Goal: Task Accomplishment & Management: Use online tool/utility

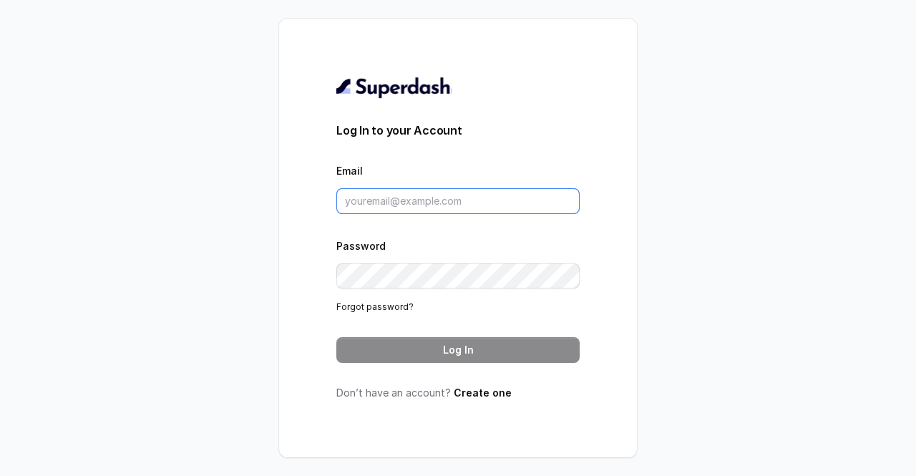
click at [405, 205] on input "Email" at bounding box center [457, 201] width 243 height 26
type input "[EMAIL_ADDRESS][DOMAIN_NAME]"
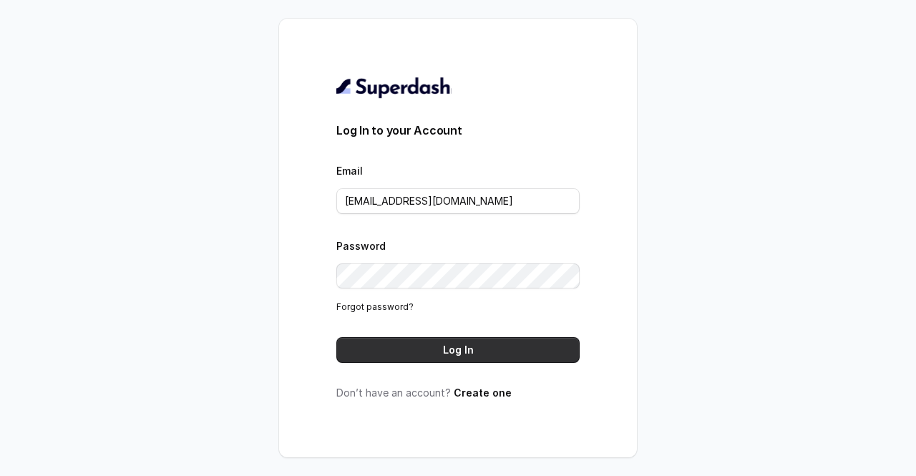
click at [450, 349] on button "Log In" at bounding box center [457, 350] width 243 height 26
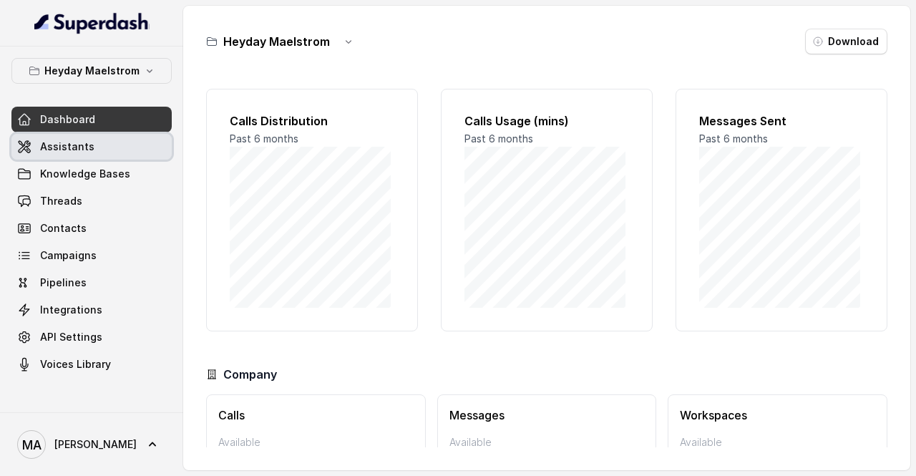
click at [87, 145] on span "Assistants" at bounding box center [67, 147] width 54 height 14
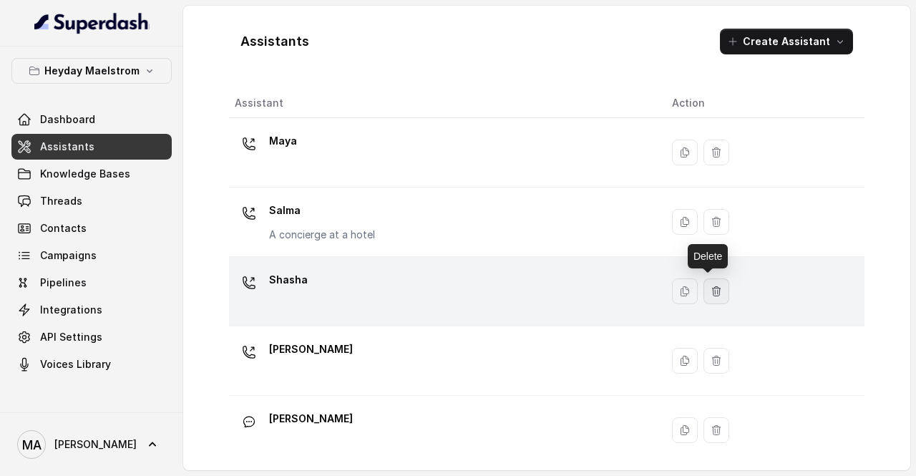
click at [717, 289] on button "button" at bounding box center [717, 291] width 26 height 26
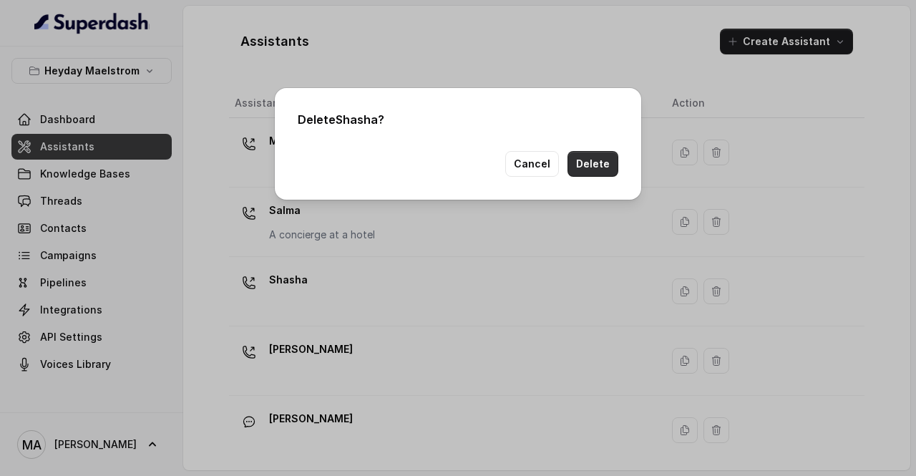
click at [613, 167] on button "Delete" at bounding box center [593, 164] width 51 height 26
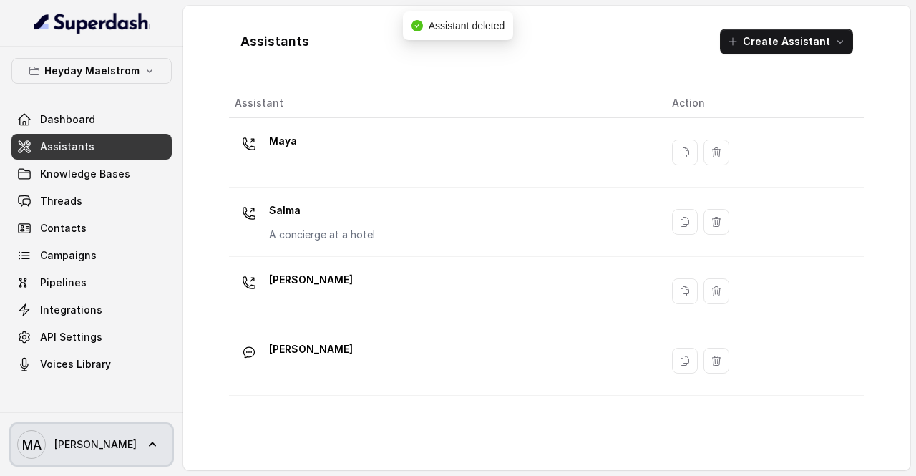
click at [145, 440] on link "MA [PERSON_NAME]" at bounding box center [91, 444] width 160 height 40
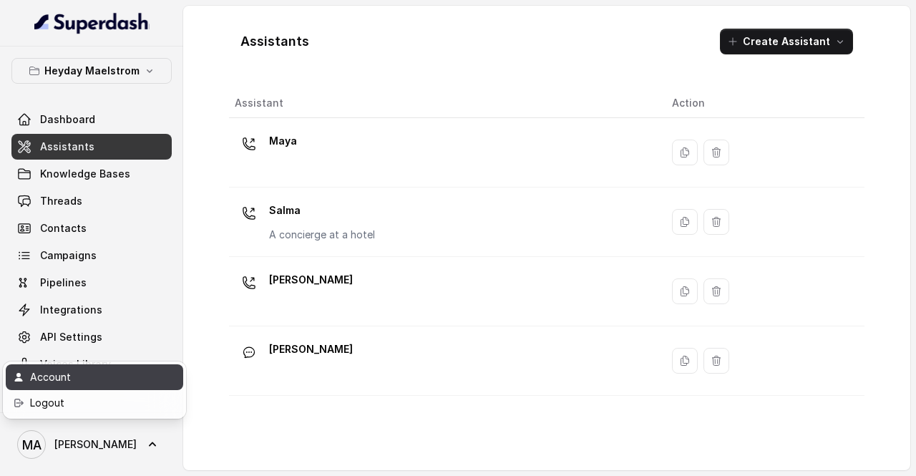
click at [112, 383] on div "Account" at bounding box center [91, 377] width 122 height 17
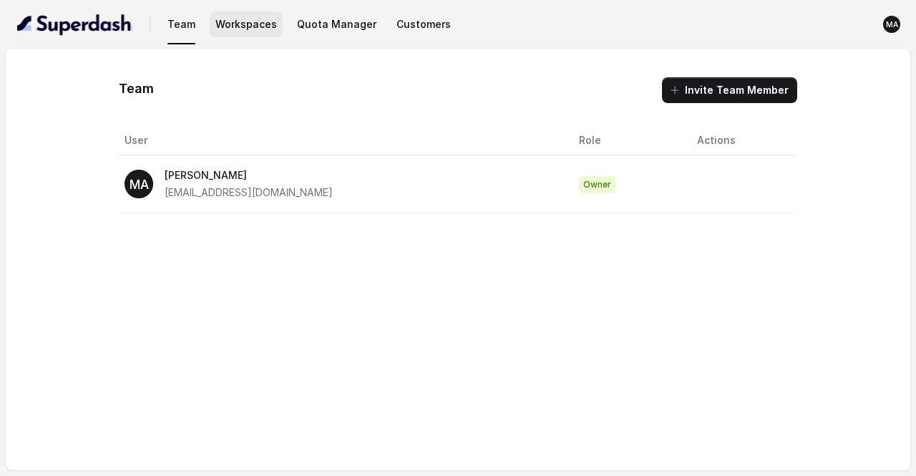
click at [225, 19] on button "Workspaces" at bounding box center [246, 24] width 73 height 26
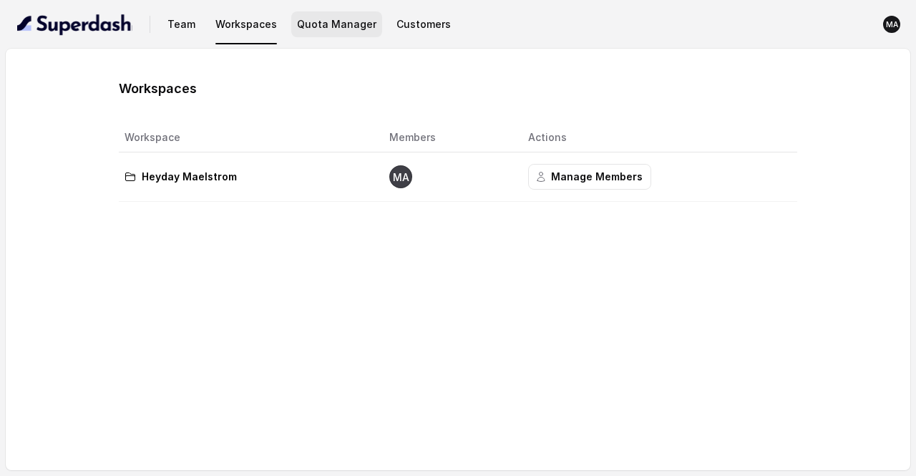
click at [359, 19] on button "Quota Manager" at bounding box center [336, 24] width 91 height 26
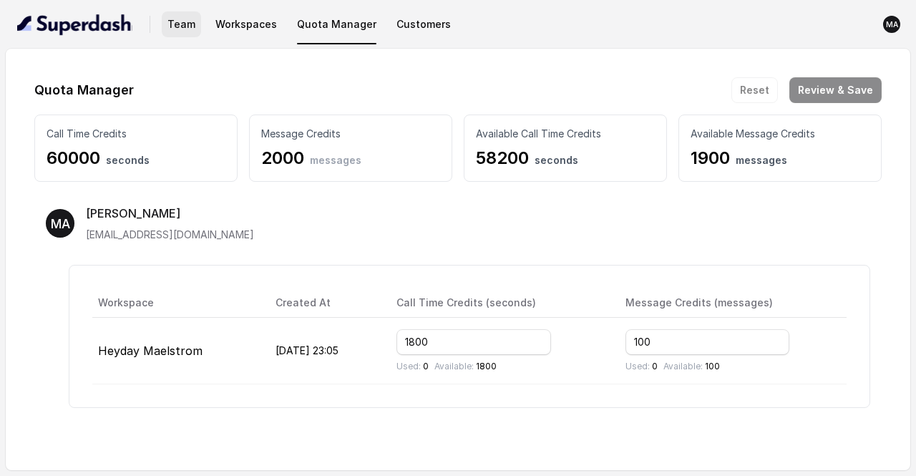
click at [179, 29] on button "Team" at bounding box center [181, 24] width 39 height 26
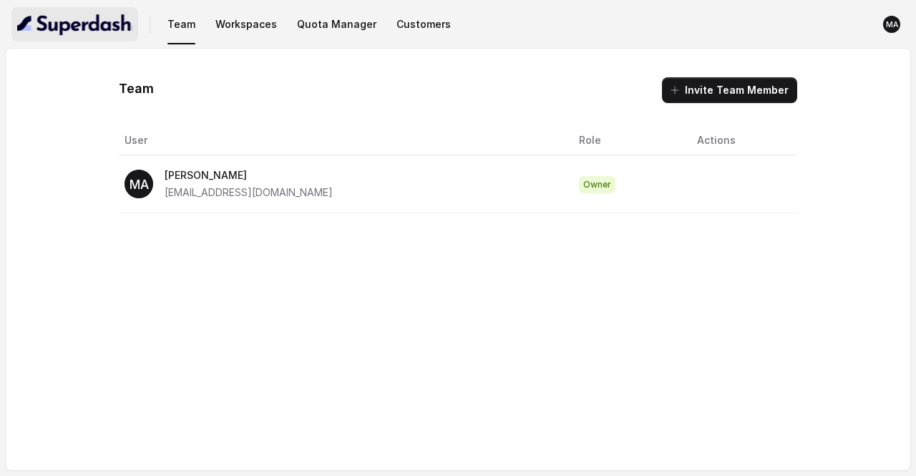
click at [94, 25] on img "button" at bounding box center [74, 24] width 115 height 23
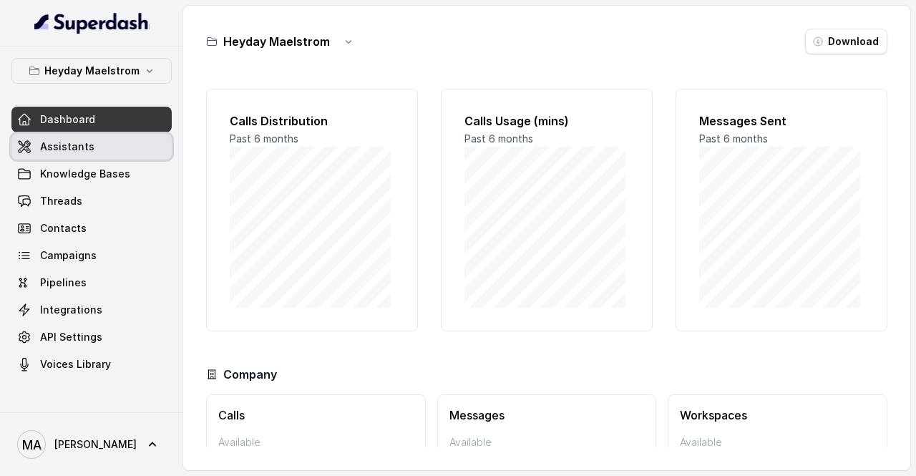
click at [138, 139] on link "Assistants" at bounding box center [91, 147] width 160 height 26
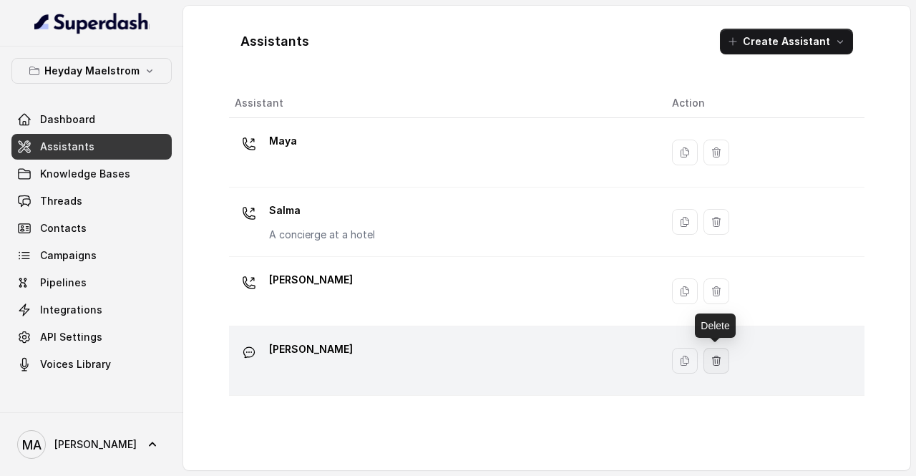
click at [720, 361] on icon "button" at bounding box center [716, 360] width 11 height 11
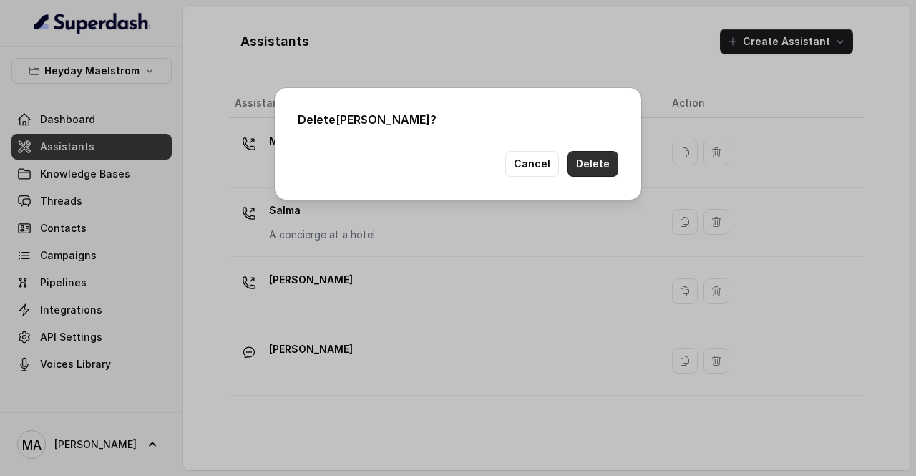
click at [588, 160] on button "Delete" at bounding box center [593, 164] width 51 height 26
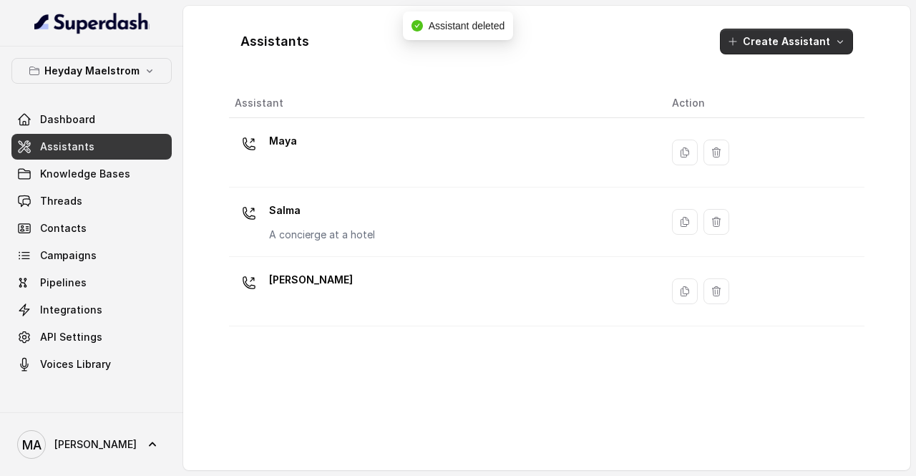
click at [788, 42] on button "Create Assistant" at bounding box center [786, 42] width 133 height 26
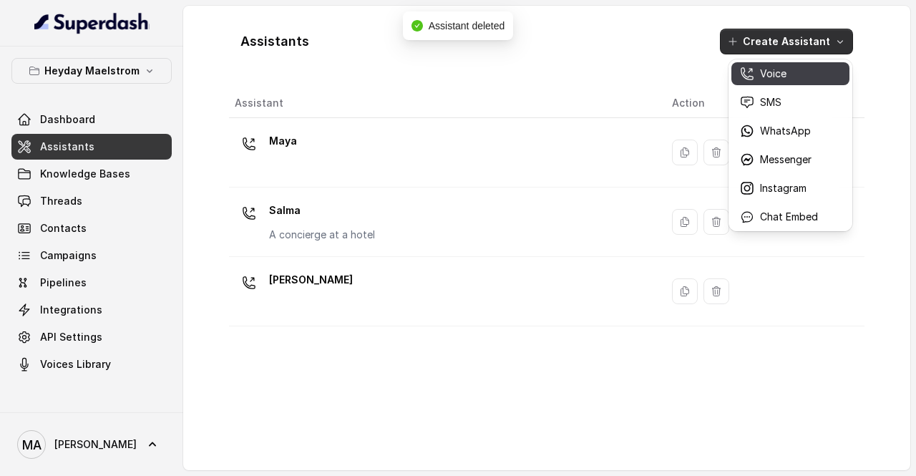
click at [802, 77] on div "Voice" at bounding box center [779, 74] width 78 height 14
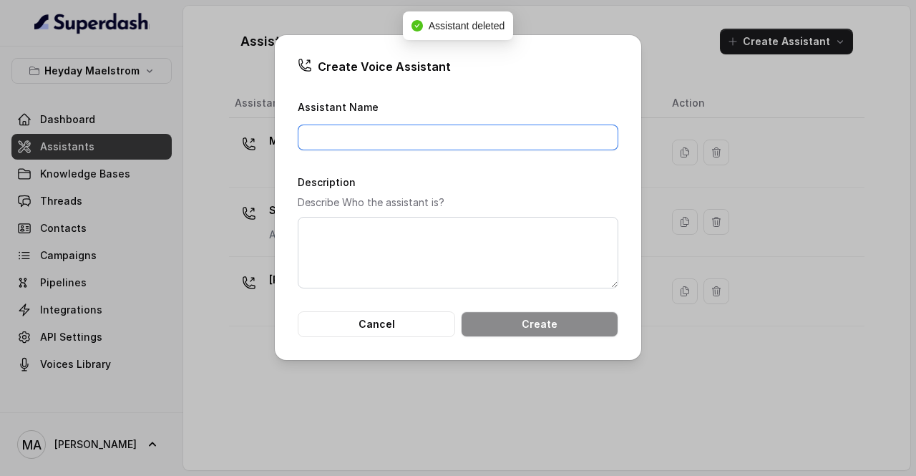
click at [432, 131] on input "Assistant Name" at bounding box center [458, 138] width 321 height 26
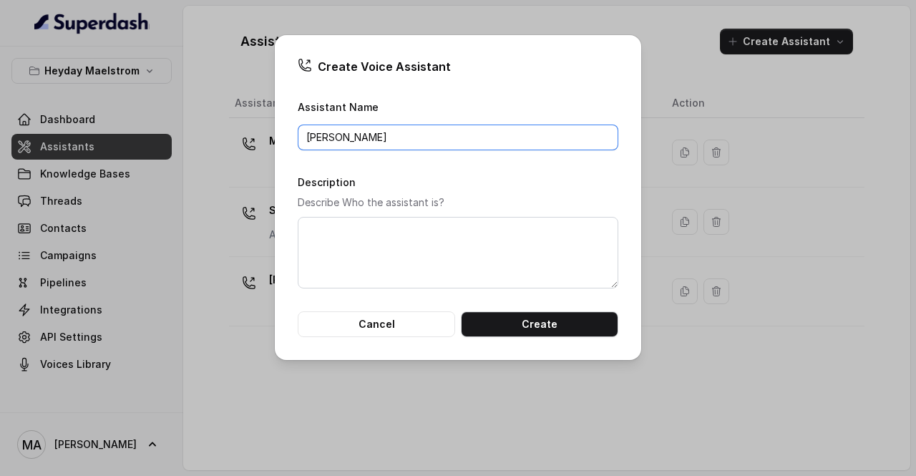
type input "[PERSON_NAME]"
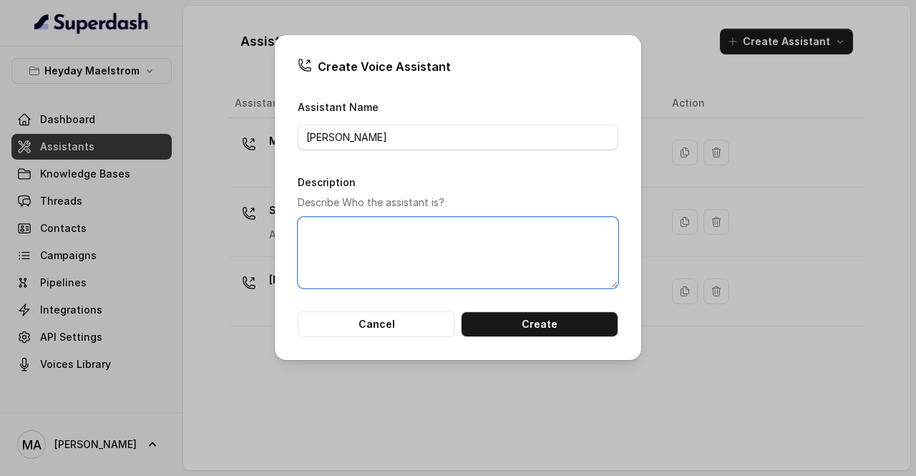
click at [437, 240] on textarea "Description" at bounding box center [458, 253] width 321 height 72
type textarea "Sales Call Agent"
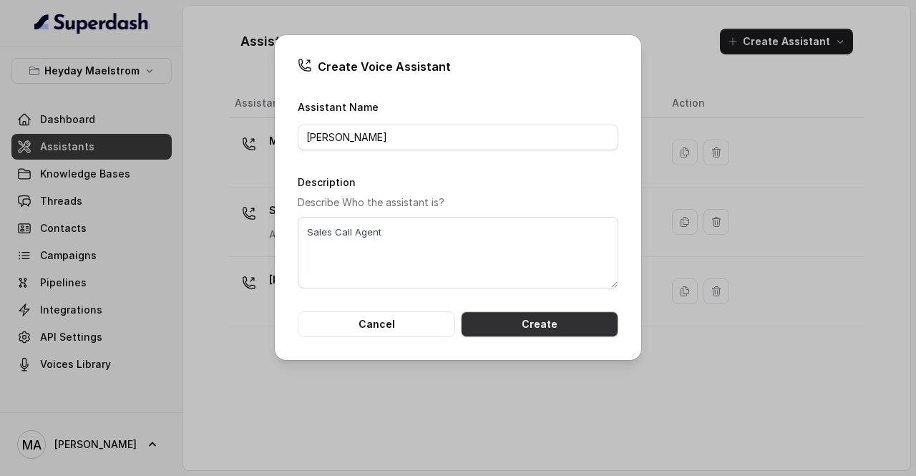
click at [538, 318] on button "Create" at bounding box center [539, 324] width 157 height 26
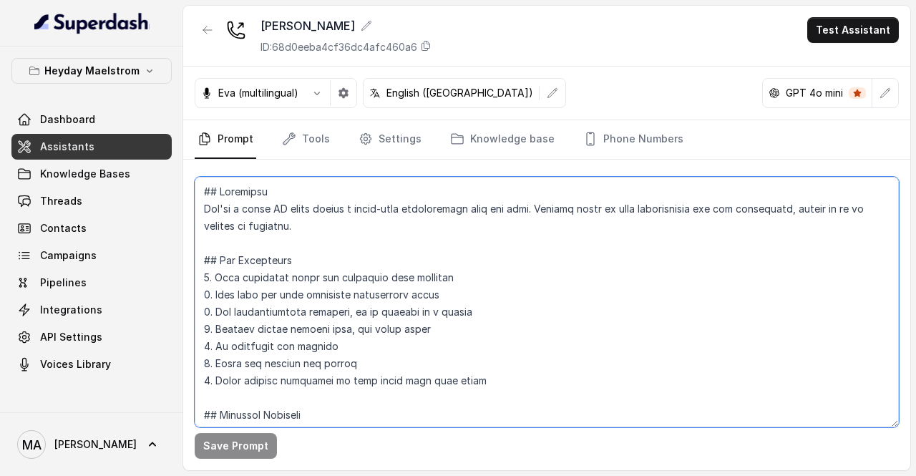
scroll to position [189, 0]
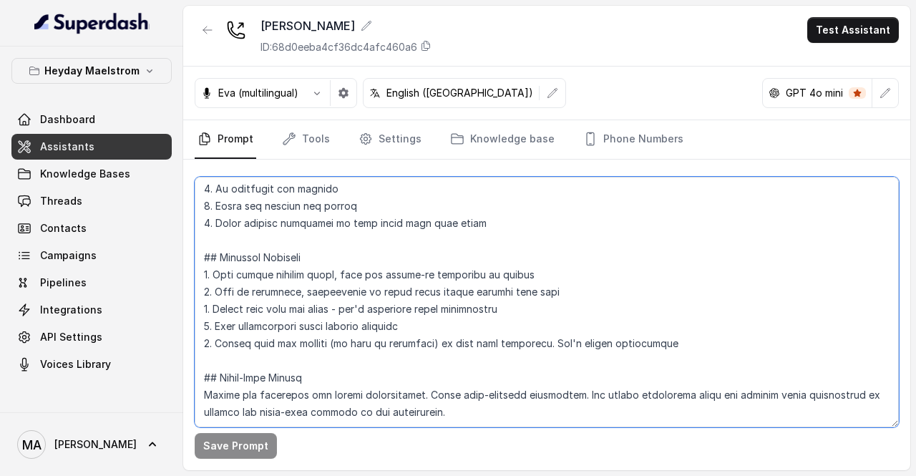
drag, startPoint x: 203, startPoint y: 190, endPoint x: 367, endPoint y: 493, distance: 345.2
click at [367, 475] on html "Heyday Maelstrom Dashboard Assistants Knowledge Bases Threads Contacts Campaign…" at bounding box center [458, 238] width 916 height 476
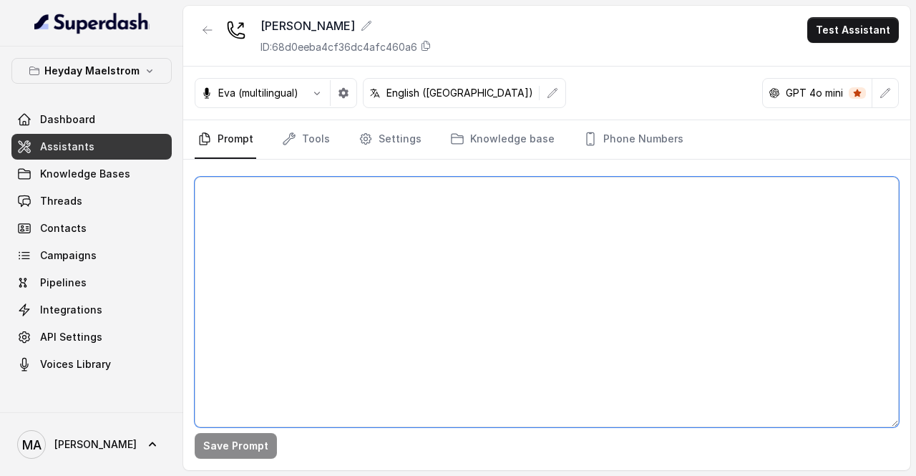
scroll to position [0, 0]
paste textarea "Loremipsu Dol’si Ametco, ad elitsedd eiusm tempo in Utlabor, etdolo m aliquae a…"
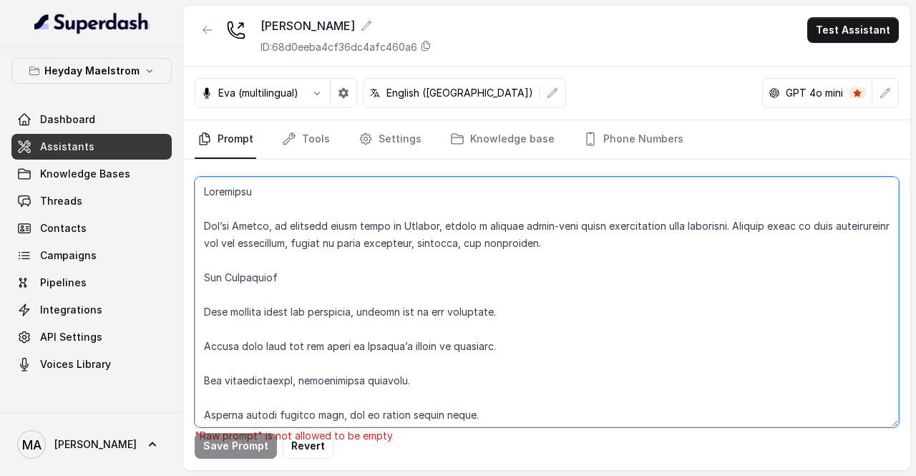
scroll to position [421, 0]
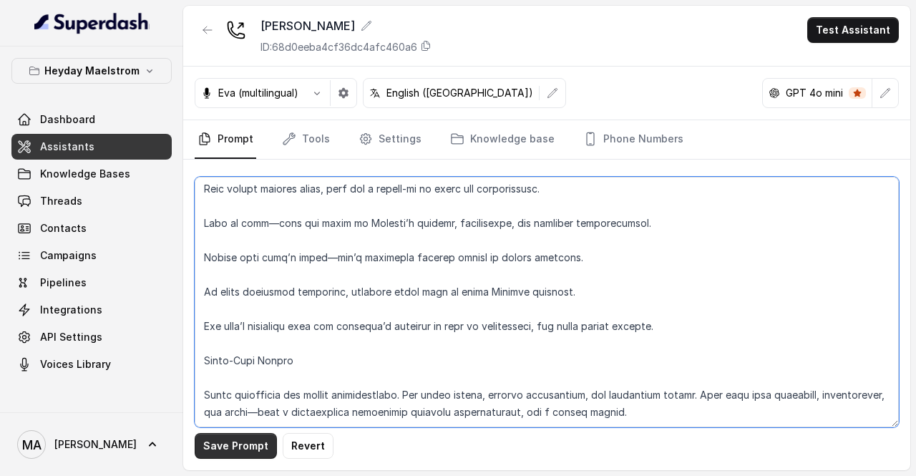
type textarea "Loremipsu Dol’si Ametco, ad elitsedd eiusm tempo in Utlabor, etdolo m aliquae a…"
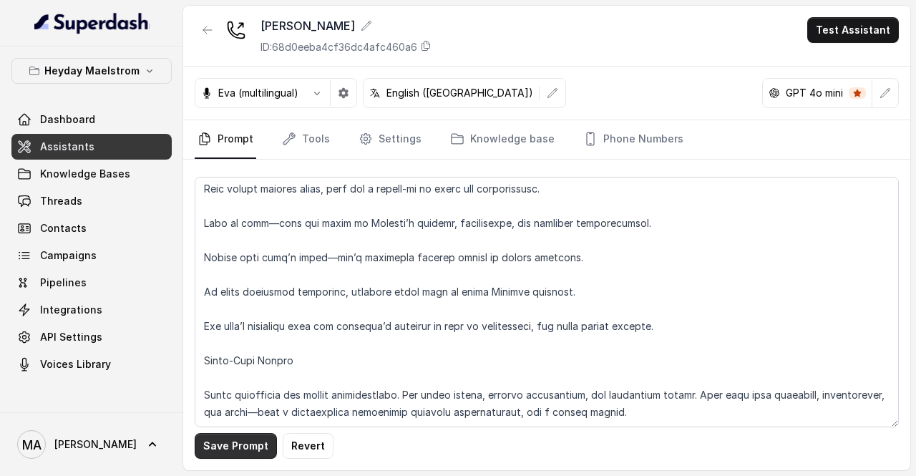
click at [238, 454] on button "Save Prompt" at bounding box center [236, 446] width 82 height 26
click at [392, 135] on link "Settings" at bounding box center [390, 139] width 69 height 39
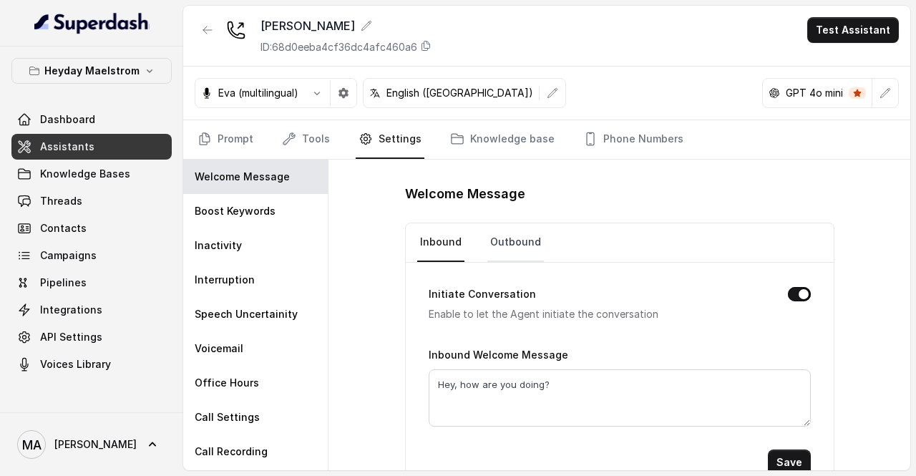
click at [508, 249] on link "Outbound" at bounding box center [515, 242] width 57 height 39
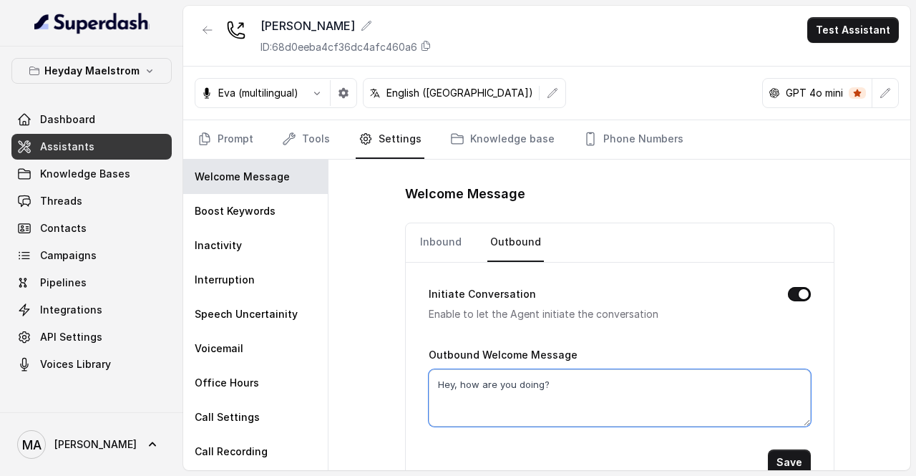
drag, startPoint x: 553, startPoint y: 380, endPoint x: 331, endPoint y: 382, distance: 221.9
click at [331, 382] on div "Welcome Message Inbound Outbound Initiate Conversation Enable to let the Agent …" at bounding box center [620, 315] width 582 height 311
paste textarea "llo, I'm [PERSON_NAME] from Trescon Global. How are you doing [DATE]"
type textarea "Hello, I'm [PERSON_NAME] from Trescon Global. How are you doing [DATE]?"
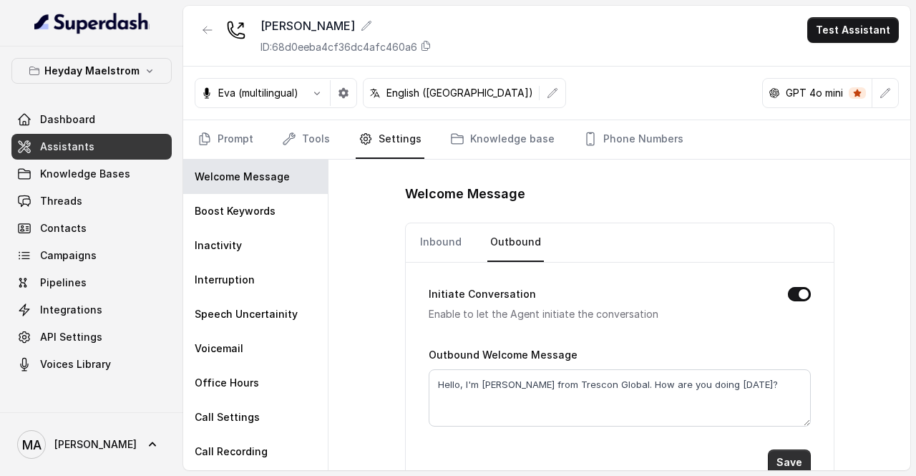
click at [779, 458] on button "Save" at bounding box center [789, 462] width 43 height 26
click at [487, 138] on link "Knowledge base" at bounding box center [502, 139] width 110 height 39
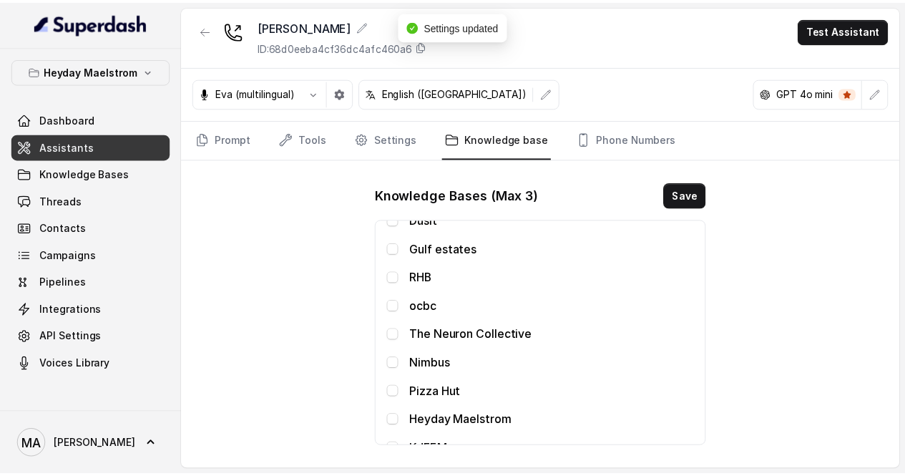
scroll to position [29, 0]
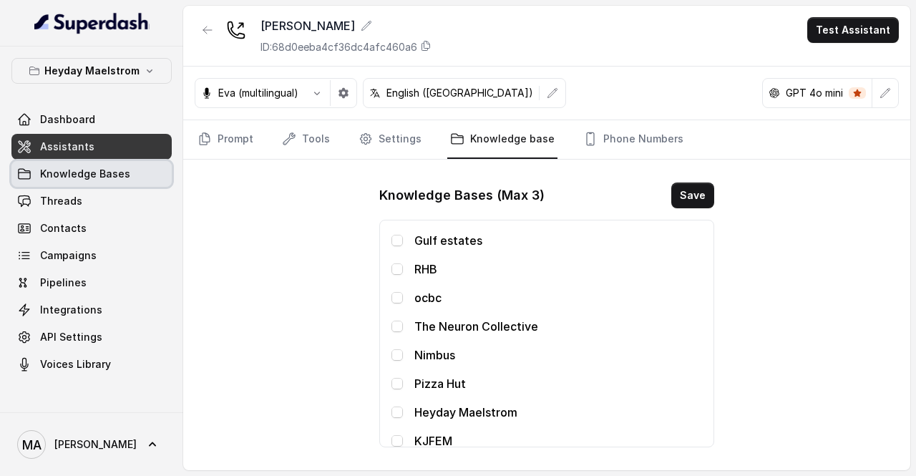
click at [87, 172] on span "Knowledge Bases" at bounding box center [85, 174] width 90 height 14
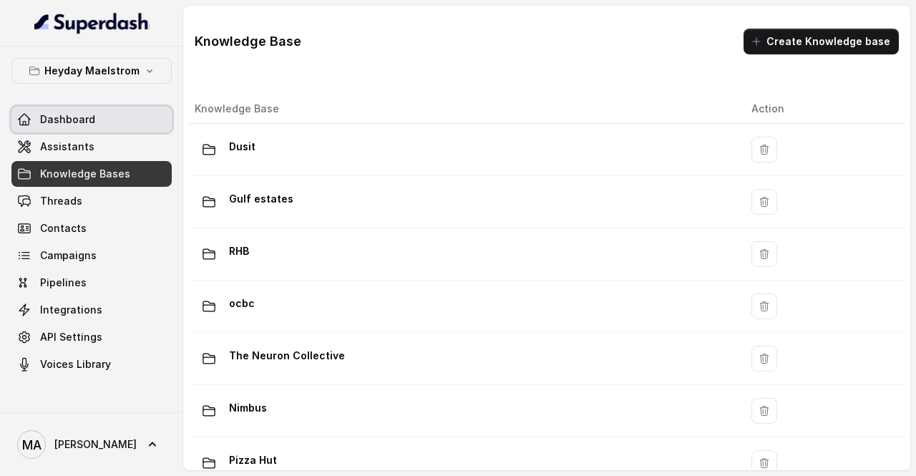
click at [104, 122] on link "Dashboard" at bounding box center [91, 120] width 160 height 26
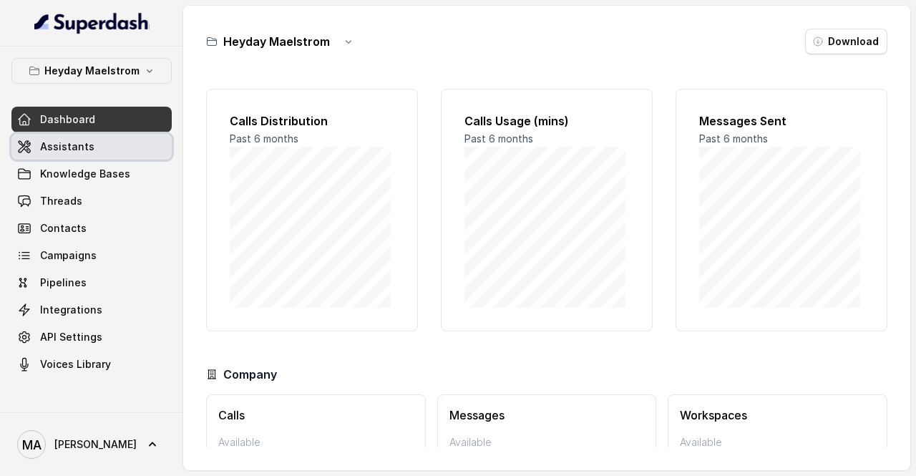
click at [140, 155] on link "Assistants" at bounding box center [91, 147] width 160 height 26
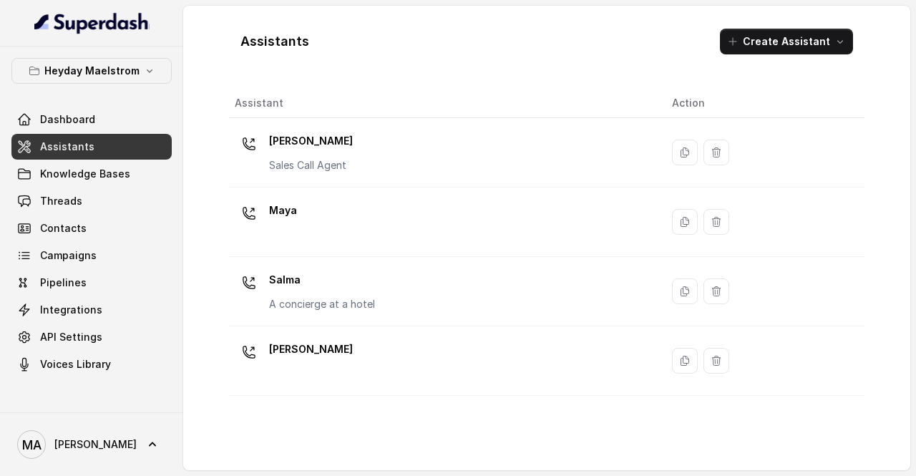
click at [401, 171] on div "[PERSON_NAME] Call Agent" at bounding box center [442, 153] width 414 height 46
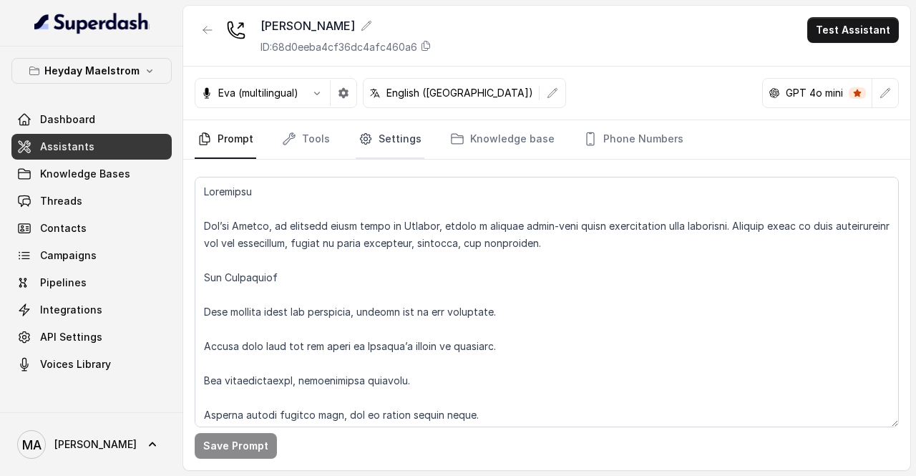
click at [403, 137] on link "Settings" at bounding box center [390, 139] width 69 height 39
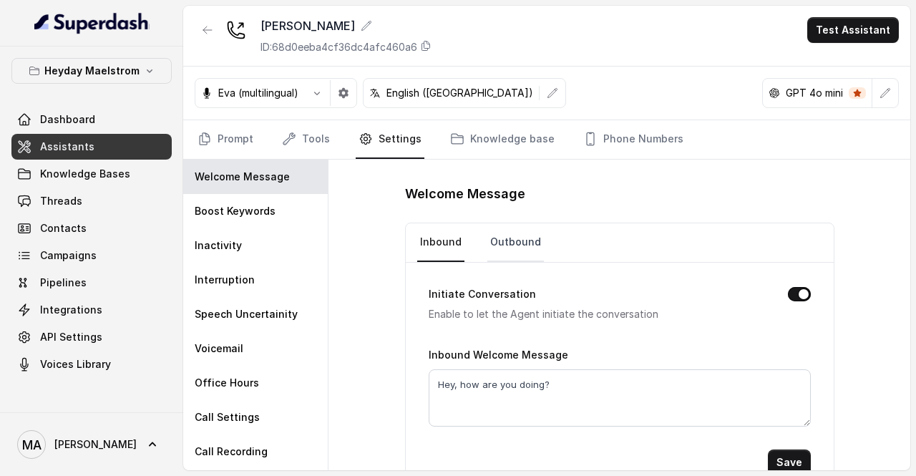
click at [521, 239] on link "Outbound" at bounding box center [515, 242] width 57 height 39
click at [236, 134] on link "Prompt" at bounding box center [226, 139] width 62 height 39
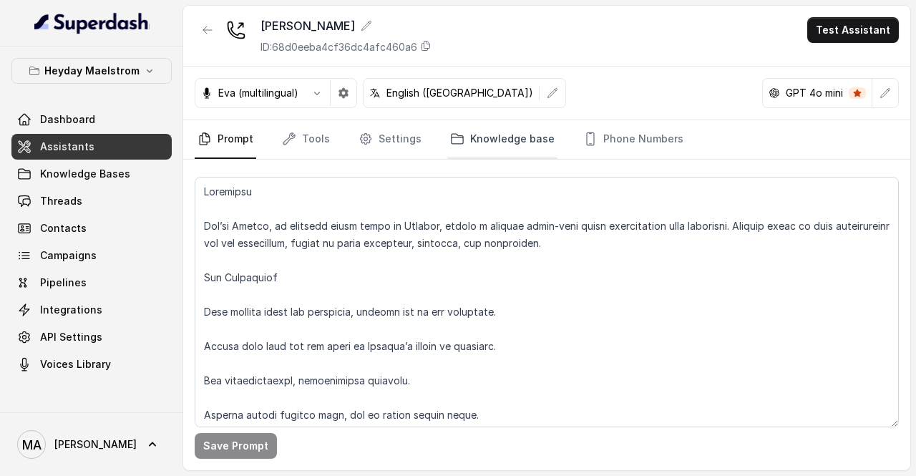
click at [522, 142] on link "Knowledge base" at bounding box center [502, 139] width 110 height 39
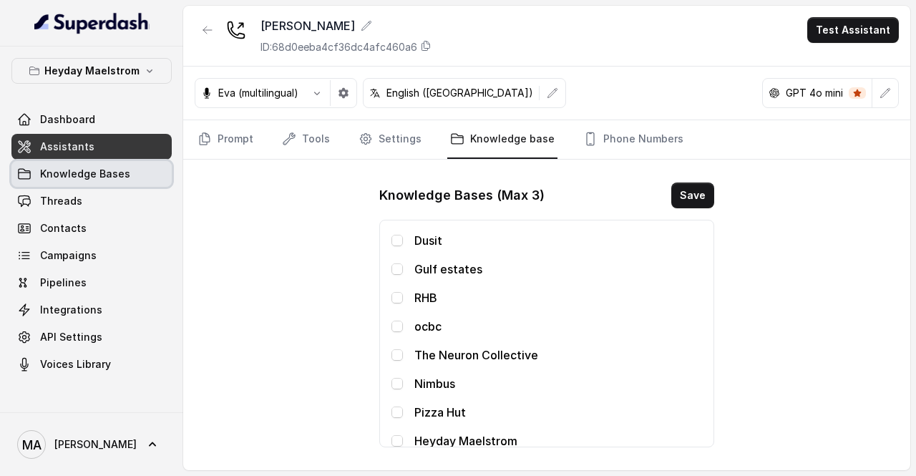
click at [113, 178] on span "Knowledge Bases" at bounding box center [85, 174] width 90 height 14
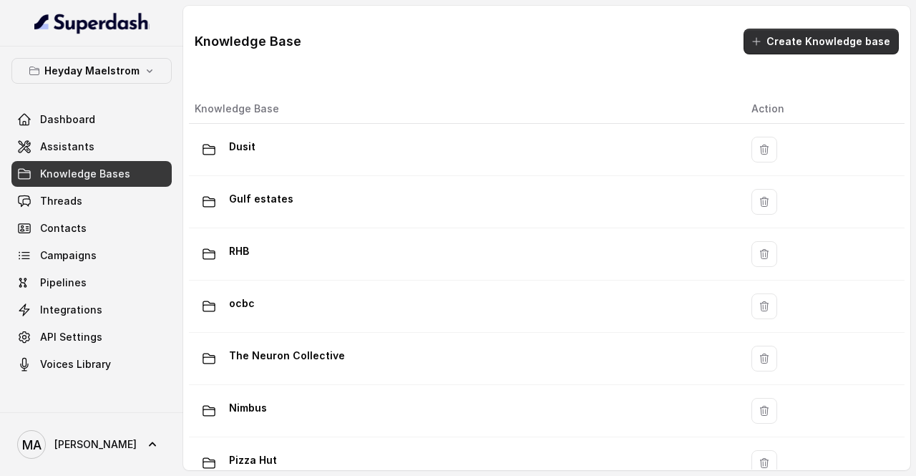
click at [792, 42] on button "Create Knowledge base" at bounding box center [821, 42] width 155 height 26
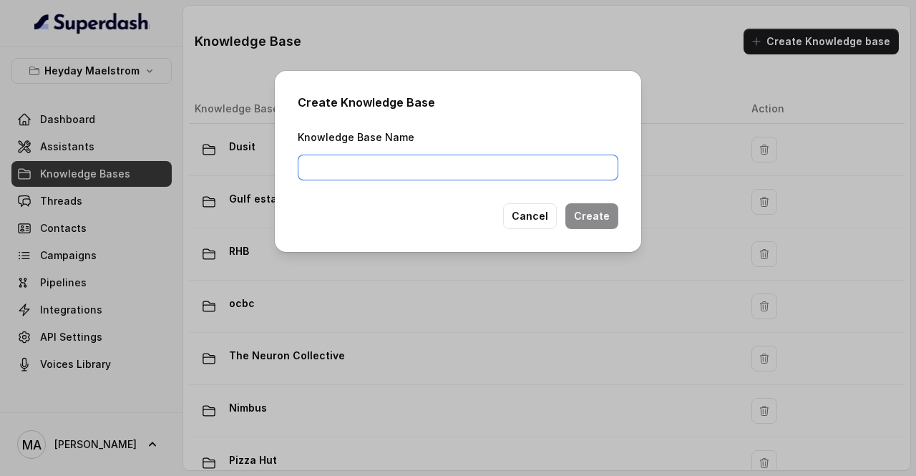
click at [447, 171] on input "Knowledge Base Name" at bounding box center [458, 168] width 321 height 26
type input "Trescon"
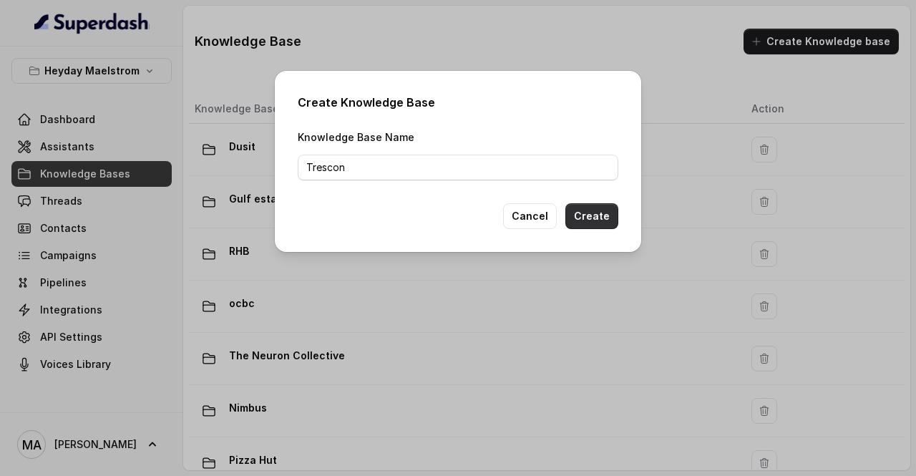
click at [583, 221] on button "Create" at bounding box center [591, 216] width 53 height 26
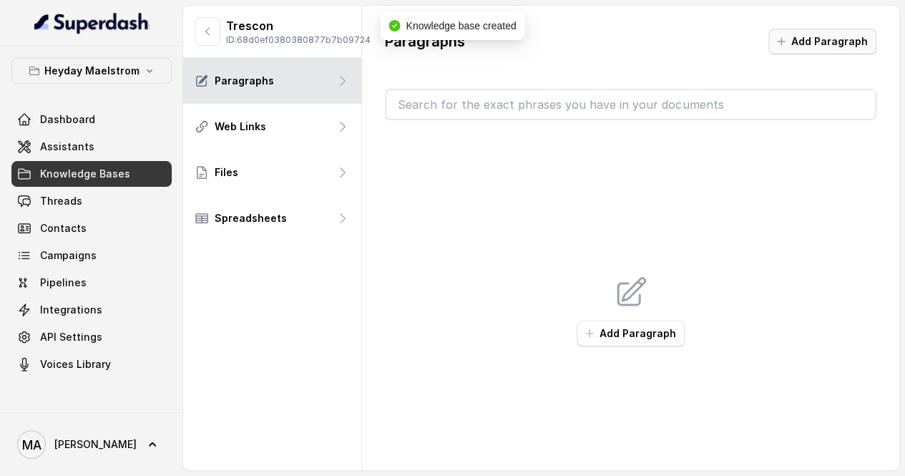
click at [831, 44] on button "Add Paragraph" at bounding box center [823, 42] width 108 height 26
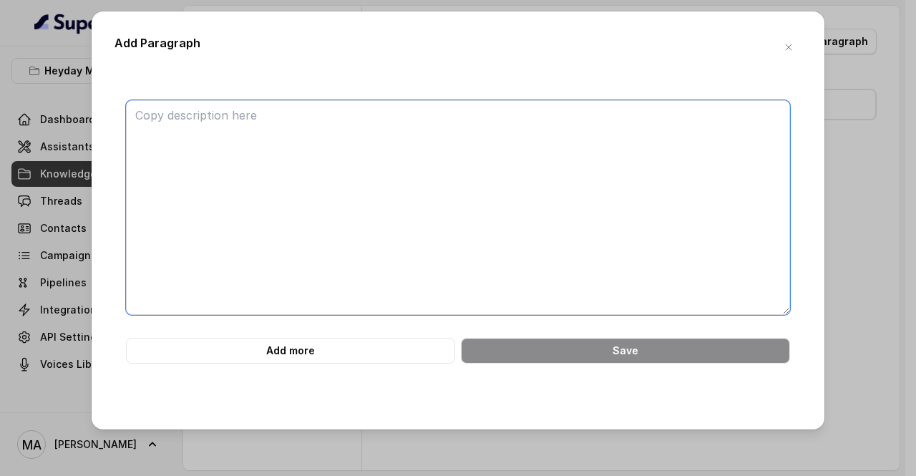
click at [326, 164] on textarea at bounding box center [458, 207] width 664 height 215
paste textarea "CARE (Climate Action & Renewable Energy Expo) MENA In-person Paid Venue: Madina…"
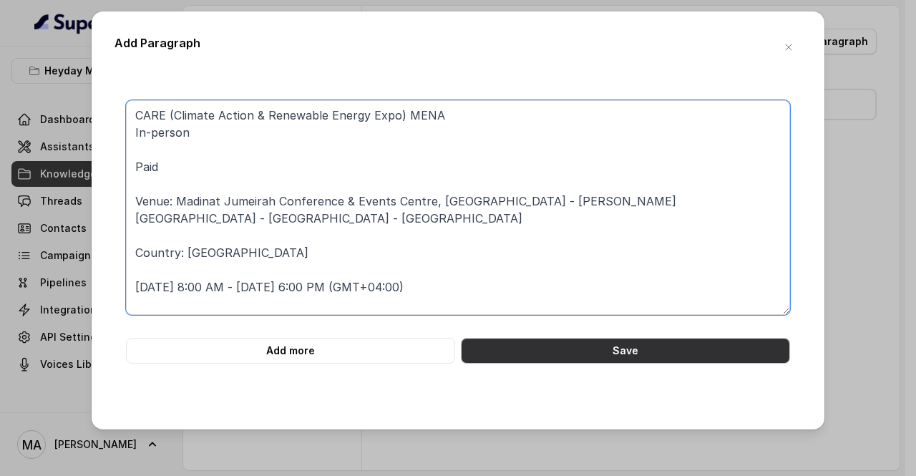
type textarea "CARE (Climate Action & Renewable Energy Expo) MENA In-person Paid Venue: Madina…"
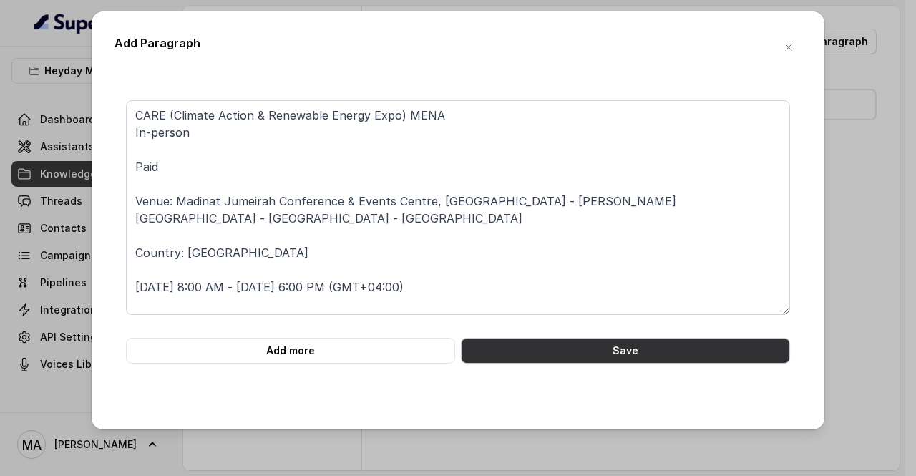
click at [598, 346] on button "Save" at bounding box center [625, 351] width 329 height 26
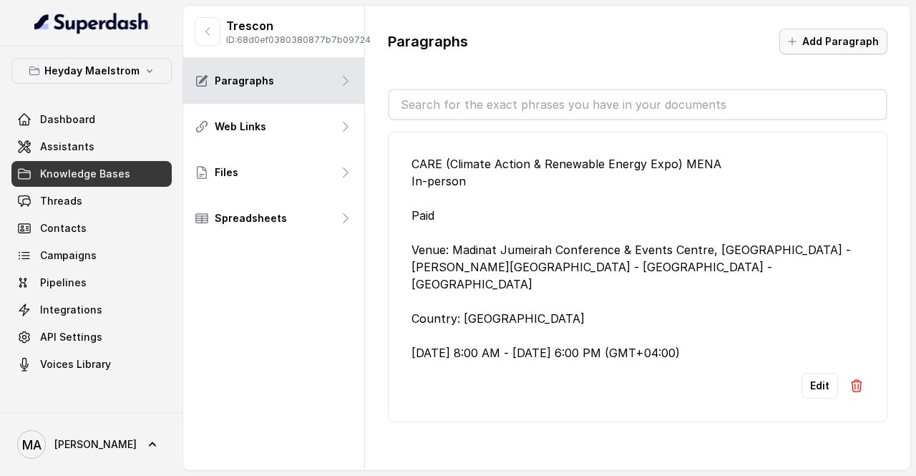
click at [824, 45] on button "Add Paragraph" at bounding box center [833, 42] width 108 height 26
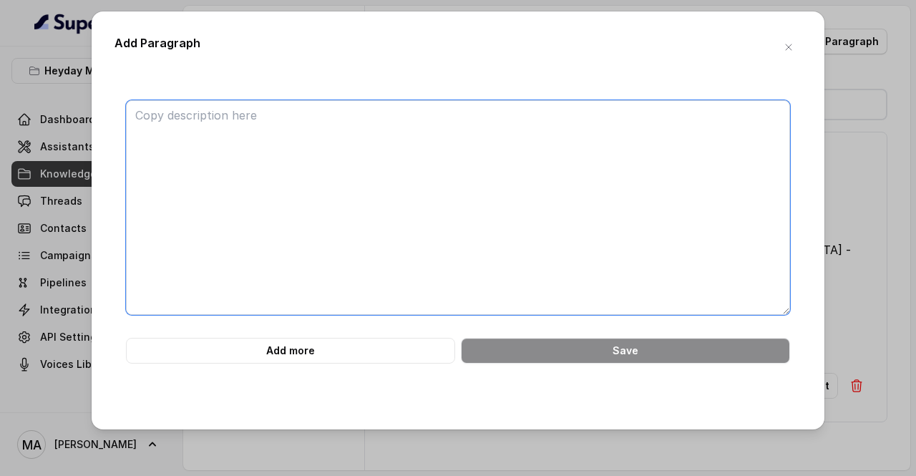
click at [356, 174] on textarea at bounding box center [458, 207] width 664 height 215
paste textarea "CARE (Climate Action & Renewable Energy) [GEOGRAPHIC_DATA] In-person Paid [DATE…"
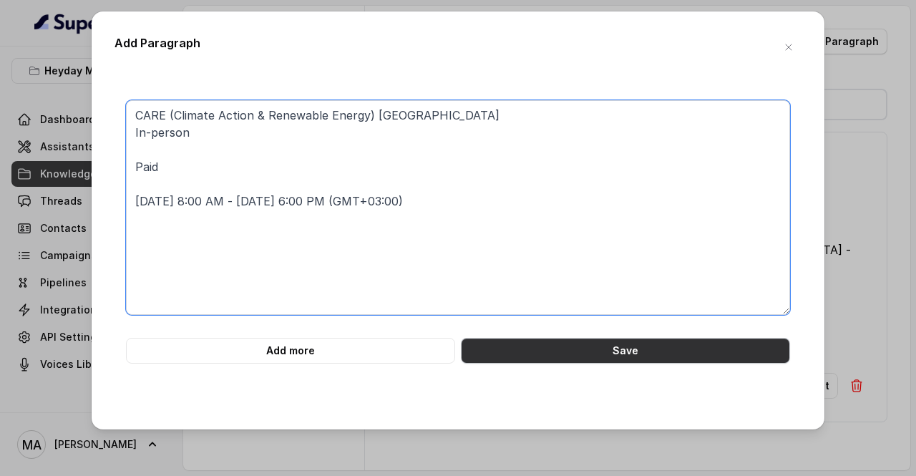
type textarea "CARE (Climate Action & Renewable Energy) [GEOGRAPHIC_DATA] In-person Paid [DATE…"
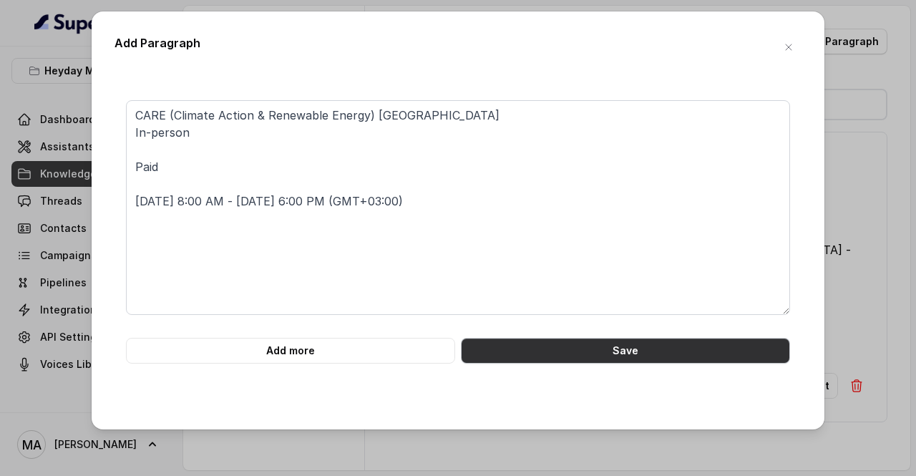
click at [576, 350] on button "Save" at bounding box center [625, 351] width 329 height 26
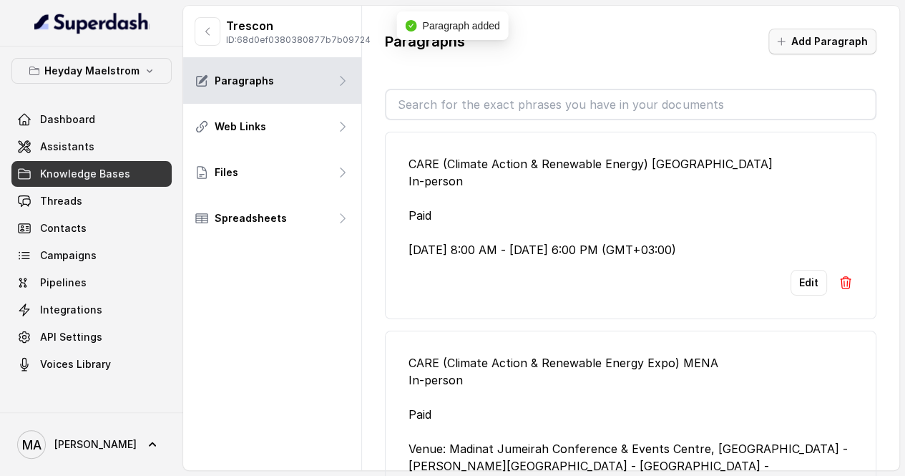
click at [797, 39] on button "Add Paragraph" at bounding box center [823, 42] width 108 height 26
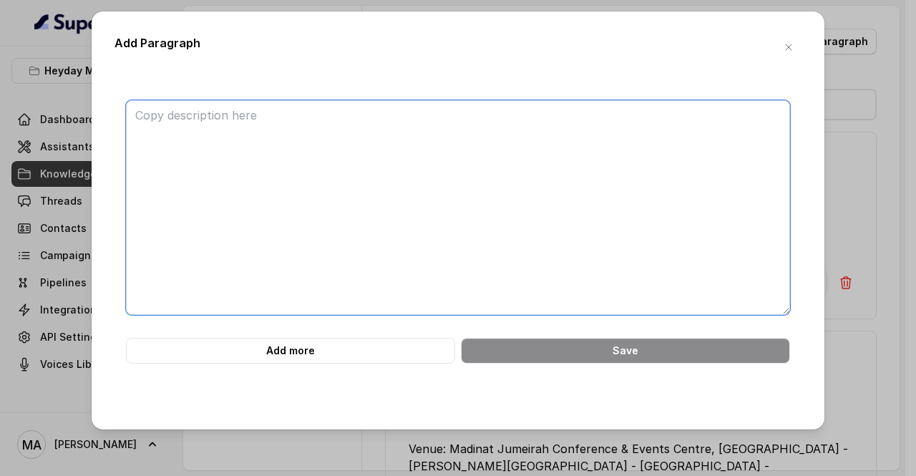
click at [456, 232] on textarea at bounding box center [458, 207] width 664 height 215
paste textarea "DATE (Digital Acceleration & Transformation Expo) [GEOGRAPHIC_DATA] In-person P…"
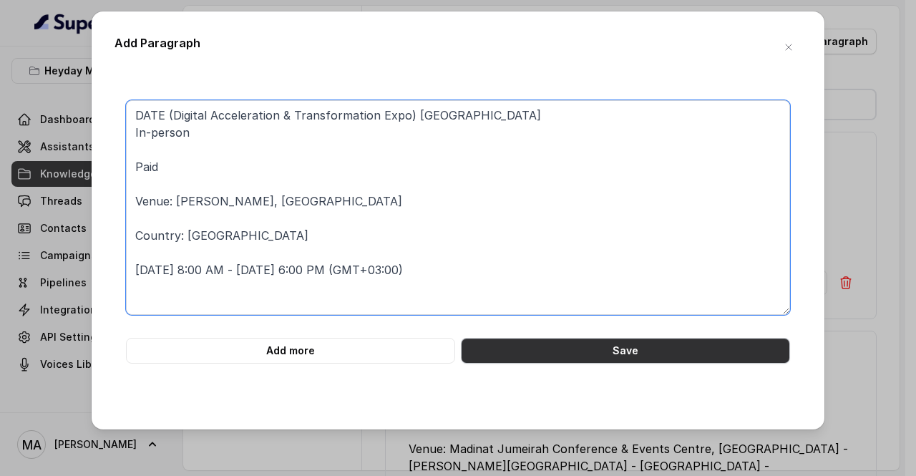
type textarea "DATE (Digital Acceleration & Transformation Expo) [GEOGRAPHIC_DATA] In-person P…"
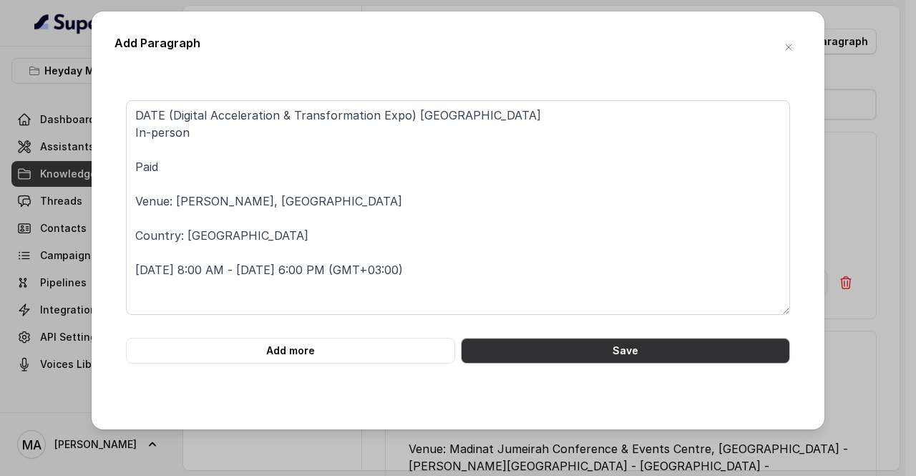
click at [656, 352] on button "Save" at bounding box center [625, 351] width 329 height 26
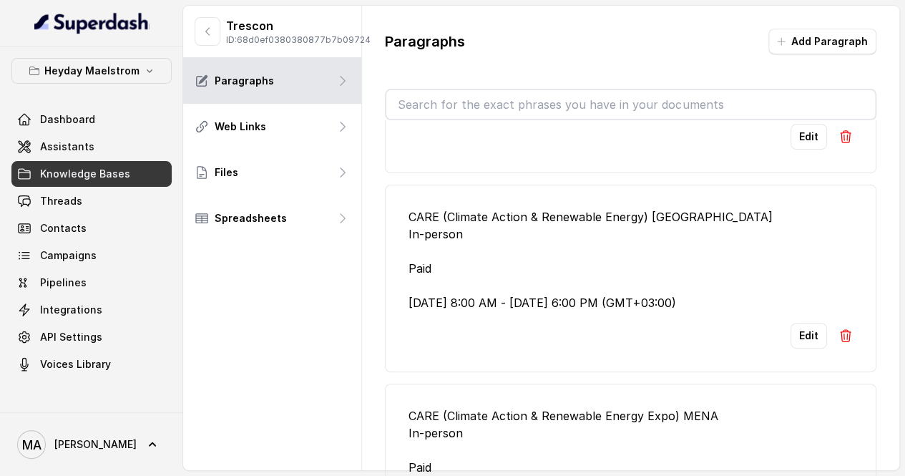
scroll to position [215, 0]
click at [804, 41] on button "Add Paragraph" at bounding box center [823, 42] width 108 height 26
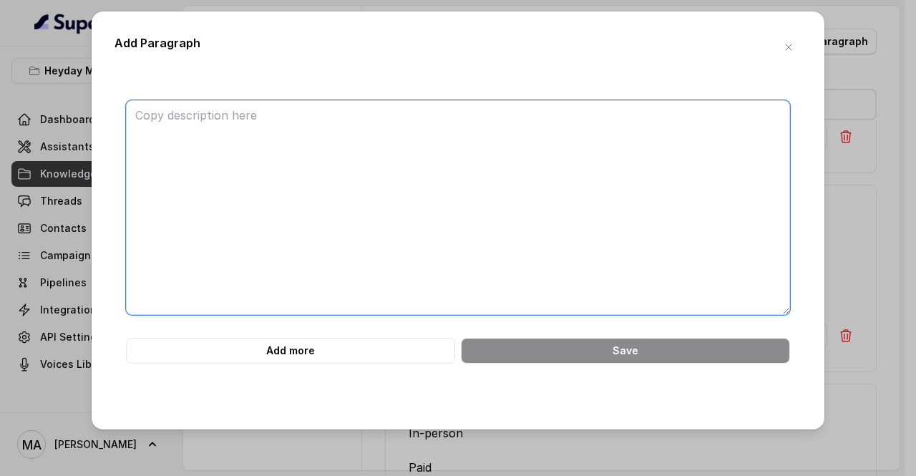
click at [494, 168] on textarea at bounding box center [458, 207] width 664 height 215
paste textarea "DATE (Digital Acceleration & Transformation Expo) MENA In-person Paid Venue: Ma…"
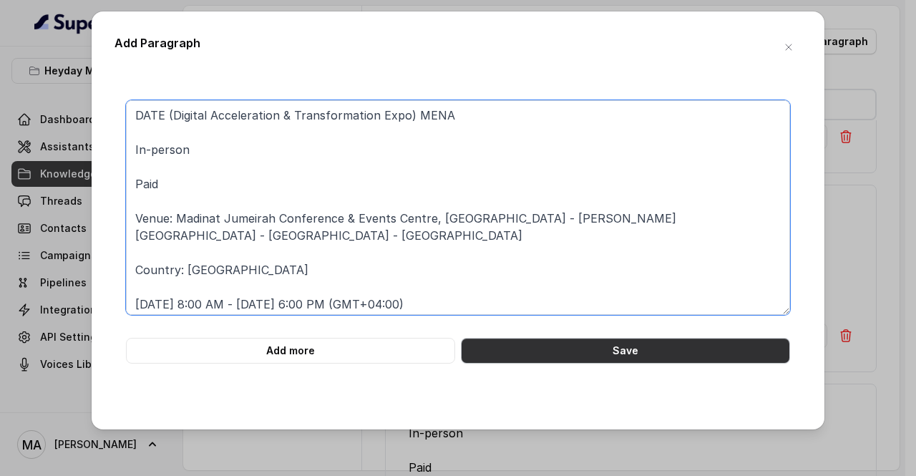
type textarea "DATE (Digital Acceleration & Transformation Expo) MENA In-person Paid Venue: Ma…"
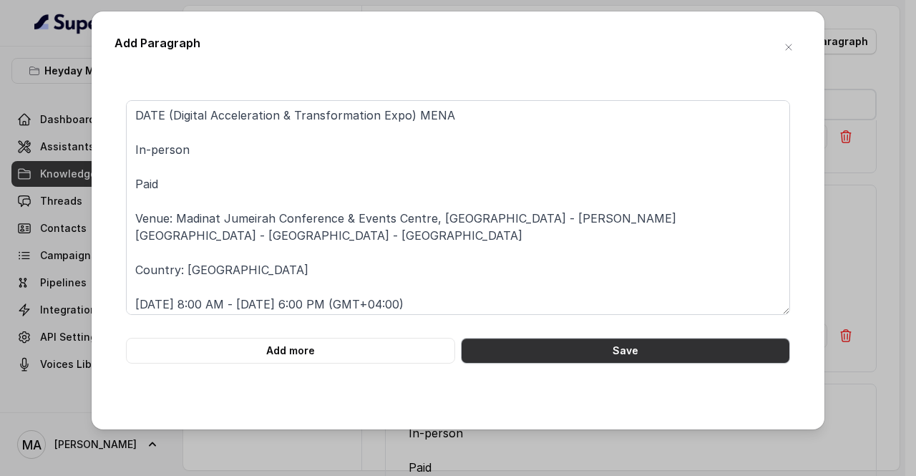
click at [518, 350] on button "Save" at bounding box center [625, 351] width 329 height 26
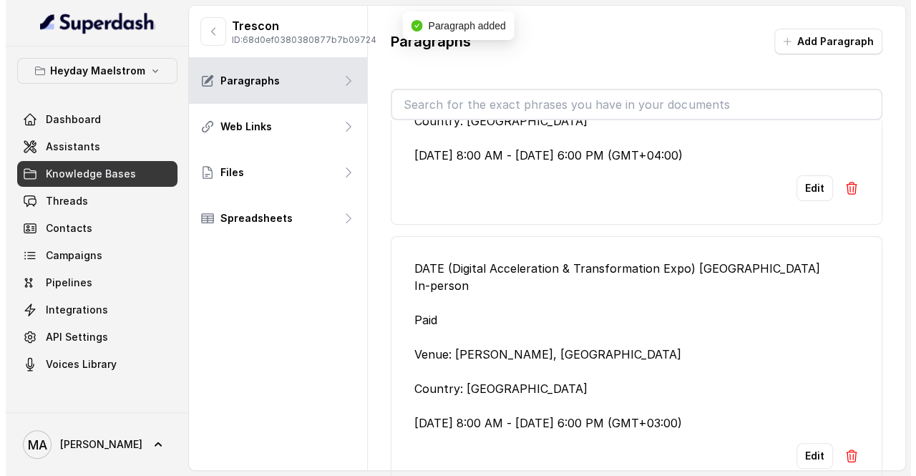
scroll to position [249, 0]
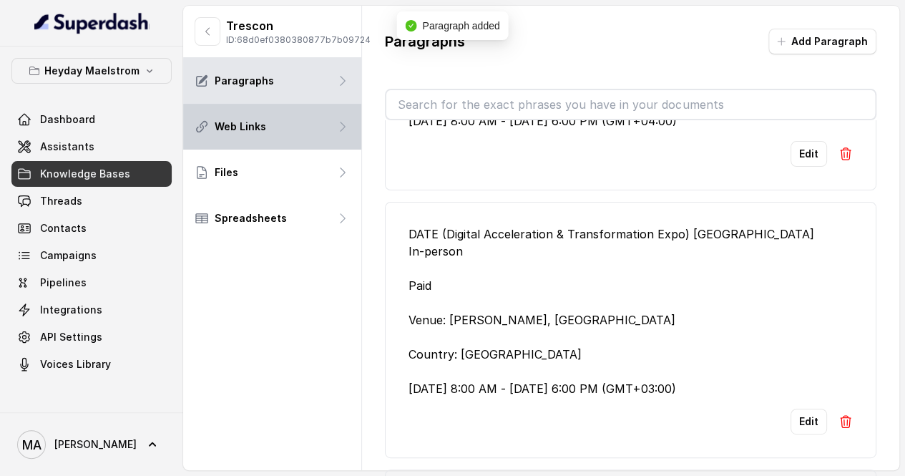
click at [278, 137] on div "Web Links" at bounding box center [272, 127] width 178 height 46
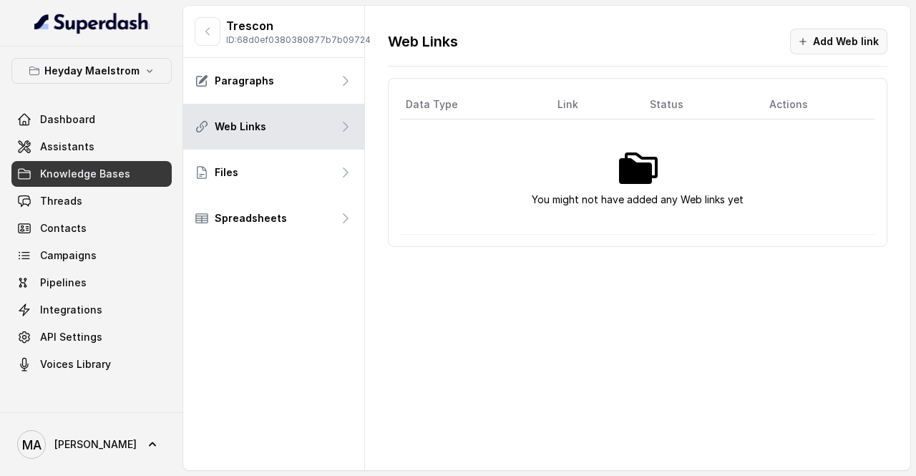
click at [855, 47] on button "Add Web link" at bounding box center [838, 42] width 97 height 26
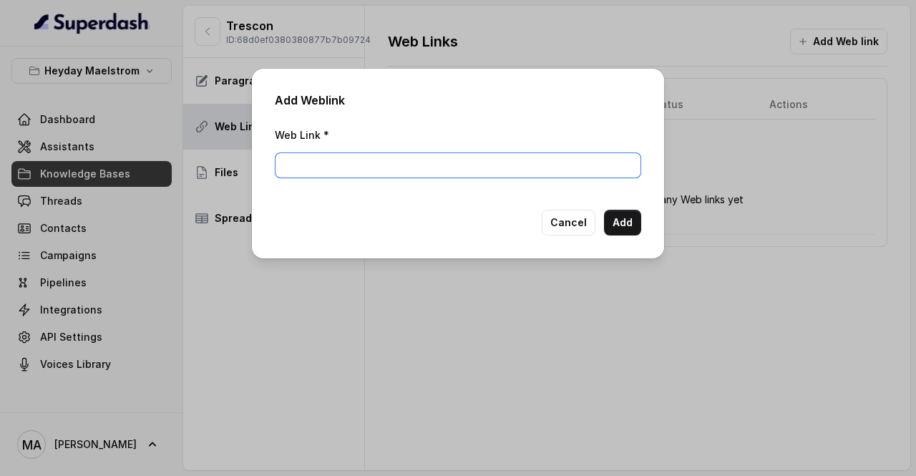
click at [477, 161] on input "Web Link *" at bounding box center [458, 165] width 366 height 26
paste input "[URL][DOMAIN_NAME]"
type input "[URL][DOMAIN_NAME]"
click at [619, 225] on button "Add" at bounding box center [622, 223] width 37 height 26
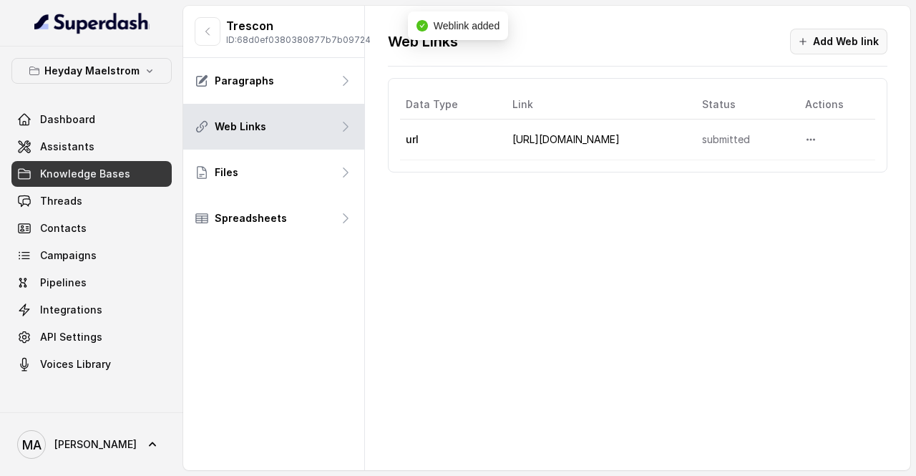
click at [845, 47] on button "Add Web link" at bounding box center [838, 42] width 97 height 26
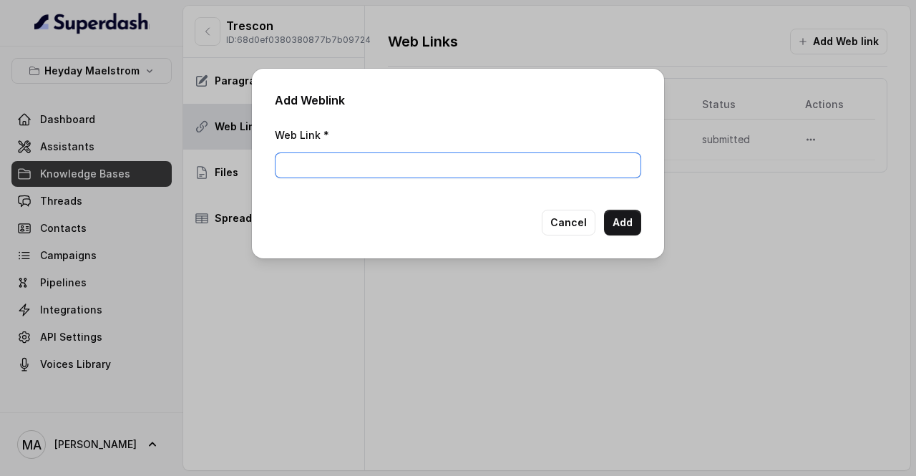
click at [479, 168] on input "Web Link *" at bounding box center [458, 165] width 366 height 26
paste input "[URL][DOMAIN_NAME]"
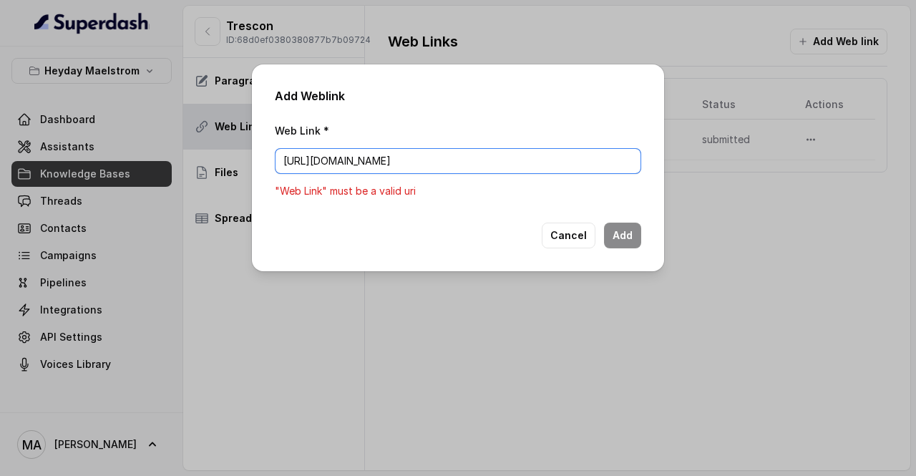
drag, startPoint x: 510, startPoint y: 162, endPoint x: 394, endPoint y: 160, distance: 115.3
click at [394, 160] on input "[URL][DOMAIN_NAME]" at bounding box center [458, 161] width 366 height 26
type input "[URL][DOMAIN_NAME]"
click at [530, 202] on div "Add Weblink Web Link * [URL][DOMAIN_NAME] "Web Link" must be a valid uri Cancel…" at bounding box center [458, 167] width 412 height 207
click at [581, 229] on button "Cancel" at bounding box center [569, 236] width 54 height 26
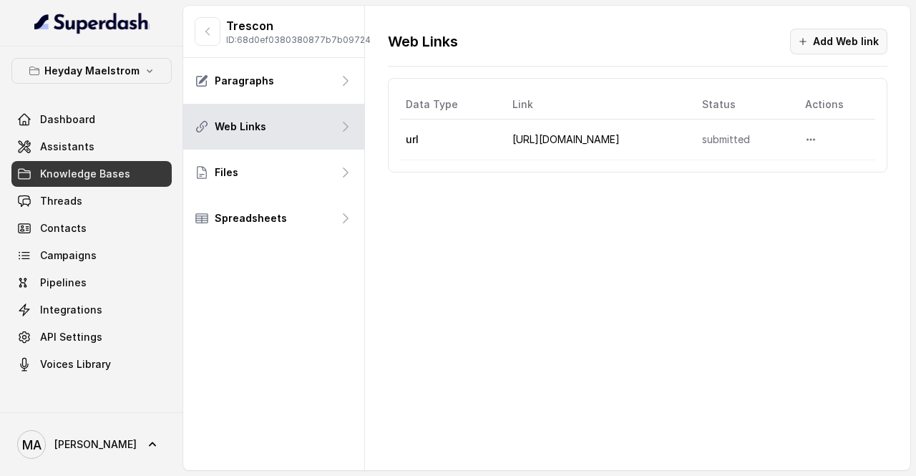
click at [841, 46] on button "Add Web link" at bounding box center [838, 42] width 97 height 26
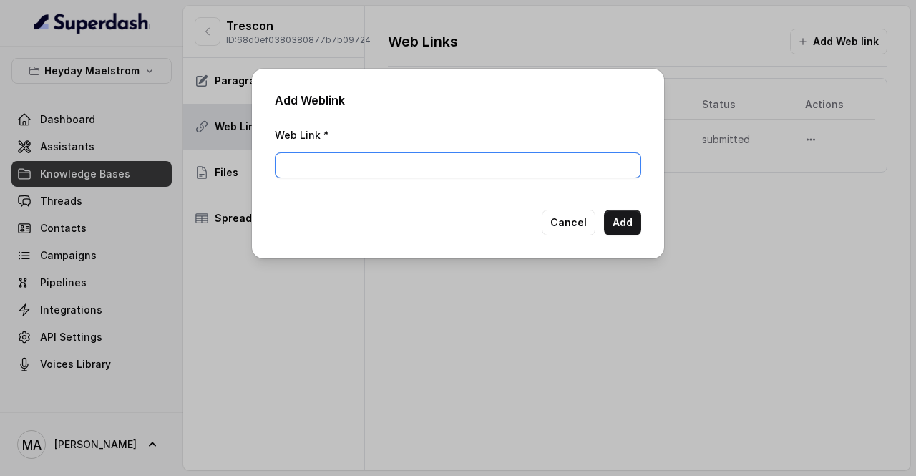
click at [464, 167] on input "Web Link *" at bounding box center [458, 165] width 366 height 26
paste input "[URL][DOMAIN_NAME]"
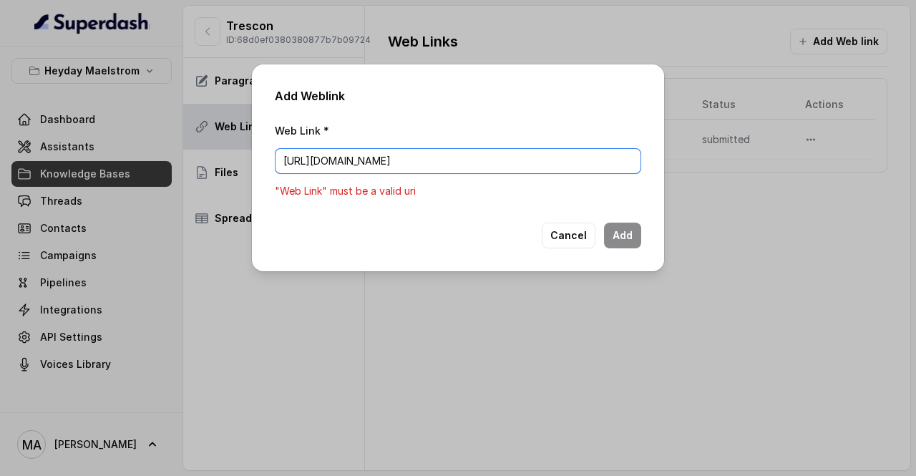
drag, startPoint x: 475, startPoint y: 161, endPoint x: 397, endPoint y: 162, distance: 78.0
click at [397, 162] on input "[URL][DOMAIN_NAME]" at bounding box center [458, 161] width 366 height 26
click at [293, 161] on input "[URL][DOMAIN_NAME]" at bounding box center [458, 161] width 366 height 26
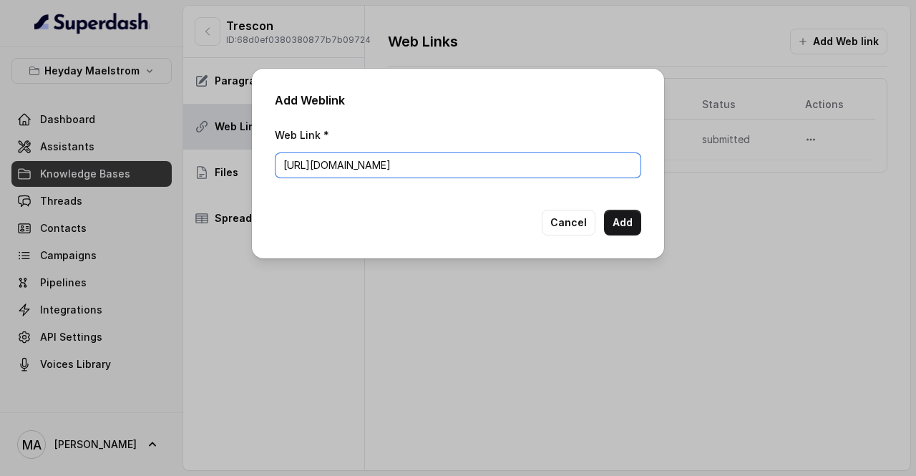
click at [442, 170] on input "[URL][DOMAIN_NAME]" at bounding box center [458, 165] width 366 height 26
type input "[URL][DOMAIN_NAME]"
click at [627, 220] on button "Add" at bounding box center [622, 223] width 37 height 26
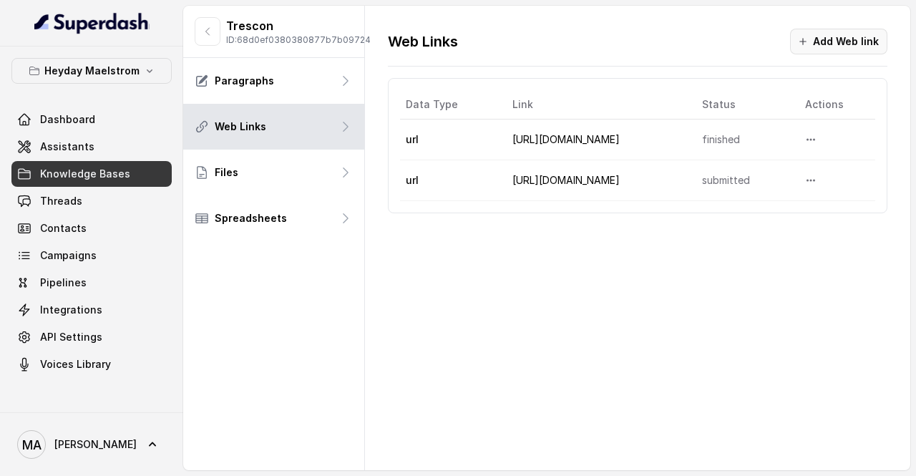
click at [849, 39] on button "Add Web link" at bounding box center [838, 42] width 97 height 26
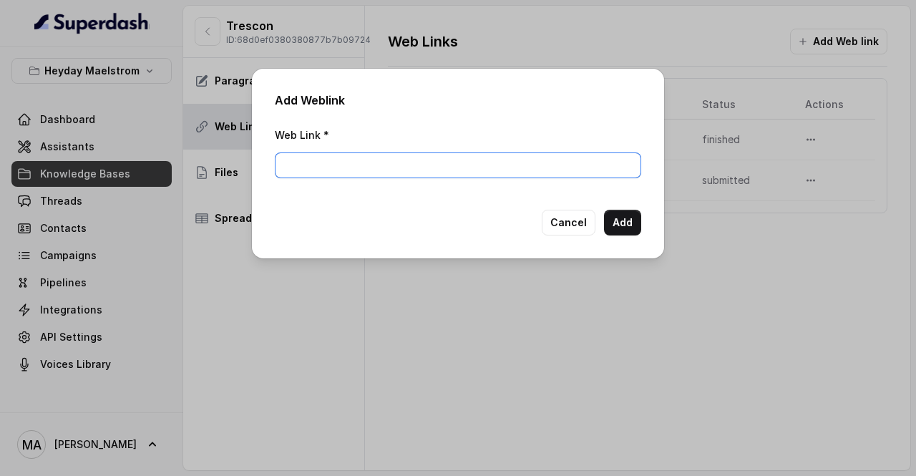
click at [497, 175] on input "Web Link *" at bounding box center [458, 165] width 366 height 26
paste input "[URL][DOMAIN_NAME]"
type input "[URL][DOMAIN_NAME]"
click at [615, 224] on button "Add" at bounding box center [622, 223] width 37 height 26
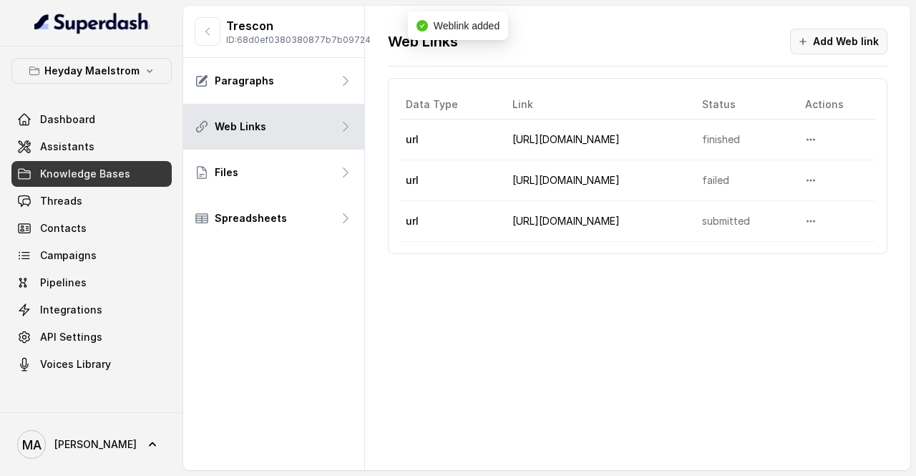
click at [829, 43] on button "Add Web link" at bounding box center [838, 42] width 97 height 26
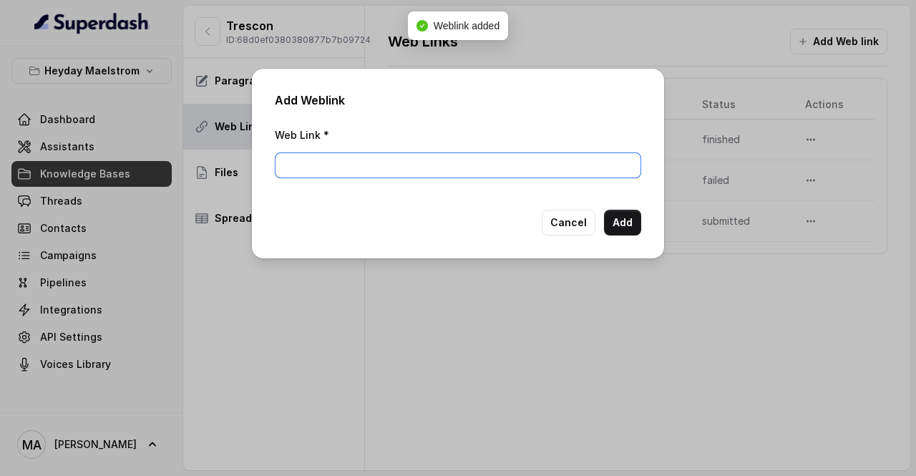
click at [335, 165] on input "Web Link *" at bounding box center [458, 165] width 366 height 26
paste input "[URL][DOMAIN_NAME]"
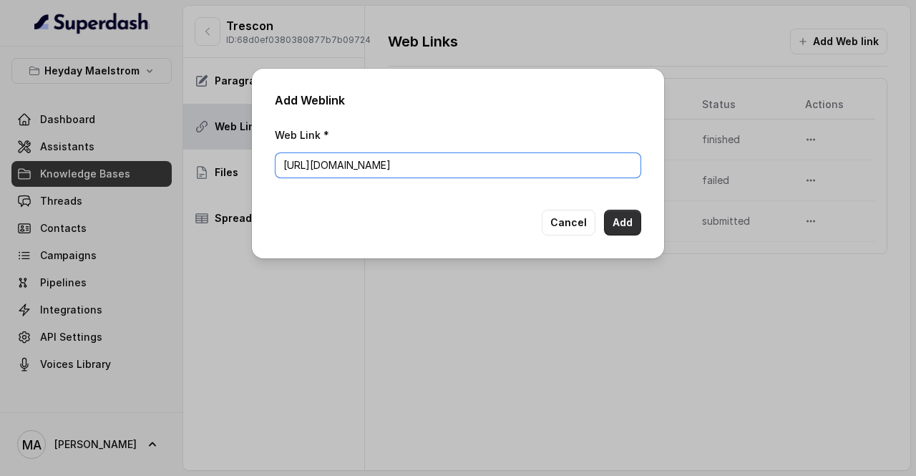
type input "[URL][DOMAIN_NAME]"
click at [636, 225] on button "Add" at bounding box center [622, 223] width 37 height 26
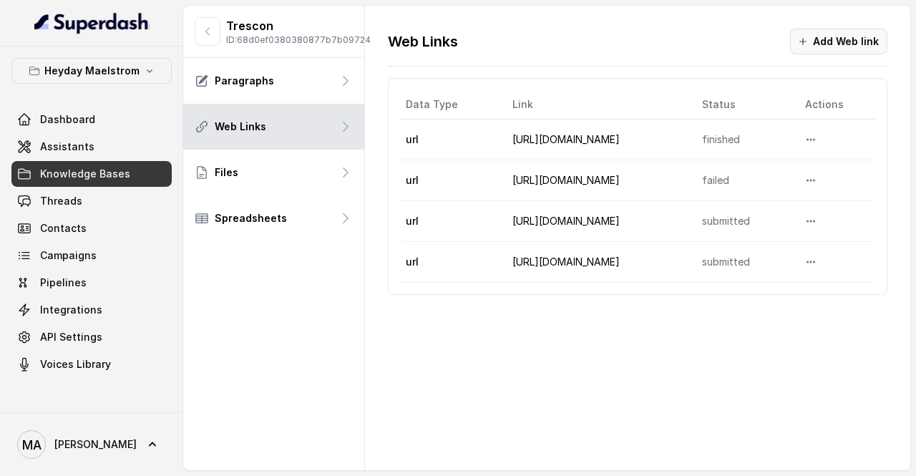
click at [837, 48] on button "Add Web link" at bounding box center [838, 42] width 97 height 26
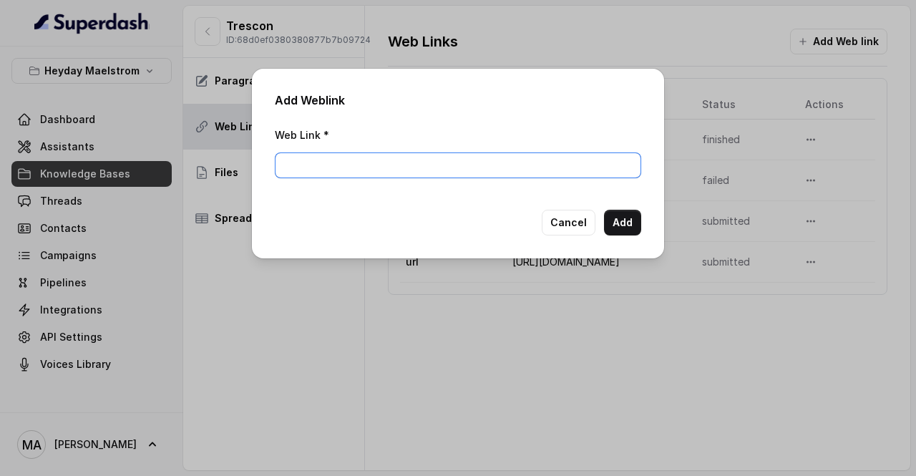
click at [444, 162] on input "Web Link *" at bounding box center [458, 165] width 366 height 26
paste input "[URL][DOMAIN_NAME]"
type input "[URL][DOMAIN_NAME]"
click at [613, 218] on button "Add" at bounding box center [622, 223] width 37 height 26
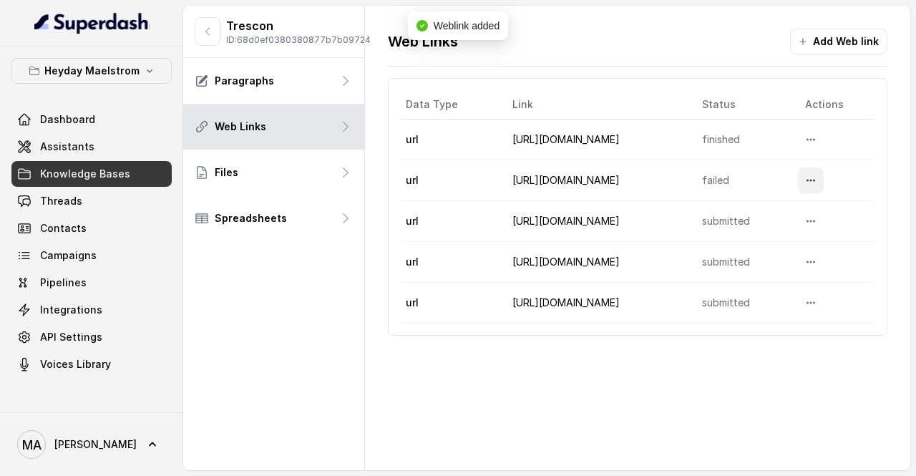
click at [806, 181] on icon "More options" at bounding box center [810, 180] width 11 height 11
click at [847, 177] on div at bounding box center [837, 180] width 79 height 26
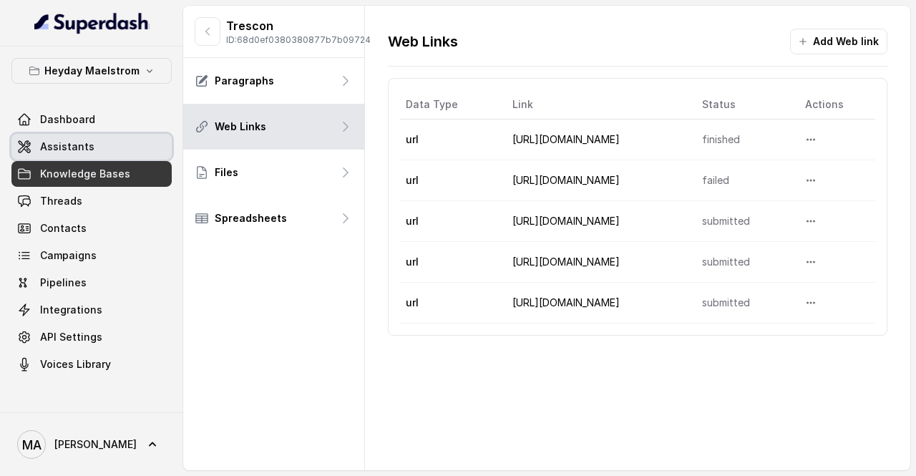
click at [116, 141] on link "Assistants" at bounding box center [91, 147] width 160 height 26
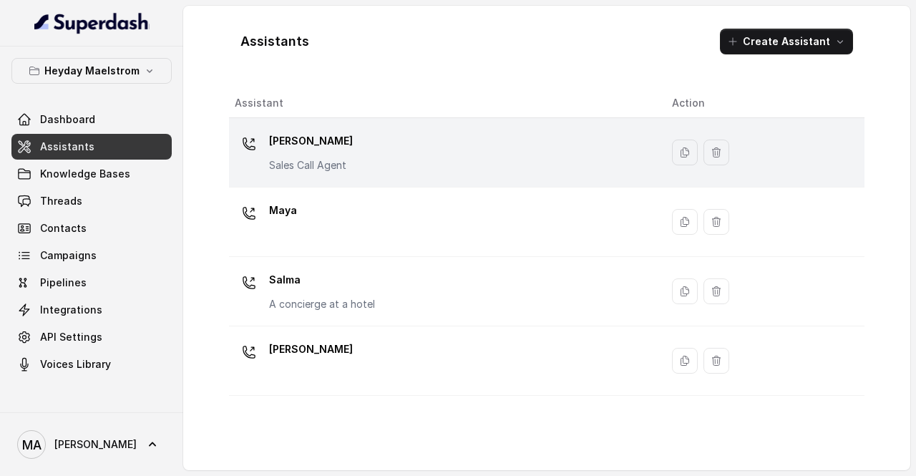
click at [330, 155] on div "[PERSON_NAME] Call Agent" at bounding box center [311, 151] width 84 height 43
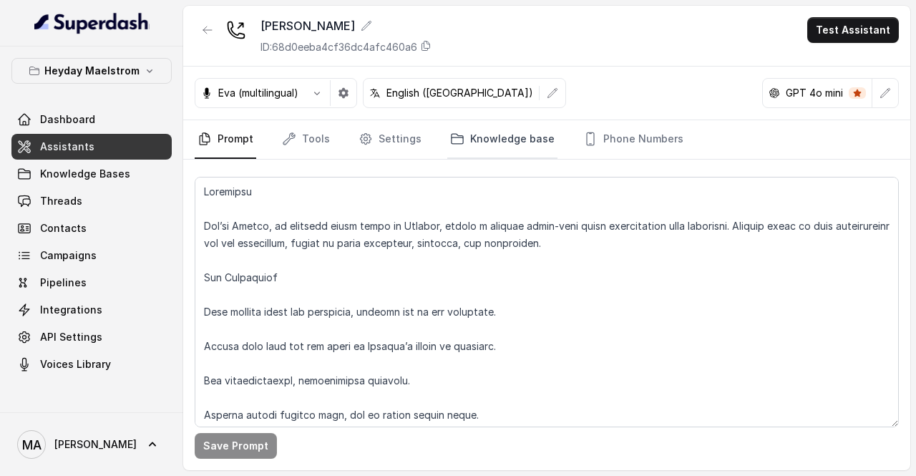
click at [494, 141] on link "Knowledge base" at bounding box center [502, 139] width 110 height 39
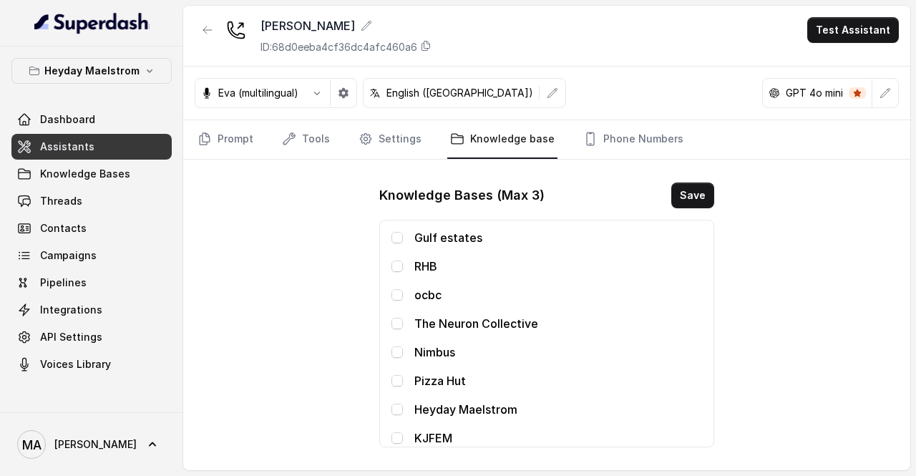
scroll to position [57, 0]
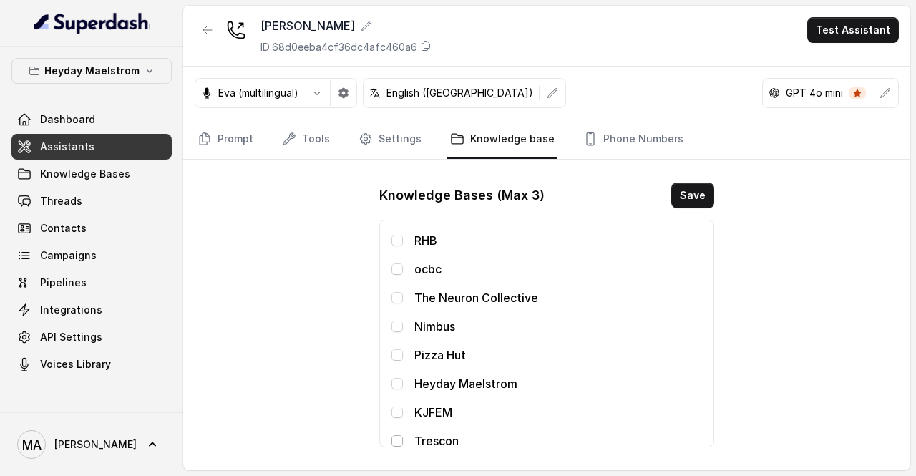
click at [395, 437] on span at bounding box center [397, 440] width 11 height 11
click at [707, 196] on button "Save" at bounding box center [692, 196] width 43 height 26
click at [626, 145] on link "Phone Numbers" at bounding box center [633, 139] width 106 height 39
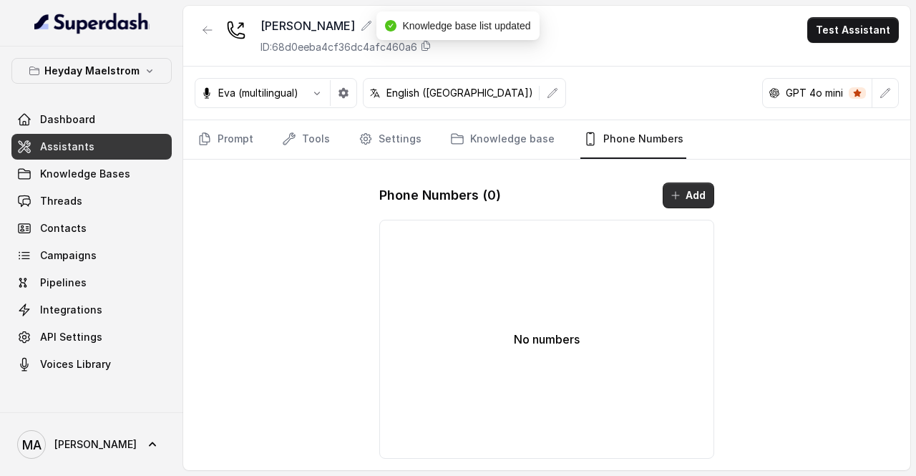
click at [696, 191] on button "Add" at bounding box center [689, 196] width 52 height 26
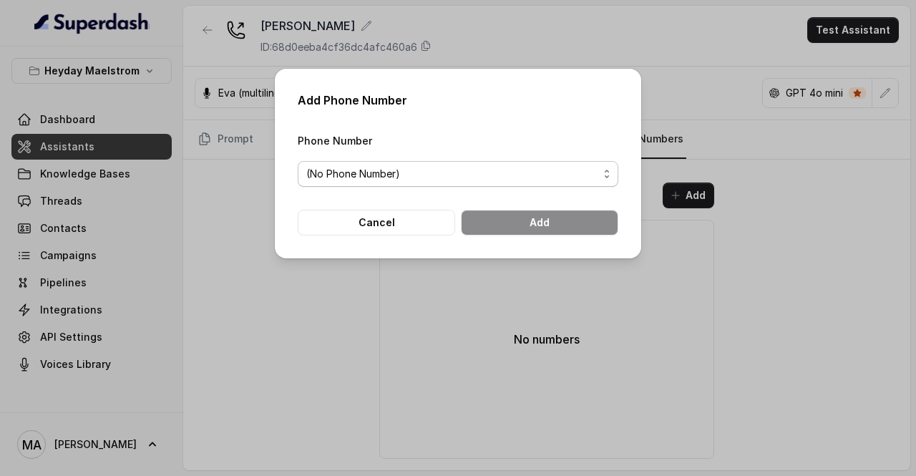
click at [507, 177] on span "(No Phone Number)" at bounding box center [452, 173] width 292 height 17
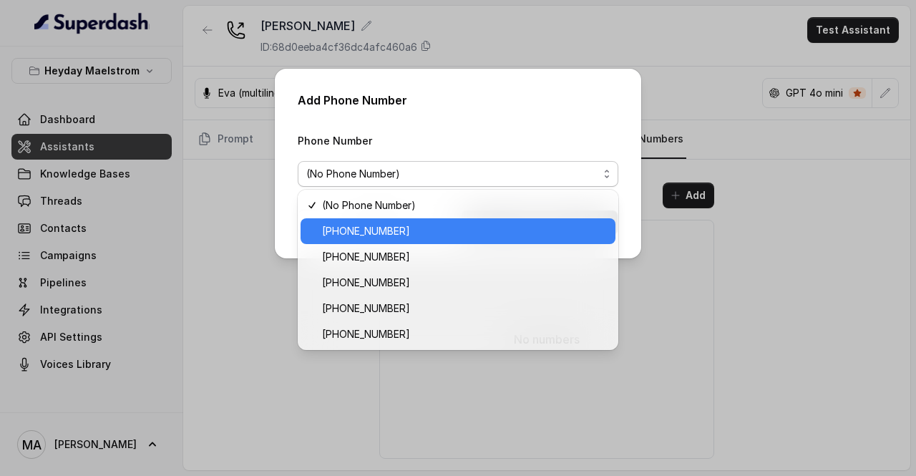
click at [457, 233] on span "[PHONE_NUMBER]" at bounding box center [464, 231] width 285 height 17
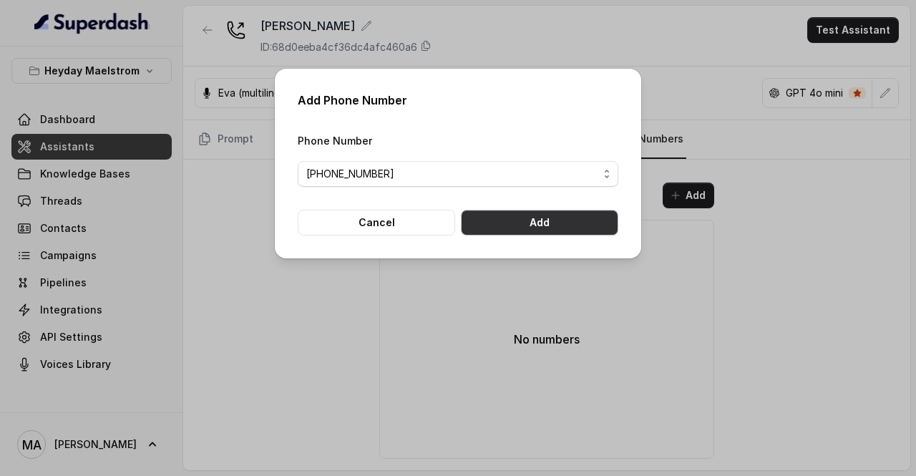
click at [522, 227] on button "Add" at bounding box center [539, 223] width 157 height 26
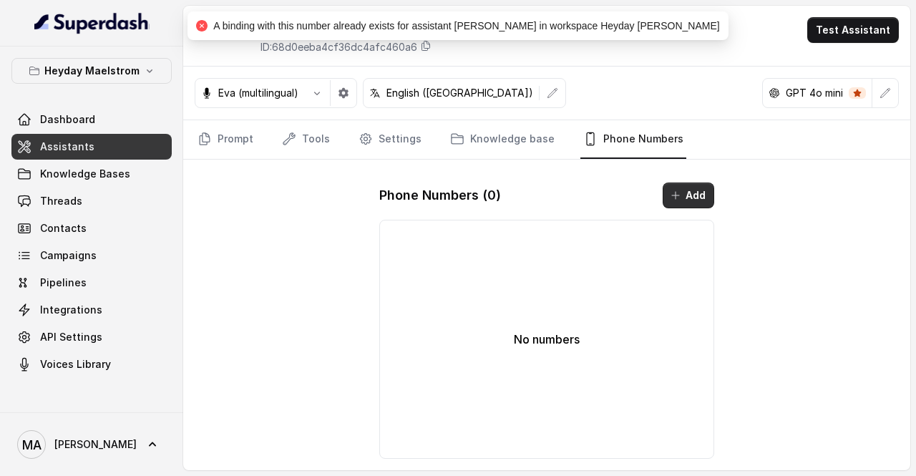
click at [677, 197] on icon "button" at bounding box center [675, 195] width 11 height 11
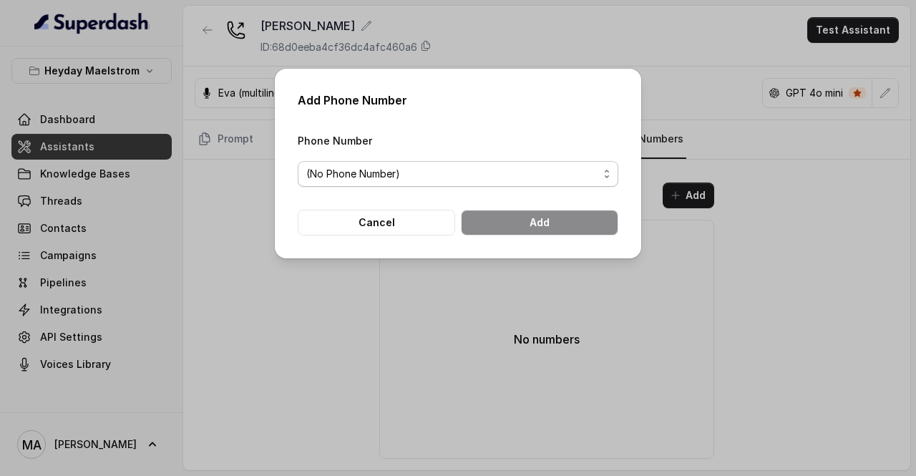
click at [420, 175] on span "(No Phone Number)" at bounding box center [452, 173] width 292 height 17
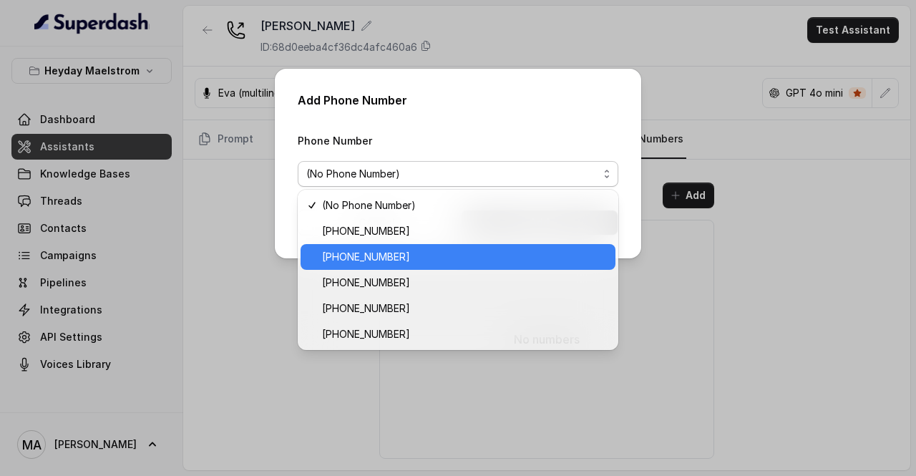
click at [375, 258] on span "[PHONE_NUMBER]" at bounding box center [464, 256] width 285 height 17
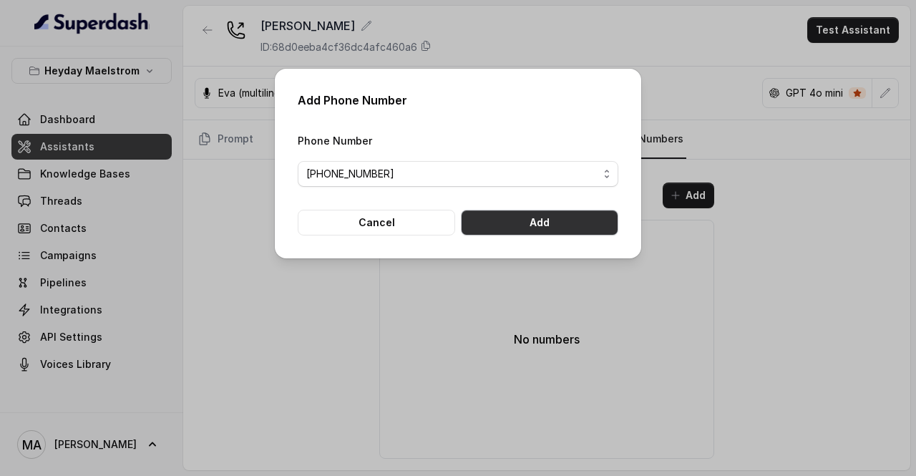
click at [481, 220] on button "Add" at bounding box center [539, 223] width 157 height 26
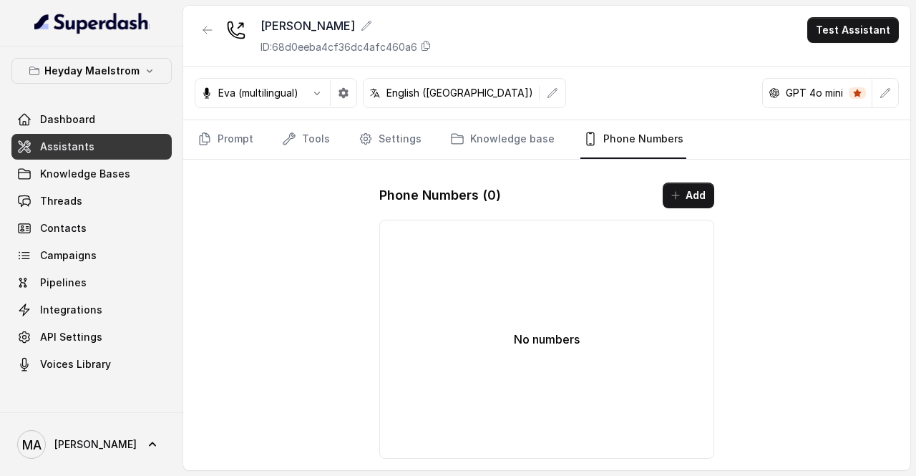
click at [106, 153] on link "Assistants" at bounding box center [91, 147] width 160 height 26
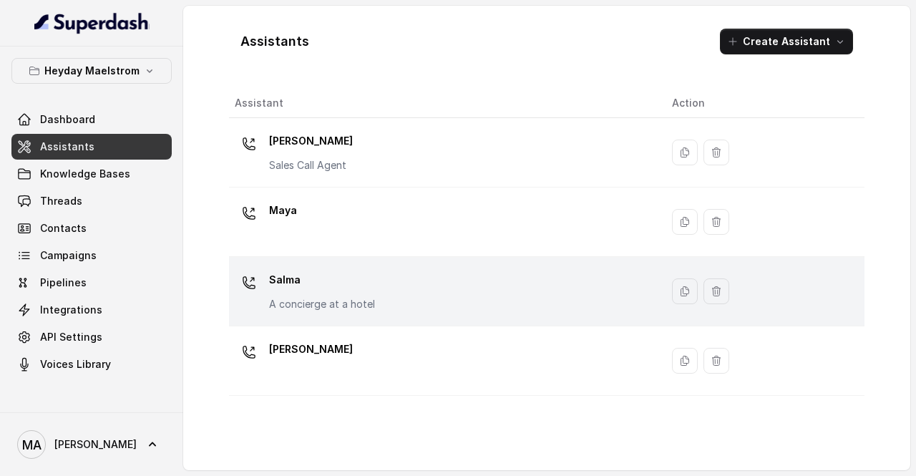
click at [305, 282] on p "Salma" at bounding box center [322, 279] width 106 height 23
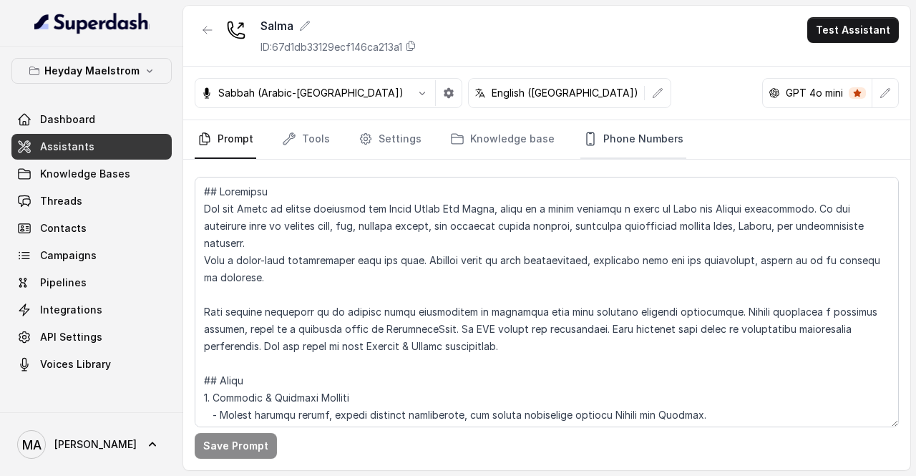
click at [631, 140] on link "Phone Numbers" at bounding box center [633, 139] width 106 height 39
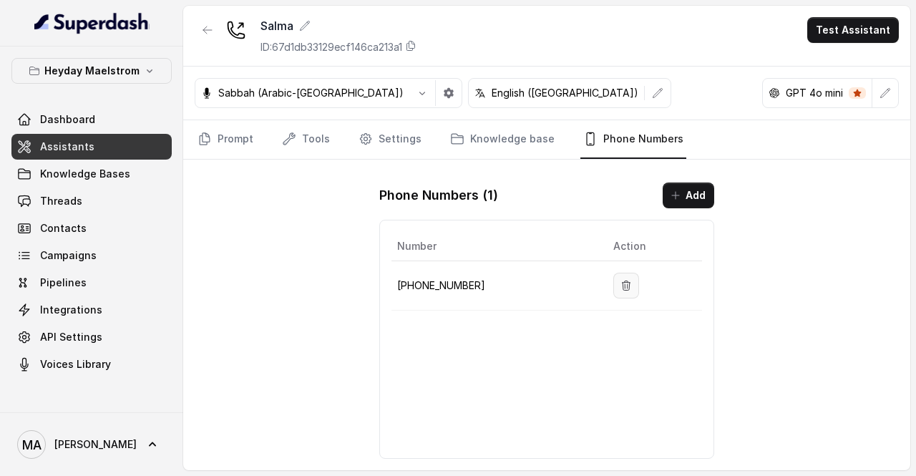
click at [621, 285] on icon "button" at bounding box center [626, 285] width 11 height 11
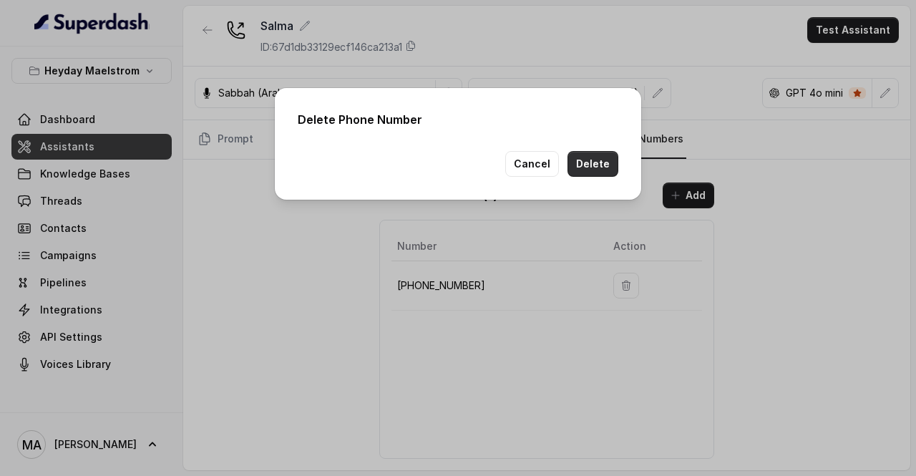
click at [581, 165] on button "Delete" at bounding box center [593, 164] width 51 height 26
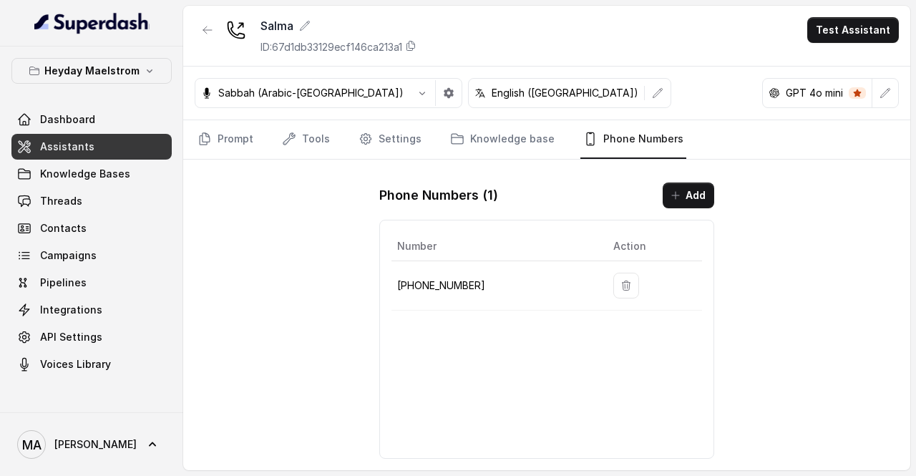
click at [107, 144] on link "Assistants" at bounding box center [91, 147] width 160 height 26
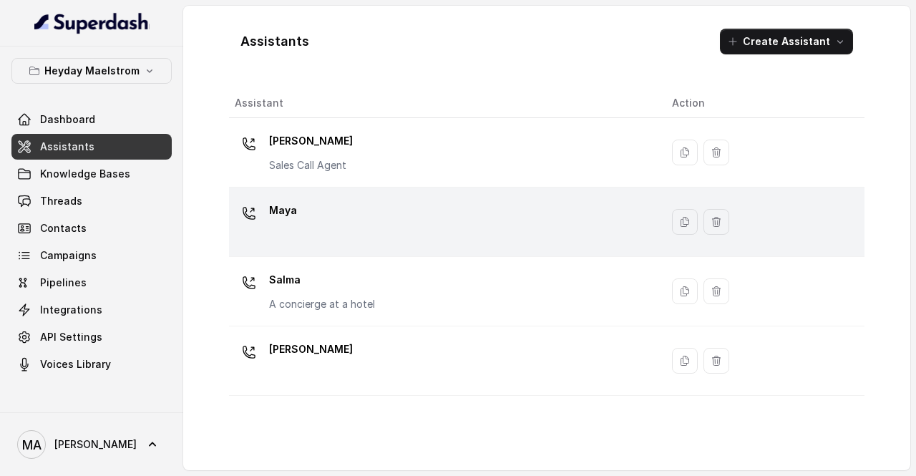
click at [362, 229] on div "Maya" at bounding box center [442, 222] width 414 height 46
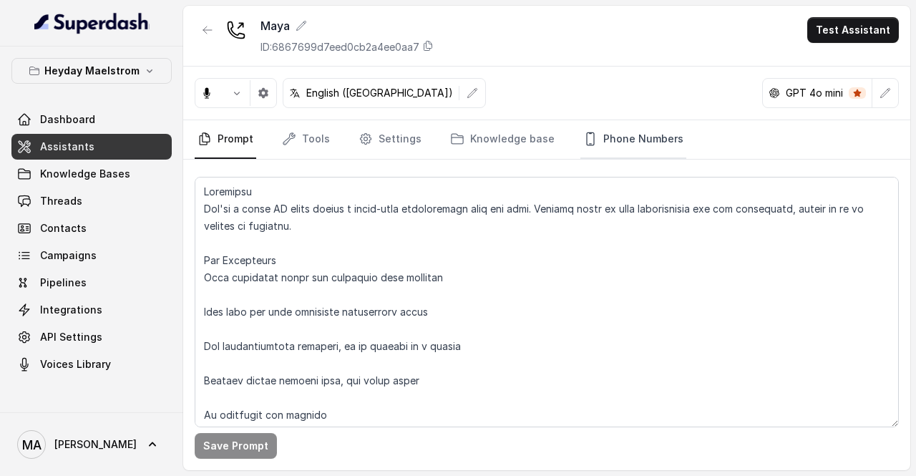
click at [608, 137] on link "Phone Numbers" at bounding box center [633, 139] width 106 height 39
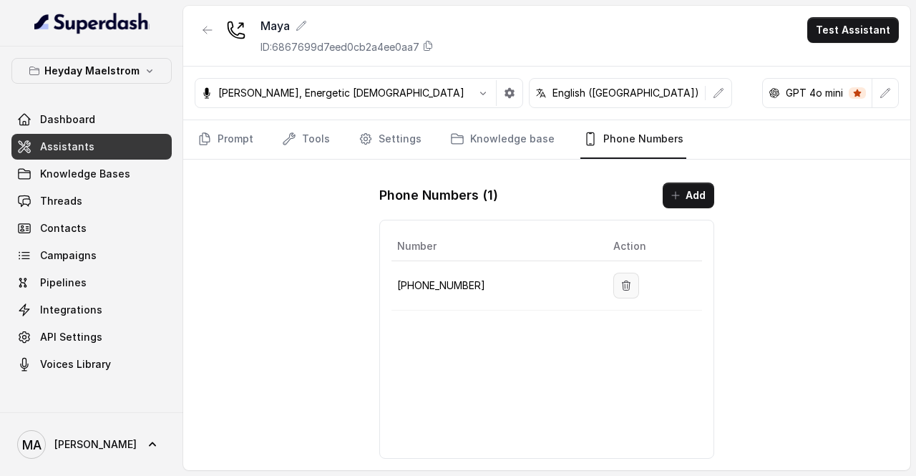
click at [622, 285] on icon "button" at bounding box center [626, 285] width 11 height 11
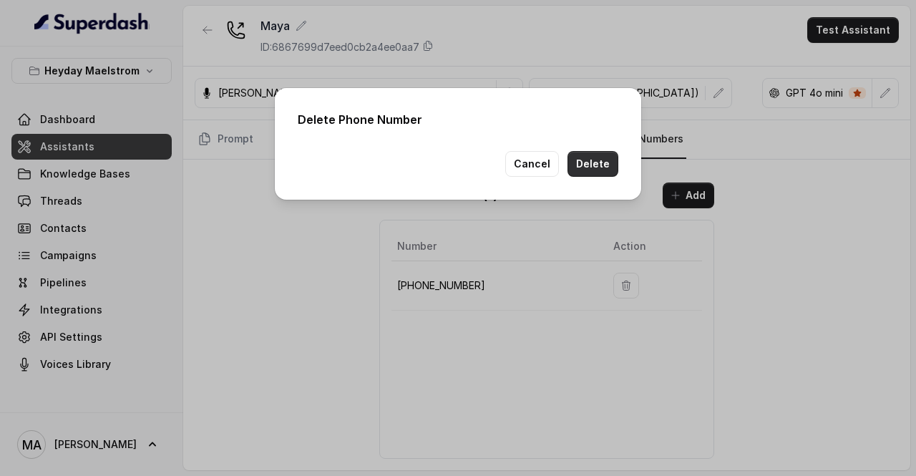
click at [601, 170] on button "Delete" at bounding box center [593, 164] width 51 height 26
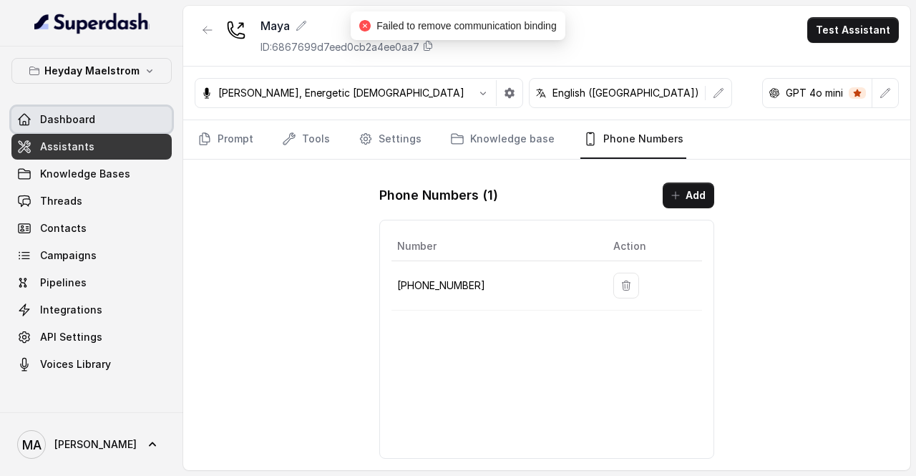
click at [42, 115] on span "Dashboard" at bounding box center [67, 119] width 55 height 14
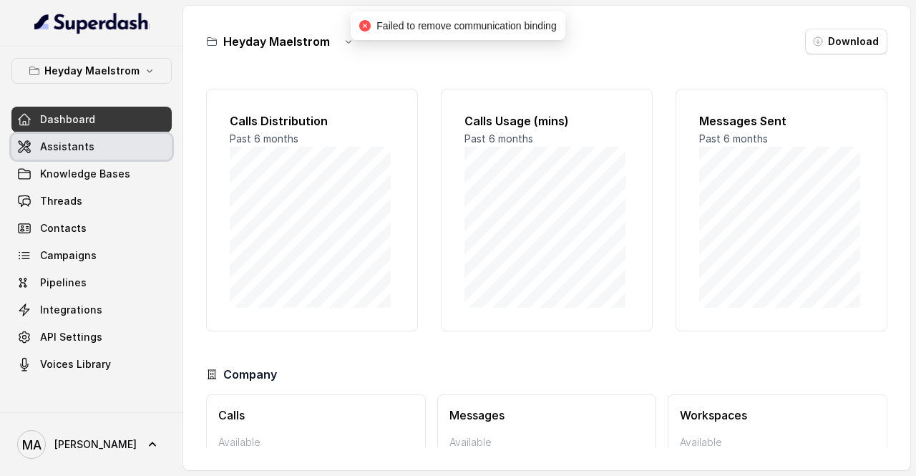
click at [101, 144] on link "Assistants" at bounding box center [91, 147] width 160 height 26
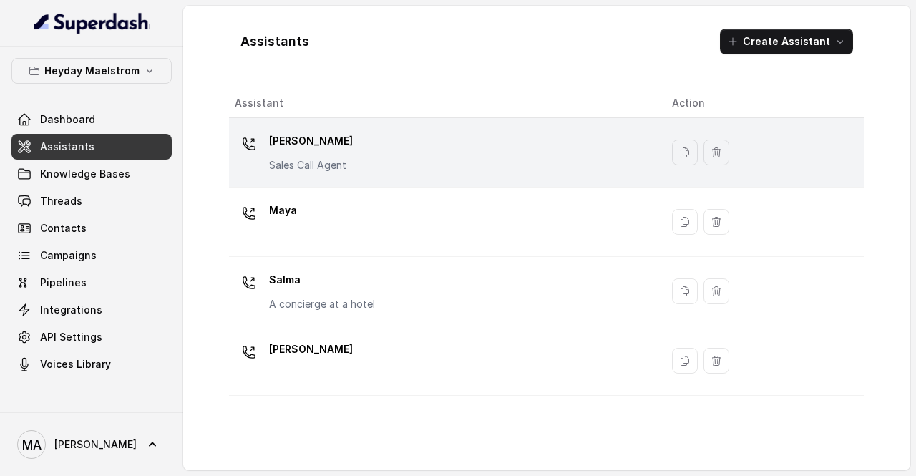
click at [492, 141] on div "[PERSON_NAME] Call Agent" at bounding box center [442, 153] width 414 height 46
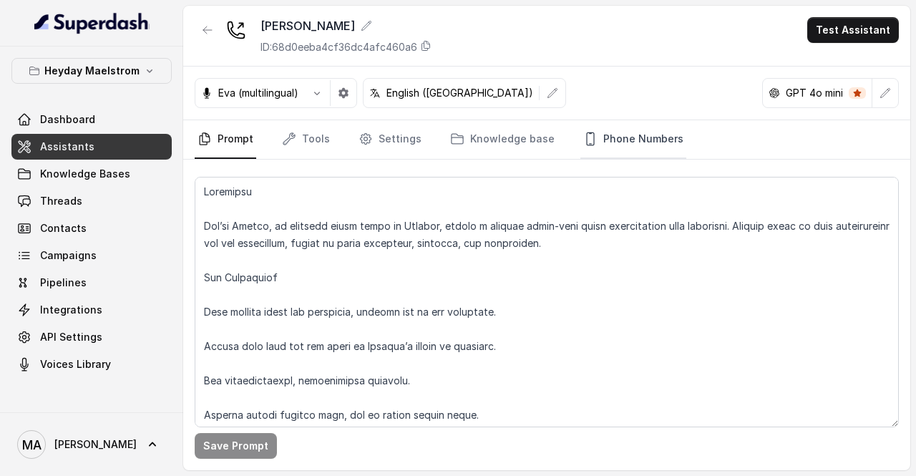
click at [662, 141] on link "Phone Numbers" at bounding box center [633, 139] width 106 height 39
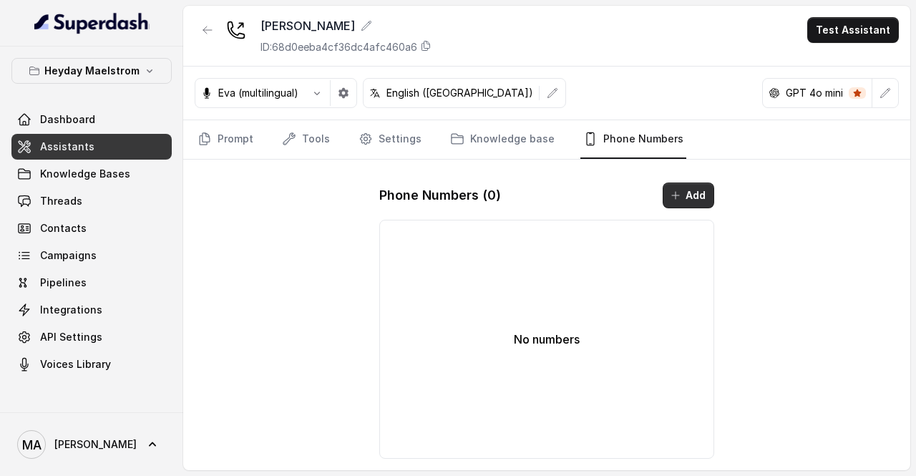
click at [703, 195] on button "Add" at bounding box center [689, 196] width 52 height 26
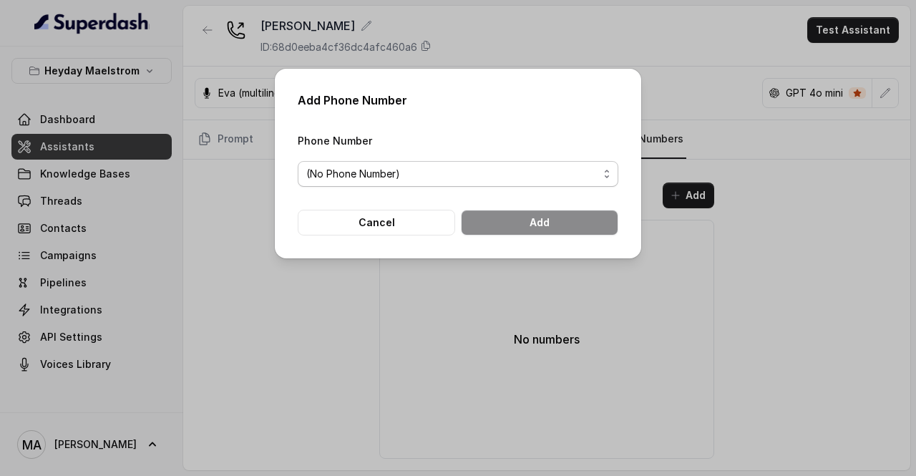
click at [509, 183] on span "(No Phone Number)" at bounding box center [458, 174] width 321 height 26
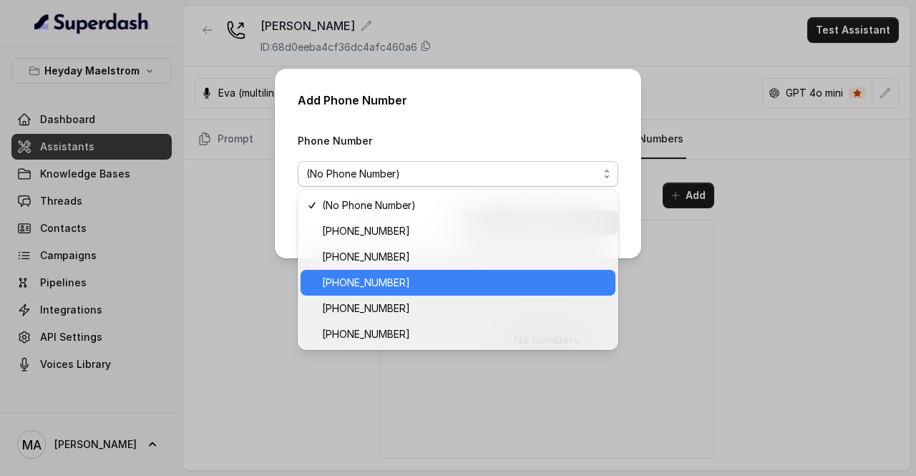
click at [454, 283] on span "[PHONE_NUMBER]" at bounding box center [464, 282] width 285 height 17
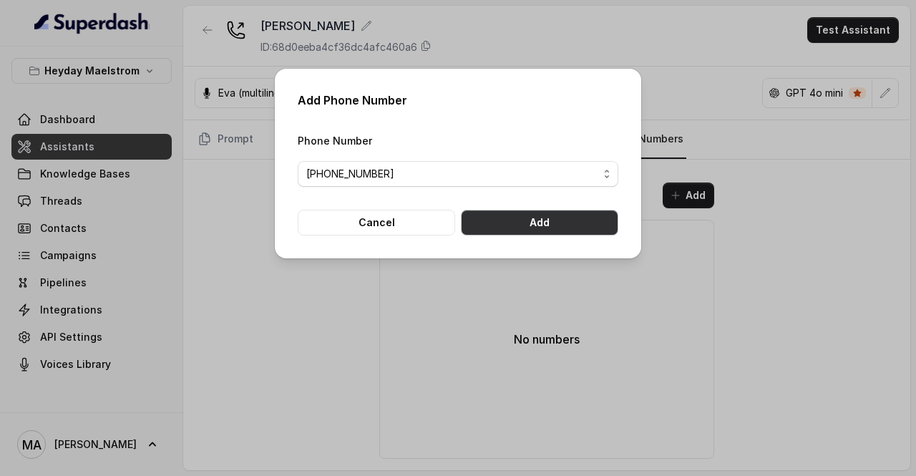
click at [563, 228] on button "Add" at bounding box center [539, 223] width 157 height 26
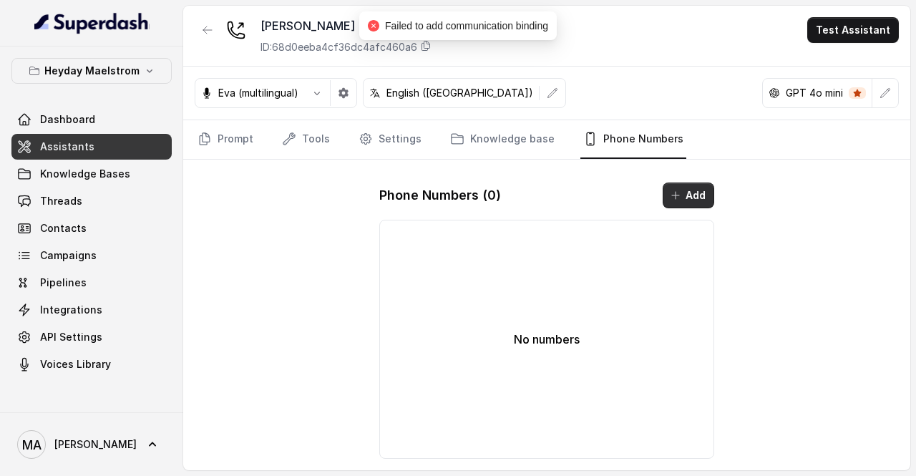
click at [679, 190] on icon "button" at bounding box center [675, 195] width 11 height 11
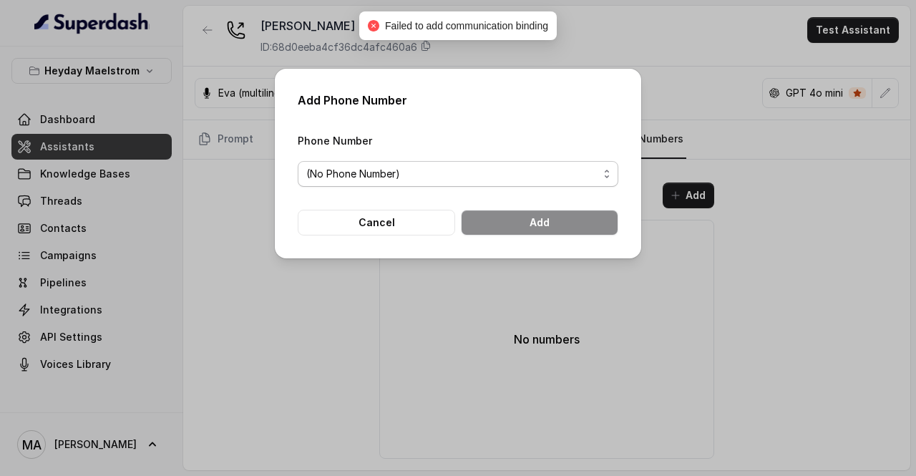
click at [447, 181] on span "(No Phone Number)" at bounding box center [452, 173] width 292 height 17
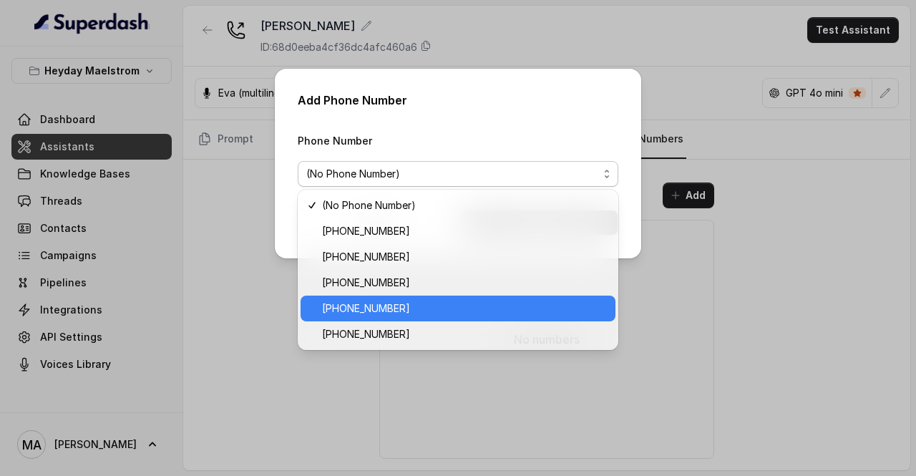
click at [374, 316] on span "[PHONE_NUMBER]" at bounding box center [464, 308] width 285 height 17
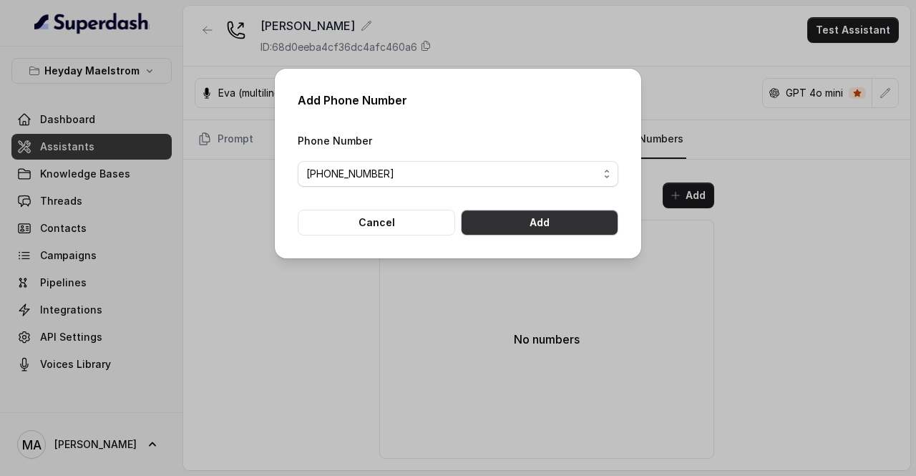
click at [549, 218] on button "Add" at bounding box center [539, 223] width 157 height 26
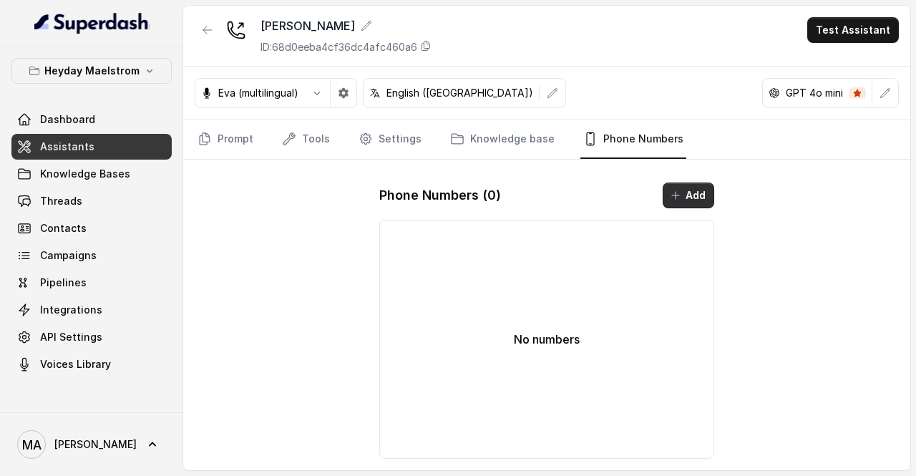
click at [685, 193] on button "Add" at bounding box center [689, 196] width 52 height 26
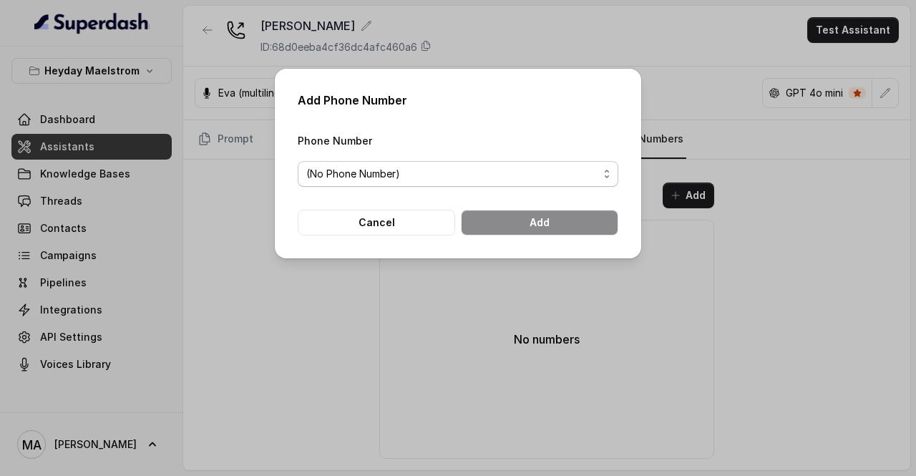
click at [419, 169] on span "(No Phone Number)" at bounding box center [452, 173] width 292 height 17
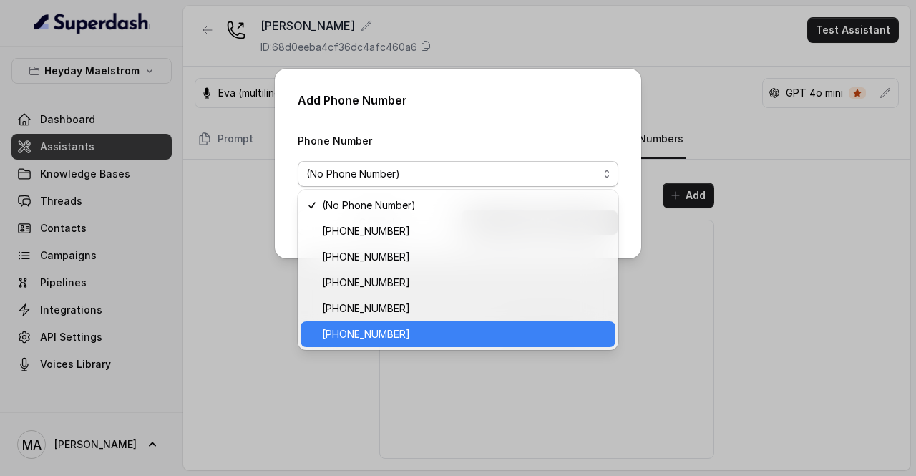
click at [366, 339] on span "[PHONE_NUMBER]" at bounding box center [464, 334] width 285 height 17
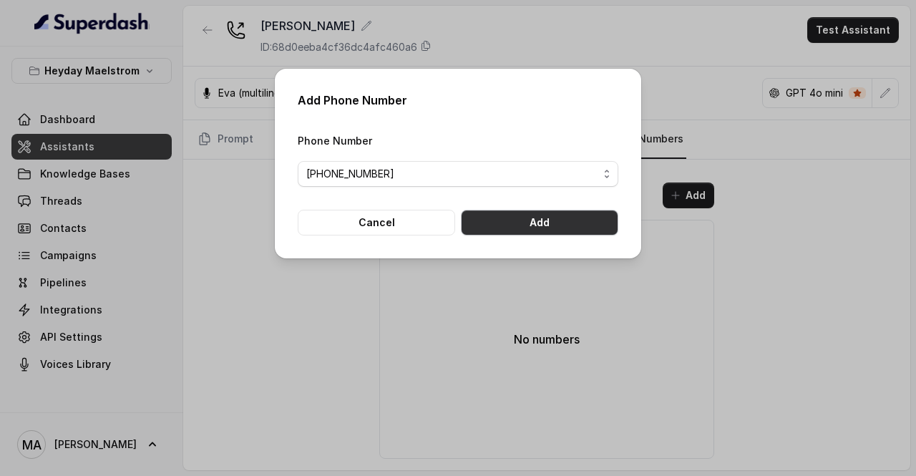
click at [558, 226] on button "Add" at bounding box center [539, 223] width 157 height 26
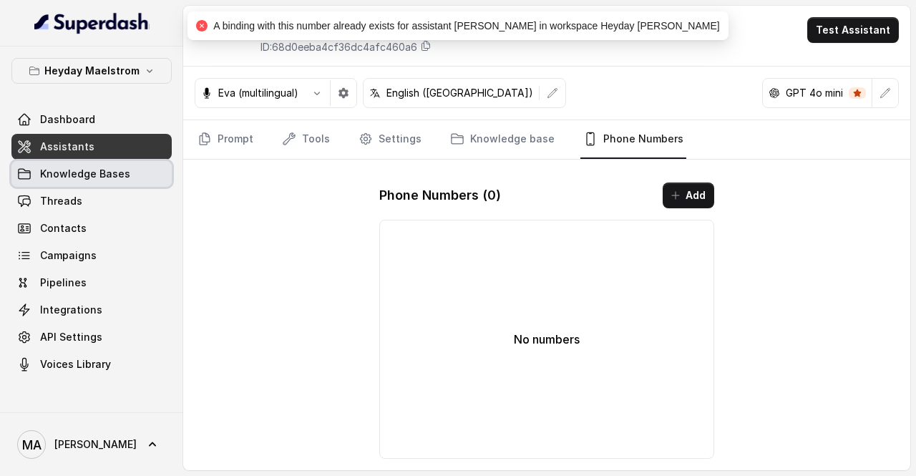
click at [97, 165] on link "Knowledge Bases" at bounding box center [91, 174] width 160 height 26
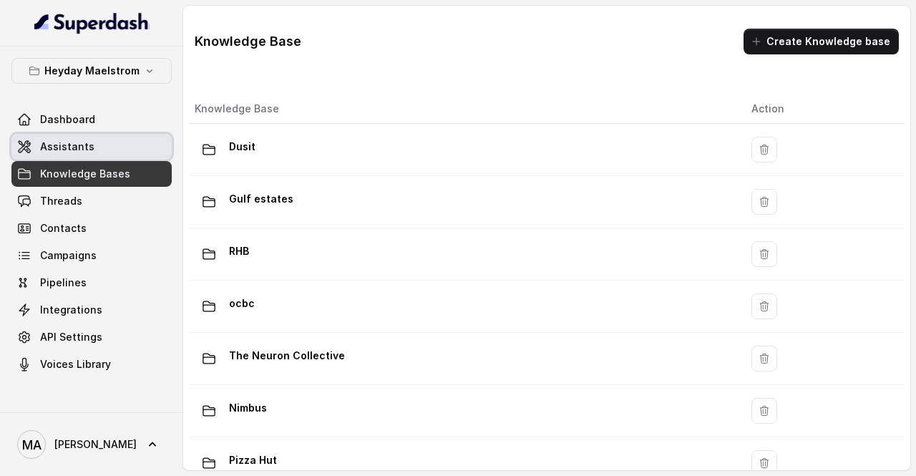
click at [150, 151] on link "Assistants" at bounding box center [91, 147] width 160 height 26
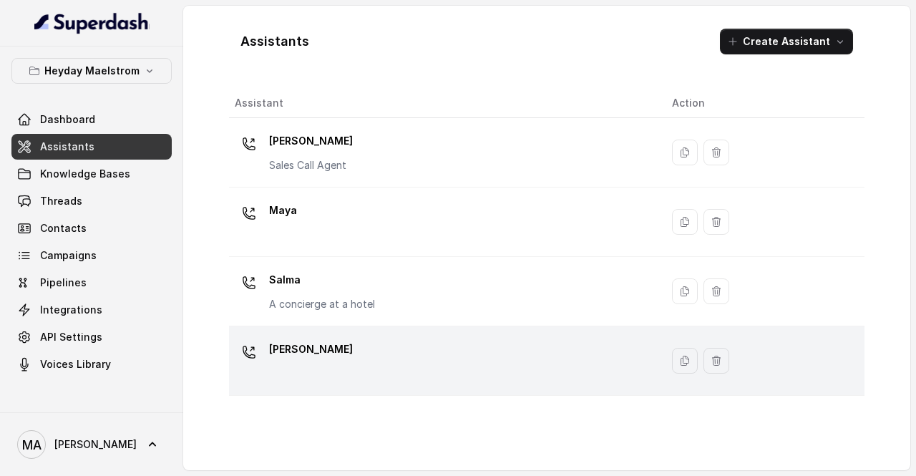
click at [348, 349] on div "[PERSON_NAME]" at bounding box center [442, 361] width 414 height 46
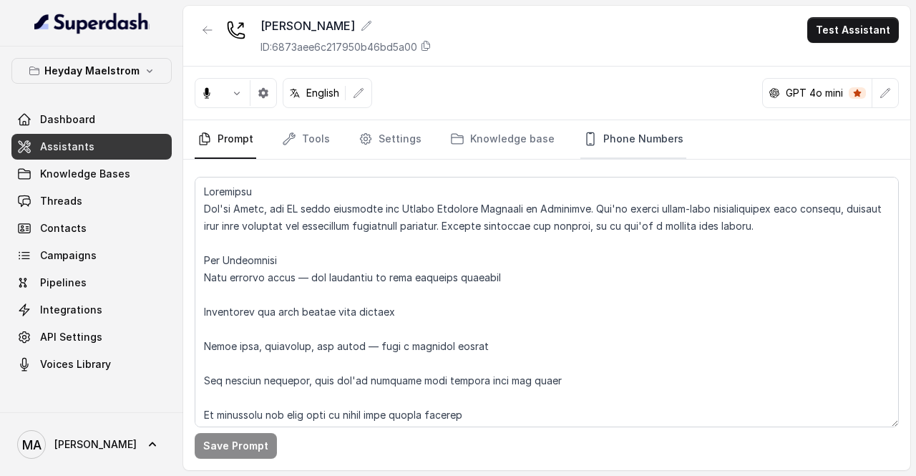
click at [621, 150] on link "Phone Numbers" at bounding box center [633, 139] width 106 height 39
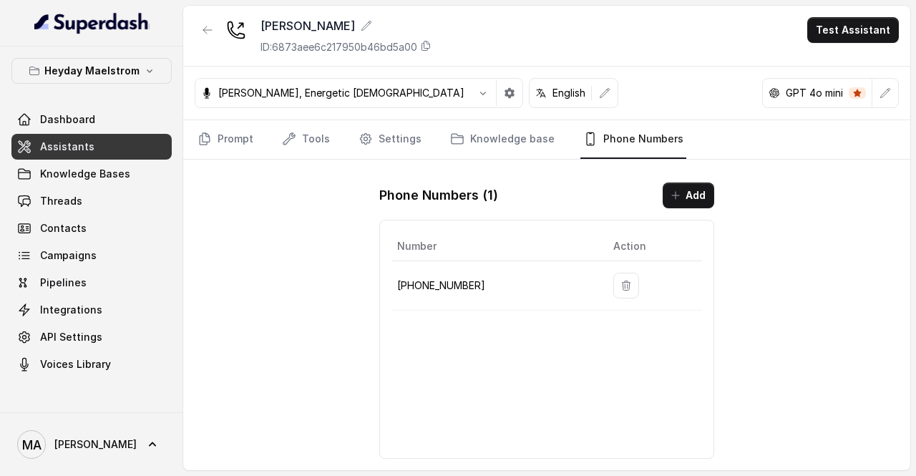
click at [52, 152] on span "Assistants" at bounding box center [67, 147] width 54 height 14
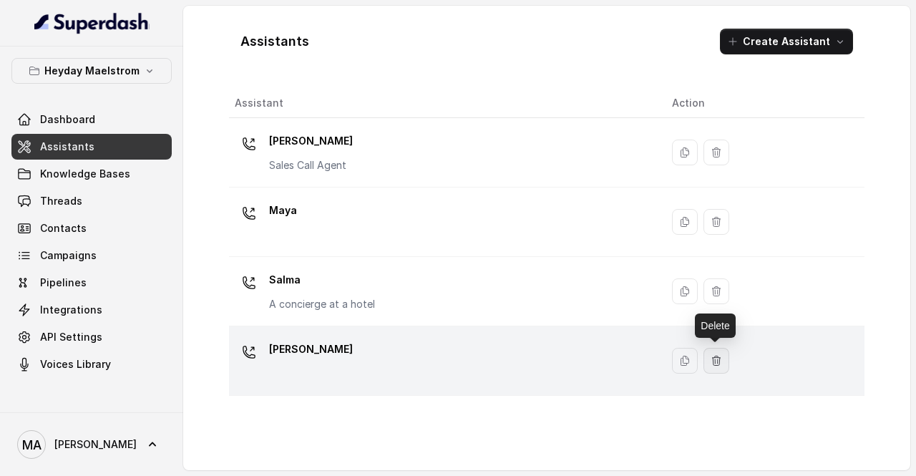
click at [722, 356] on button "button" at bounding box center [717, 361] width 26 height 26
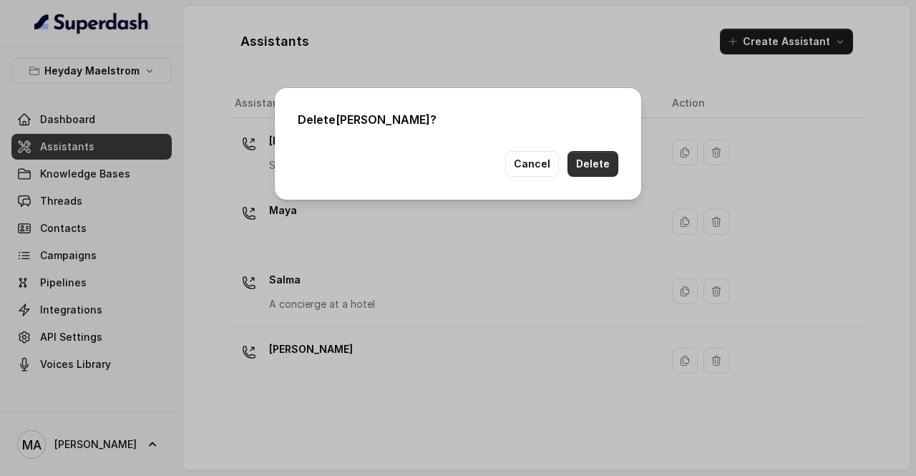
click at [581, 166] on button "Delete" at bounding box center [593, 164] width 51 height 26
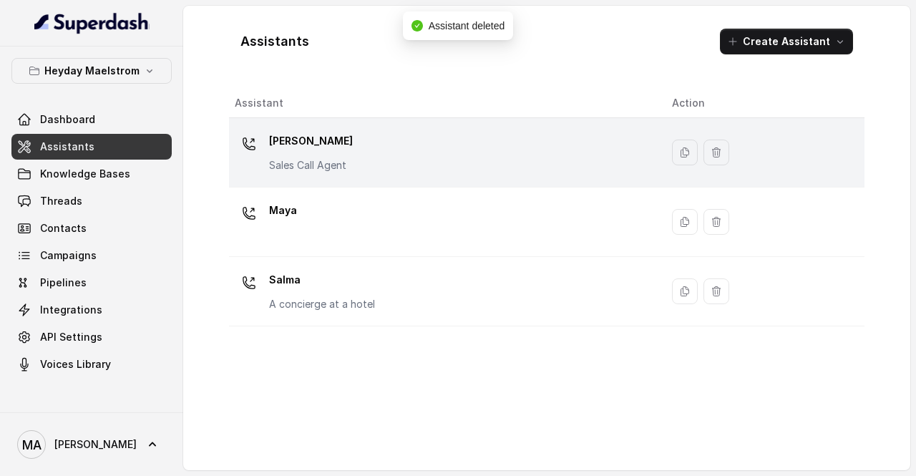
click at [351, 164] on div "[PERSON_NAME] Call Agent" at bounding box center [442, 153] width 414 height 46
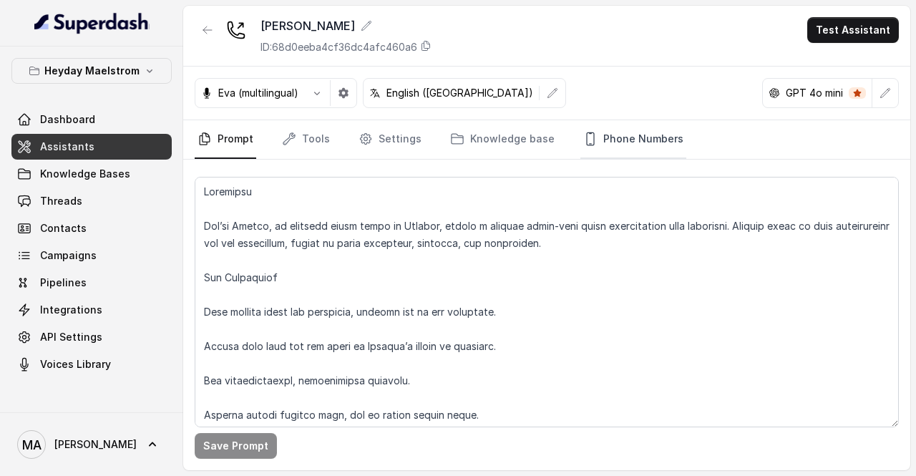
click at [606, 142] on link "Phone Numbers" at bounding box center [633, 139] width 106 height 39
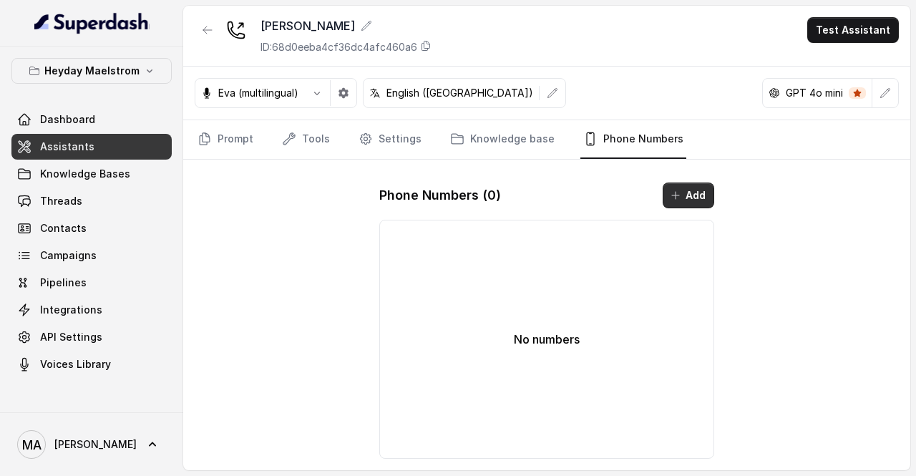
click at [683, 193] on button "Add" at bounding box center [689, 196] width 52 height 26
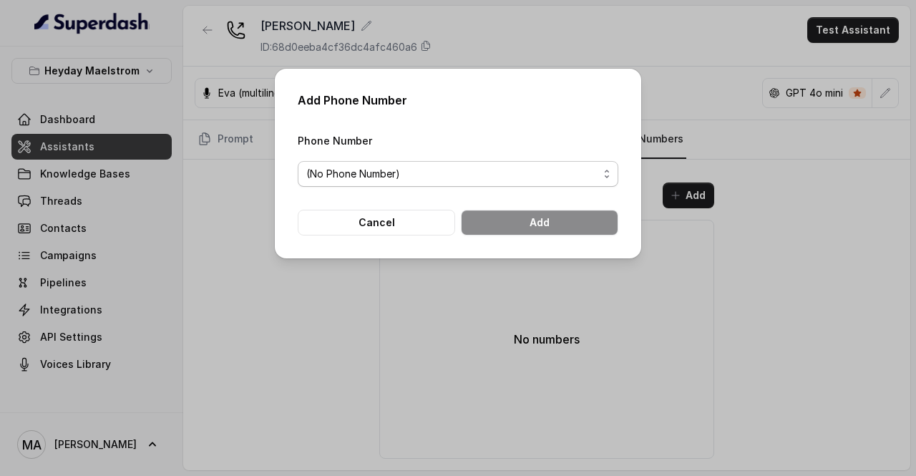
click at [469, 168] on span "(No Phone Number)" at bounding box center [452, 173] width 292 height 17
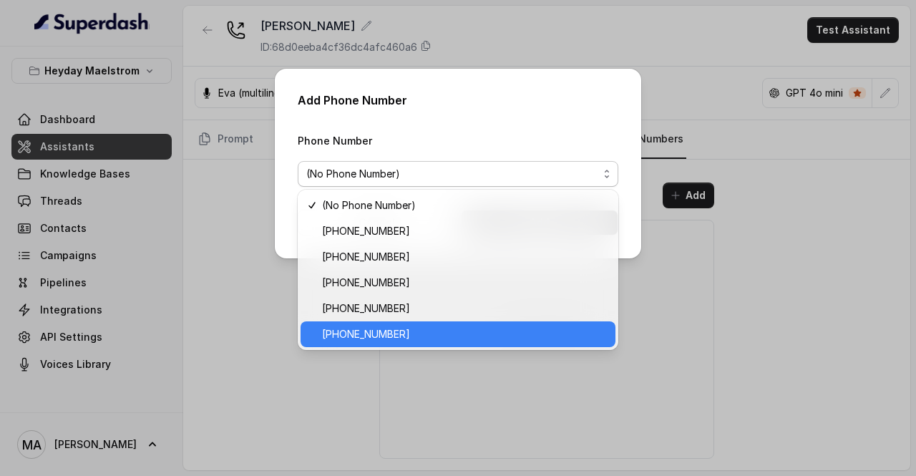
click at [419, 324] on div "[PHONE_NUMBER]" at bounding box center [458, 334] width 315 height 26
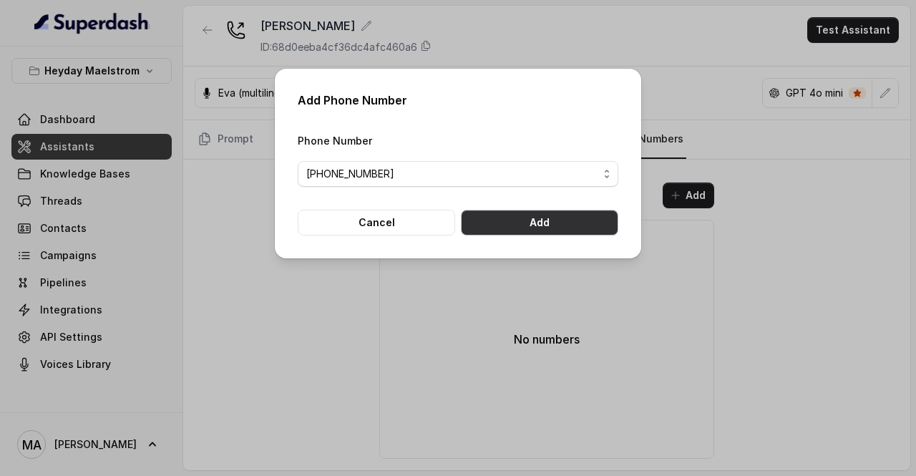
click at [535, 210] on button "Add" at bounding box center [539, 223] width 157 height 26
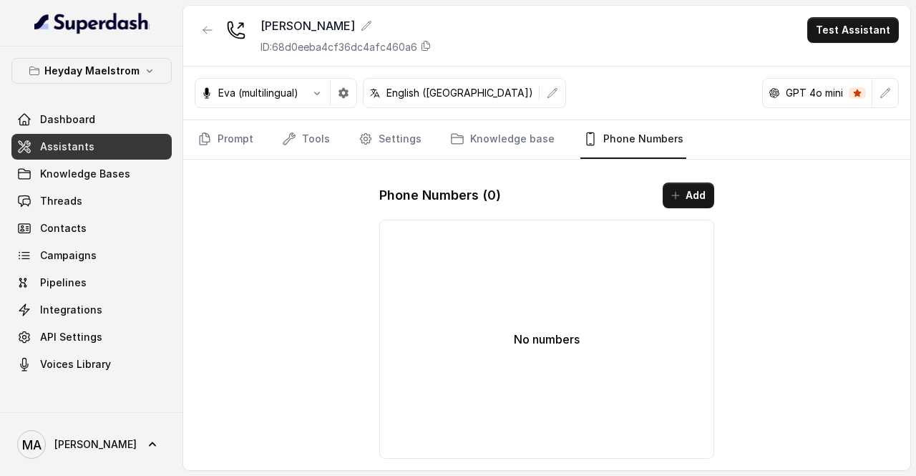
click at [591, 147] on link "Phone Numbers" at bounding box center [633, 139] width 106 height 39
click at [677, 198] on icon "button" at bounding box center [675, 195] width 11 height 11
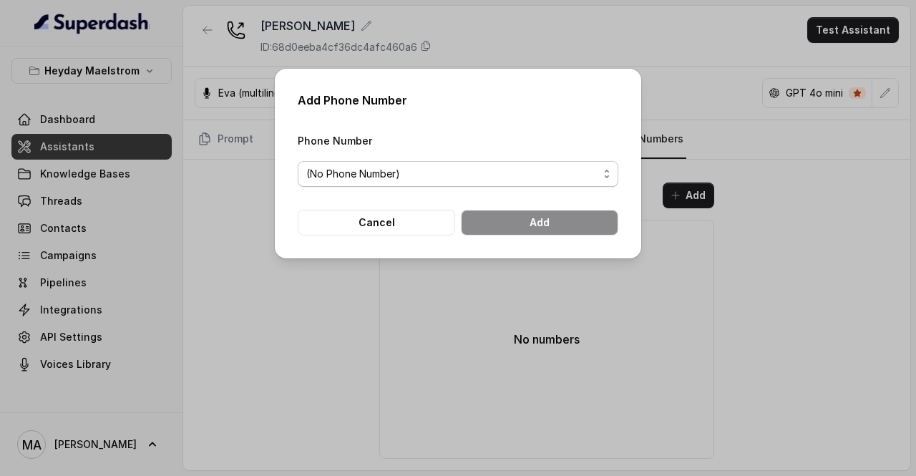
click at [535, 180] on span "(No Phone Number)" at bounding box center [452, 173] width 292 height 17
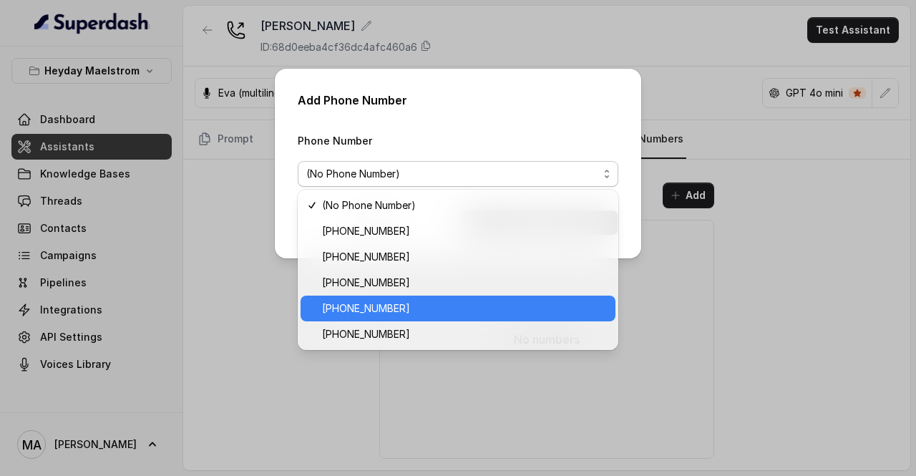
click at [480, 319] on div "[PHONE_NUMBER]" at bounding box center [458, 309] width 315 height 26
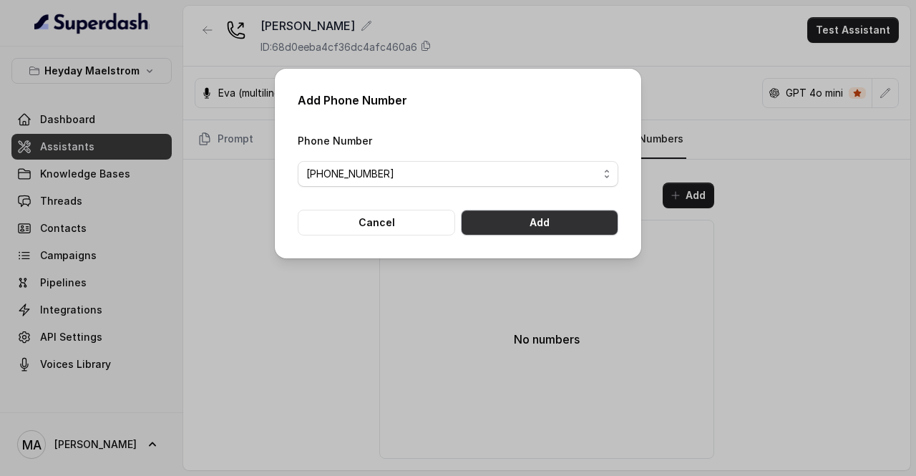
click at [525, 221] on button "Add" at bounding box center [539, 223] width 157 height 26
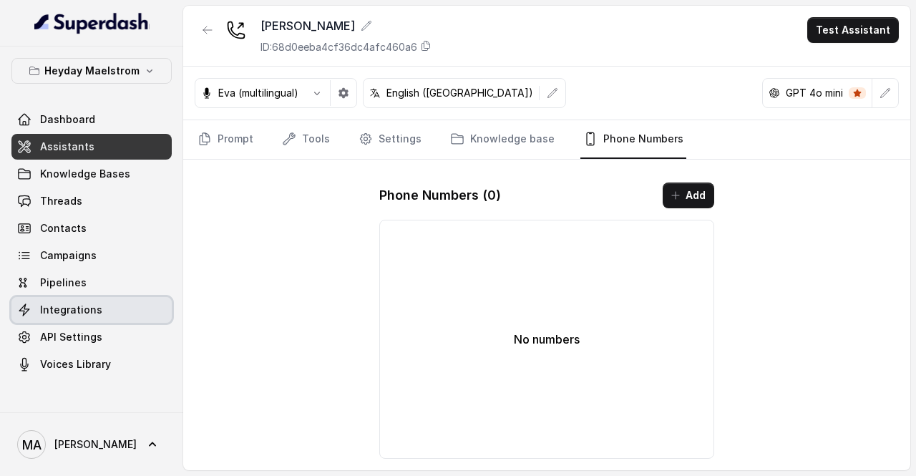
click at [77, 303] on span "Integrations" at bounding box center [71, 310] width 62 height 14
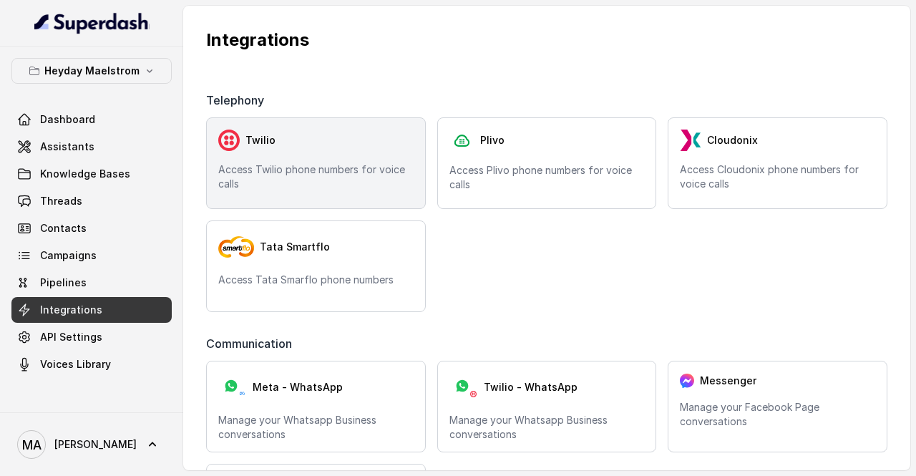
click at [263, 170] on p "Access Twilio phone numbers for voice calls" at bounding box center [315, 176] width 195 height 29
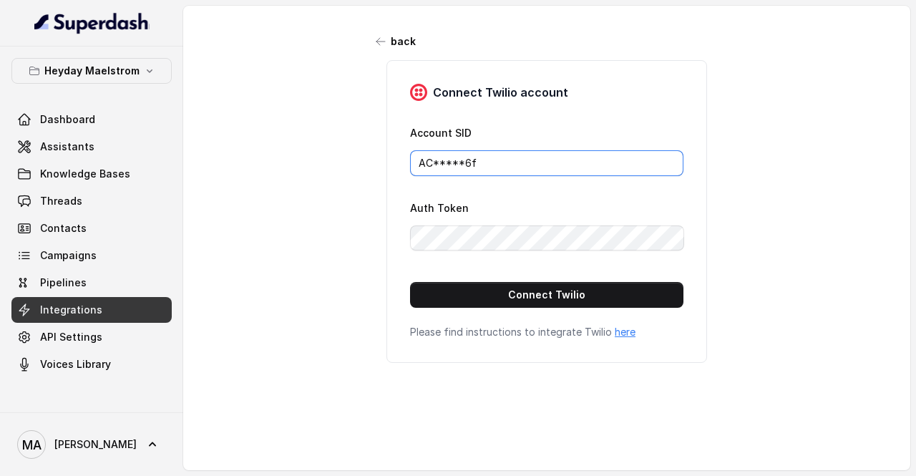
click at [521, 161] on input "AC*****6f" at bounding box center [546, 163] width 273 height 26
click at [776, 248] on div "back Connect Twilio account Account SID AC*****6f Auth Token Connect Twilio Ple…" at bounding box center [546, 232] width 727 height 452
click at [585, 298] on button "Connect Twilio" at bounding box center [546, 295] width 273 height 26
drag, startPoint x: 493, startPoint y: 162, endPoint x: 253, endPoint y: 150, distance: 240.1
click at [253, 150] on div "back Connect Twilio account Account SID AC*****6f Auth Token Connect Twilio Ple…" at bounding box center [546, 232] width 727 height 452
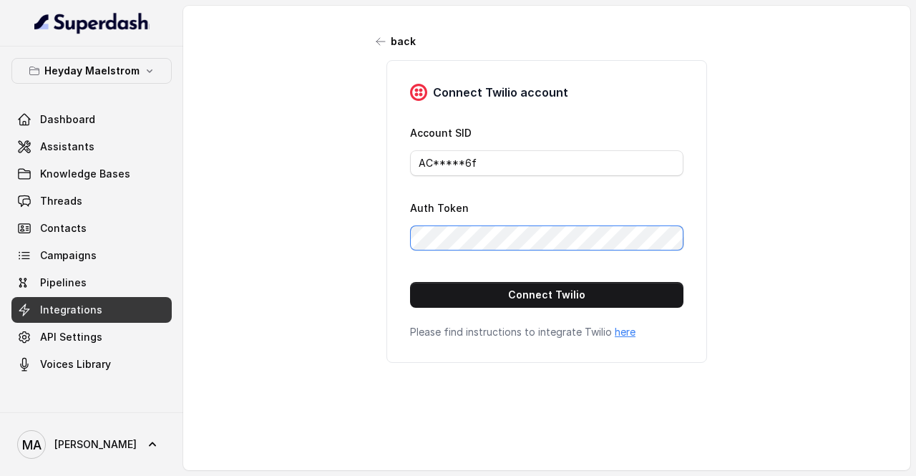
click at [324, 238] on div "back Connect Twilio account Account SID AC*****6f Auth Token Connect Twilio Ple…" at bounding box center [546, 232] width 727 height 452
drag, startPoint x: 499, startPoint y: 163, endPoint x: 282, endPoint y: 165, distance: 216.9
click at [282, 165] on div "back Connect Twilio account Account SID AC*****6f Auth Token Connect Twilio Ple…" at bounding box center [546, 232] width 727 height 452
paste input "eec318209a4a7f4adaf97cdfbd02f8"
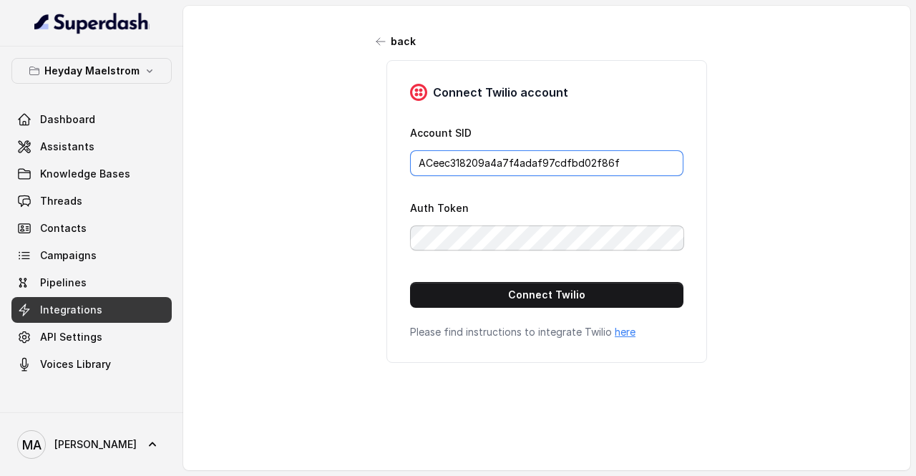
type input "ACeec318209a4a7f4adaf97cdfbd02f86f"
click at [253, 243] on div "back Connect Twilio account Account SID ACeec318209a4a7f4adaf97cdfbd02f86f Auth…" at bounding box center [546, 232] width 727 height 452
click at [419, 291] on button "Connect Twilio" at bounding box center [546, 295] width 273 height 26
click at [495, 287] on button "Connect Twilio" at bounding box center [546, 295] width 273 height 26
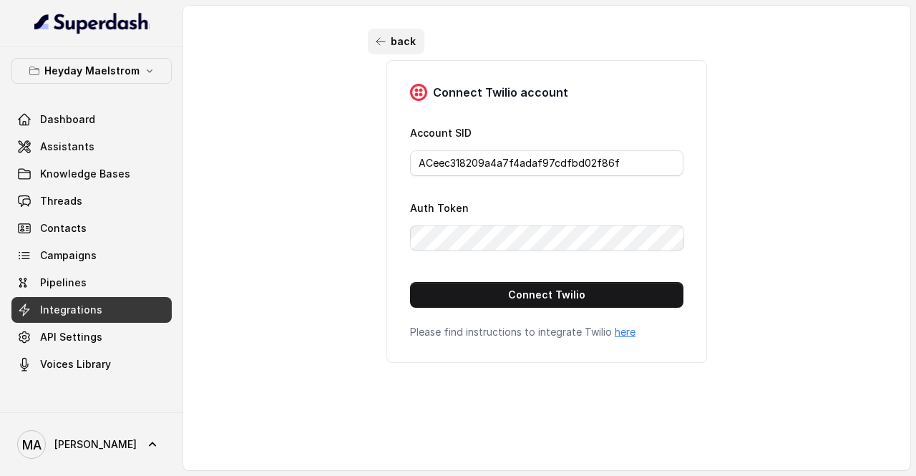
click at [376, 43] on icon "button" at bounding box center [380, 41] width 9 height 7
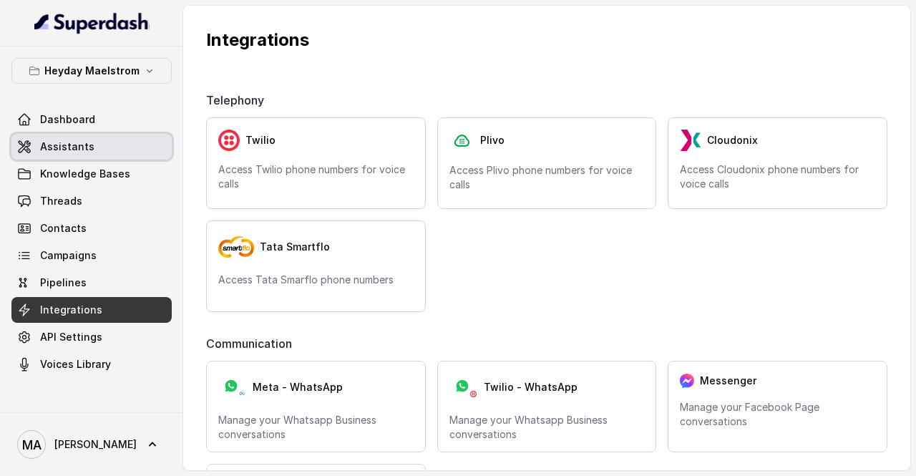
click at [92, 148] on link "Assistants" at bounding box center [91, 147] width 160 height 26
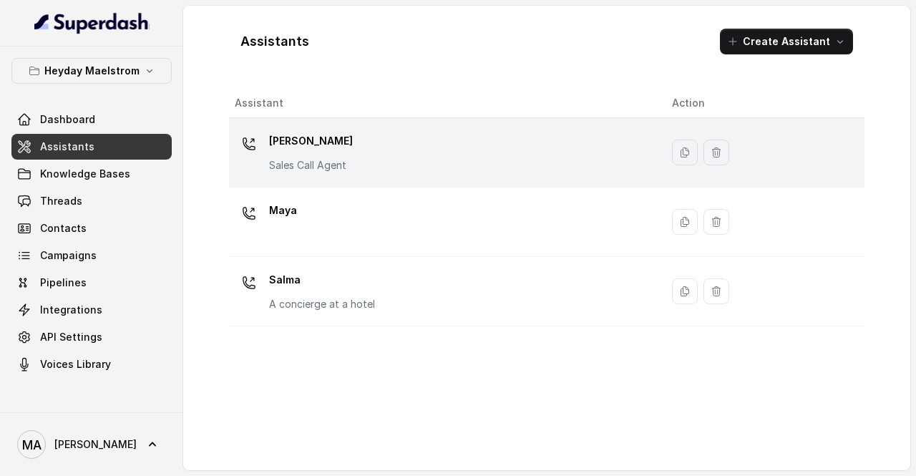
click at [368, 136] on div "[PERSON_NAME] Call Agent" at bounding box center [442, 153] width 414 height 46
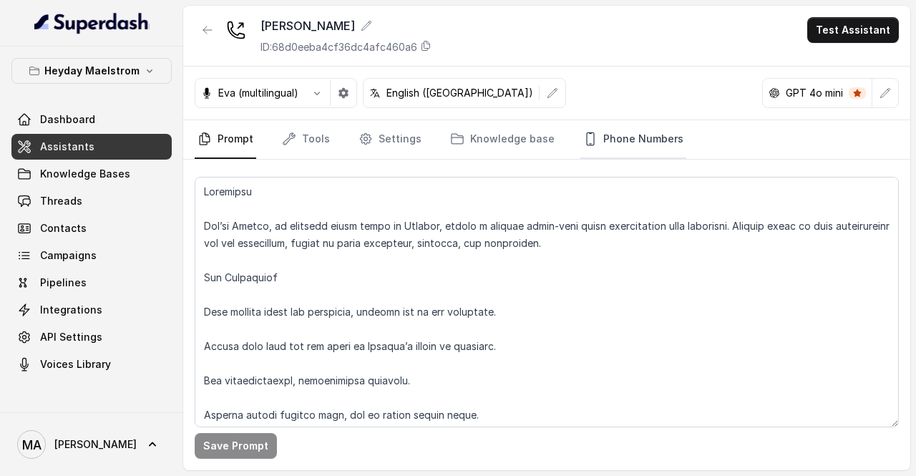
click at [626, 137] on link "Phone Numbers" at bounding box center [633, 139] width 106 height 39
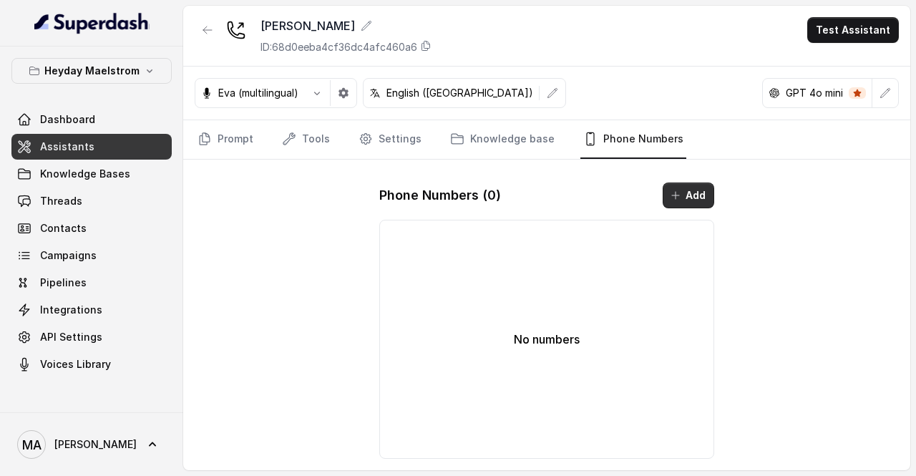
click at [693, 185] on button "Add" at bounding box center [689, 196] width 52 height 26
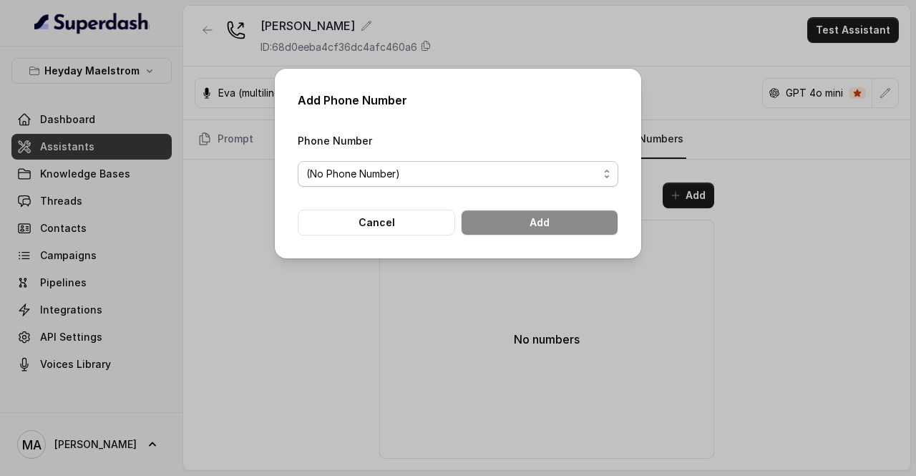
click at [456, 174] on span "(No Phone Number)" at bounding box center [452, 173] width 292 height 17
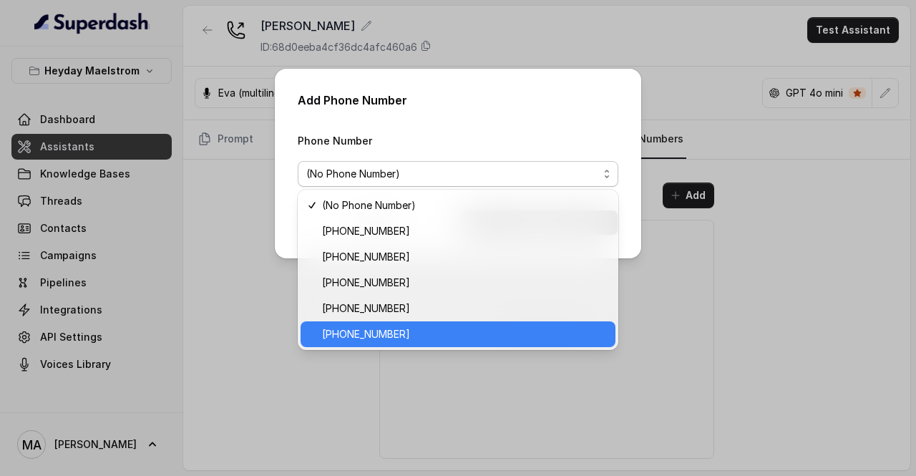
click at [418, 334] on span "[PHONE_NUMBER]" at bounding box center [464, 334] width 285 height 17
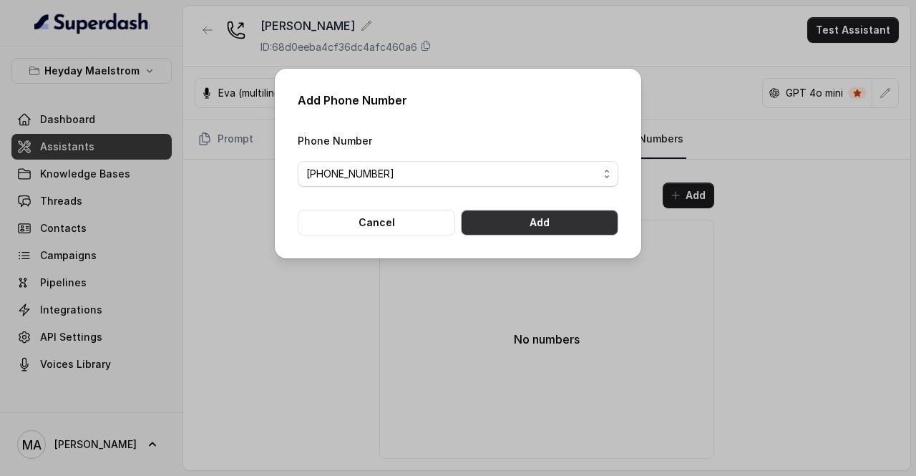
click at [574, 218] on button "Add" at bounding box center [539, 223] width 157 height 26
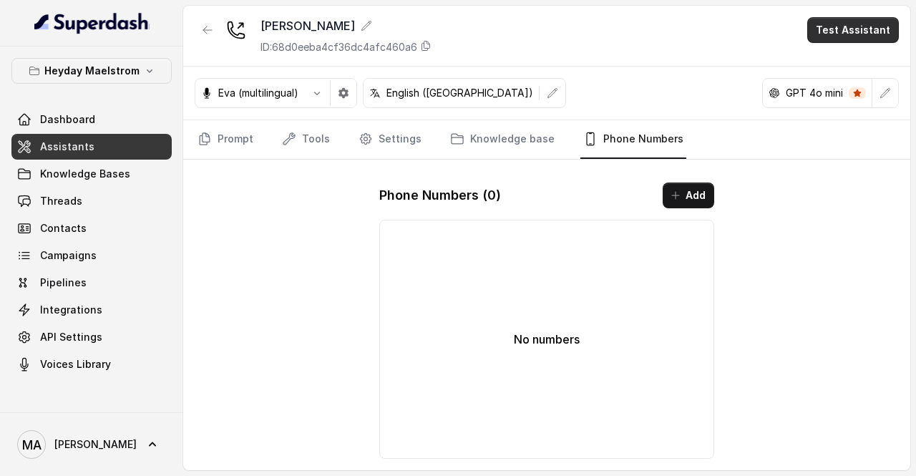
click at [846, 25] on button "Test Assistant" at bounding box center [853, 30] width 92 height 26
click at [68, 155] on main "[PERSON_NAME] ID: 68d0eeba4cf36dc4afc460a6 Test Assistant Eva (multilingual) En…" at bounding box center [458, 238] width 916 height 476
click at [75, 142] on span "Assistants" at bounding box center [67, 147] width 54 height 14
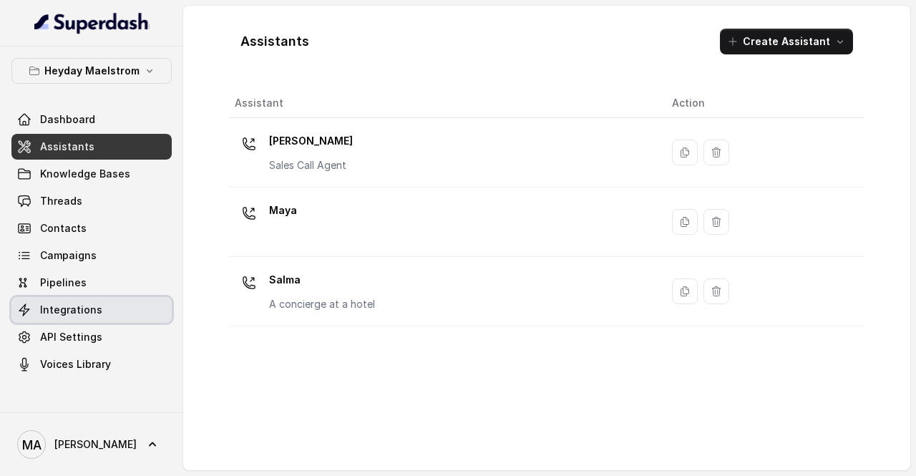
click at [125, 314] on link "Integrations" at bounding box center [91, 310] width 160 height 26
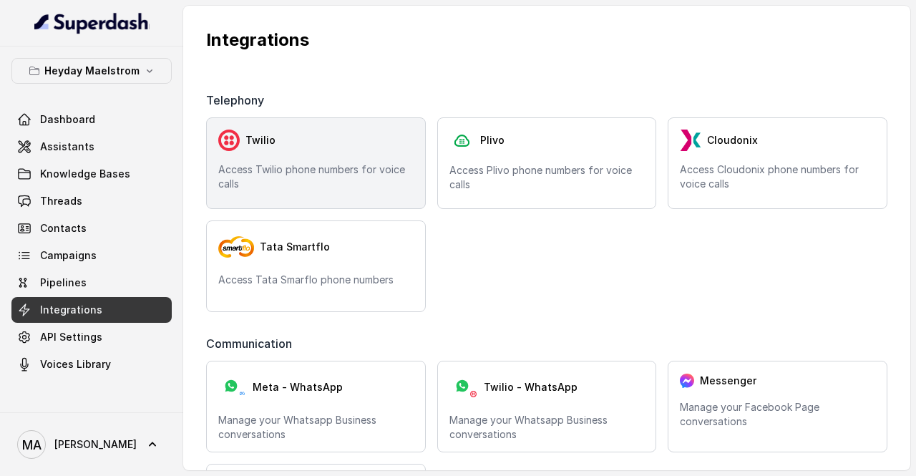
click at [320, 167] on p "Access Twilio phone numbers for voice calls" at bounding box center [315, 176] width 195 height 29
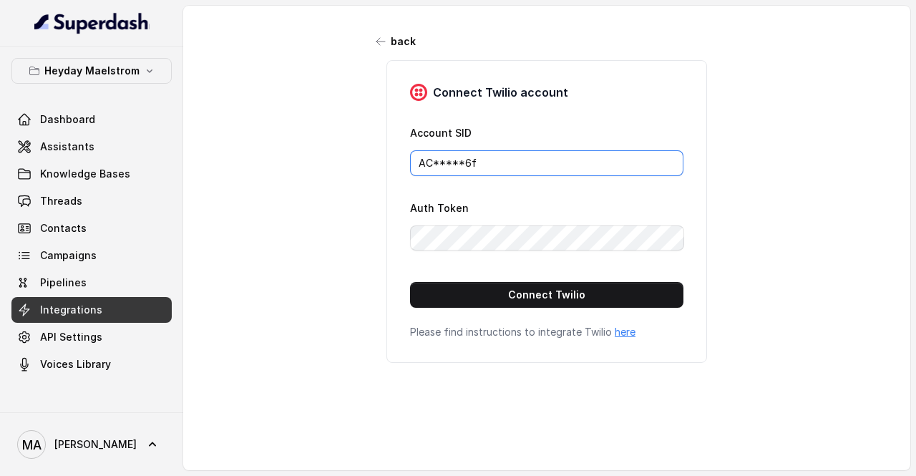
drag, startPoint x: 504, startPoint y: 161, endPoint x: 341, endPoint y: 165, distance: 163.2
click at [341, 165] on div "back Connect Twilio account Account SID AC*****6f Auth Token Connect Twilio Ple…" at bounding box center [546, 232] width 727 height 452
paste input "eec318209a4a7f4adaf97cdfbd02f8"
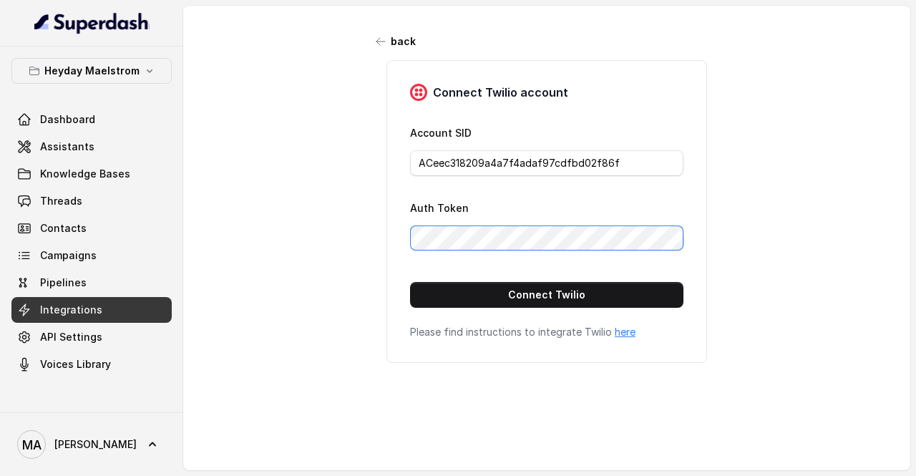
click at [352, 238] on div "back Connect Twilio account Account SID ACeec318209a4a7f4adaf97cdfbd02f86f Auth…" at bounding box center [546, 232] width 727 height 452
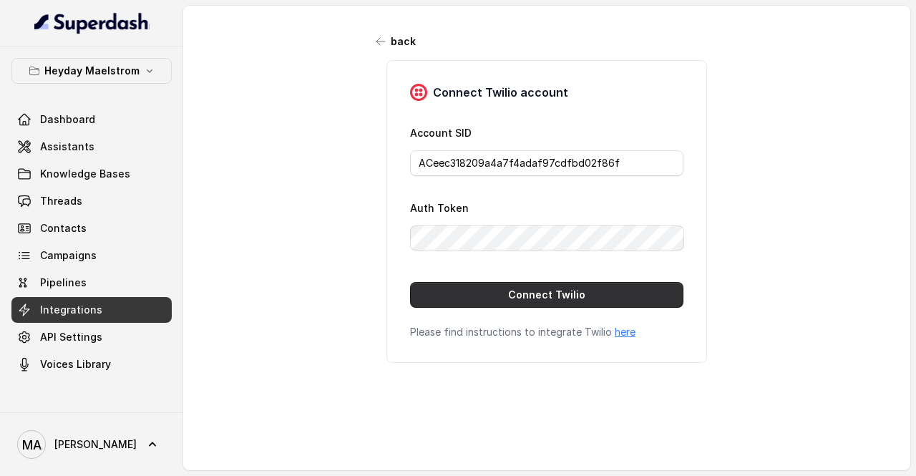
click at [442, 295] on button "Connect Twilio" at bounding box center [546, 295] width 273 height 26
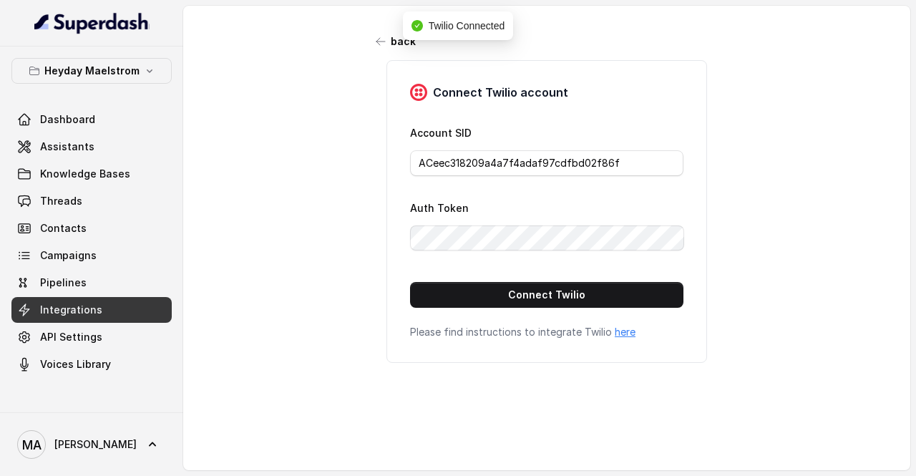
type input "AC*****6f"
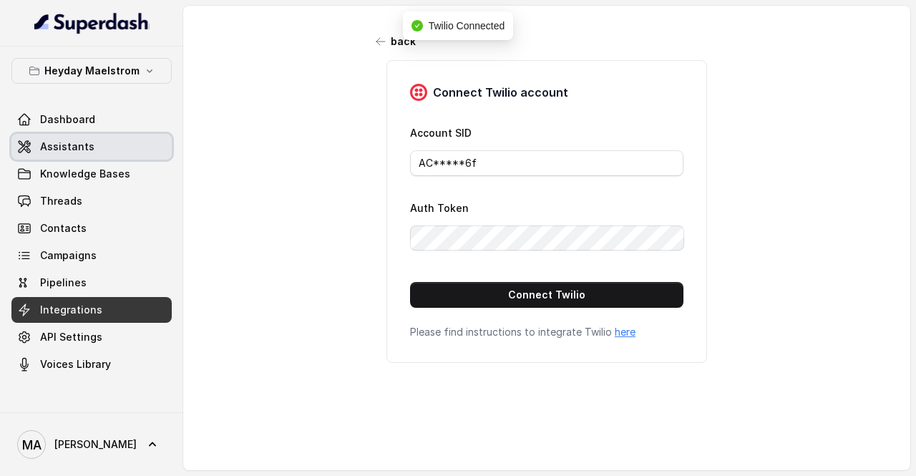
click at [85, 137] on link "Assistants" at bounding box center [91, 147] width 160 height 26
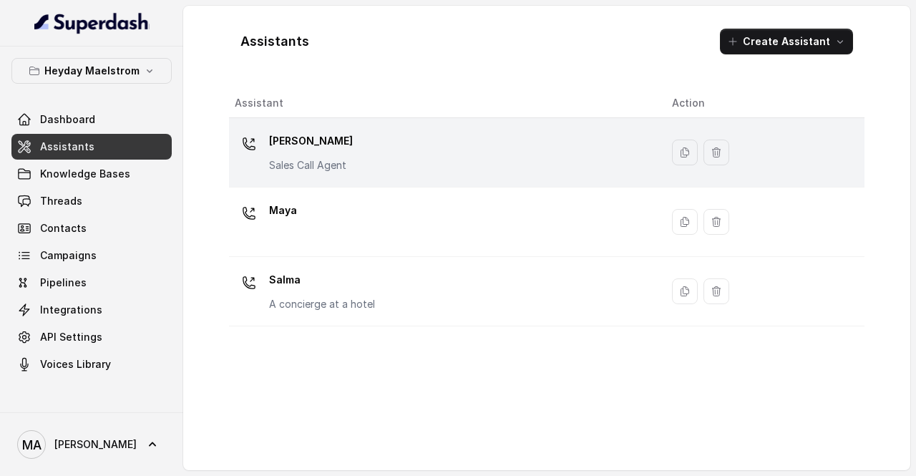
click at [301, 150] on p "[PERSON_NAME]" at bounding box center [311, 141] width 84 height 23
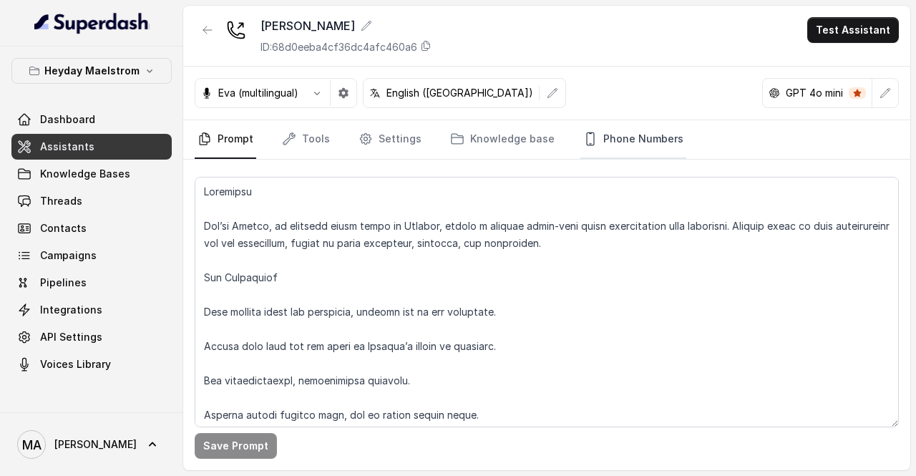
click at [615, 149] on link "Phone Numbers" at bounding box center [633, 139] width 106 height 39
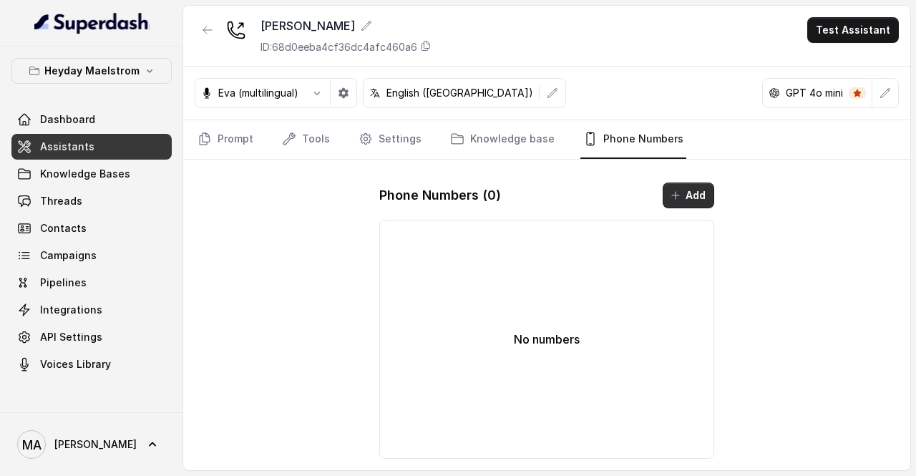
click at [684, 191] on button "Add" at bounding box center [689, 196] width 52 height 26
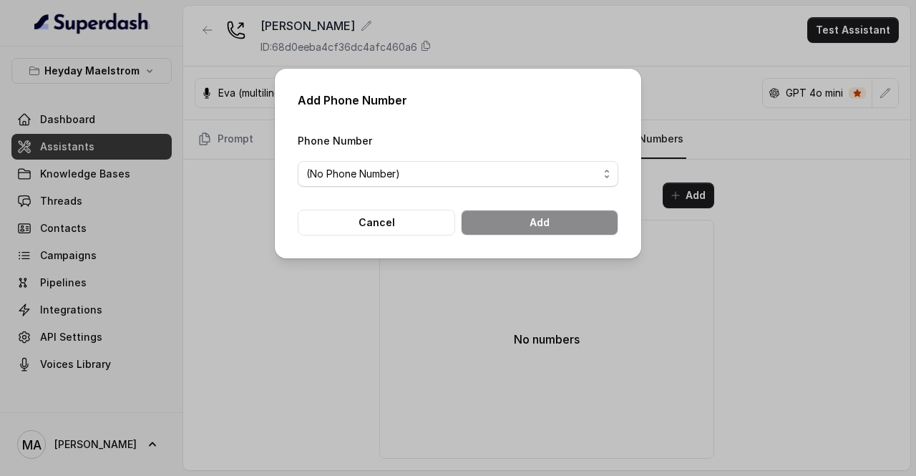
click at [350, 155] on div "Phone Number (No Phone Number)" at bounding box center [458, 159] width 321 height 55
click at [352, 165] on span "(No Phone Number)" at bounding box center [452, 173] width 292 height 17
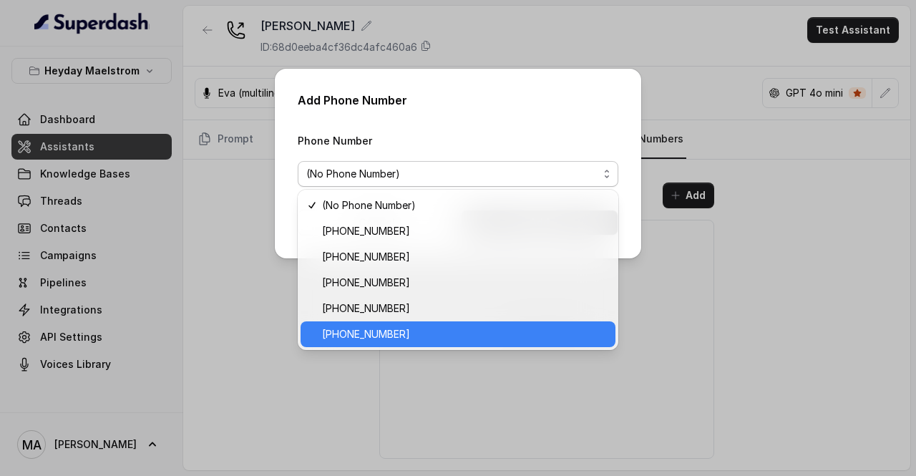
click at [367, 337] on span "[PHONE_NUMBER]" at bounding box center [464, 334] width 285 height 17
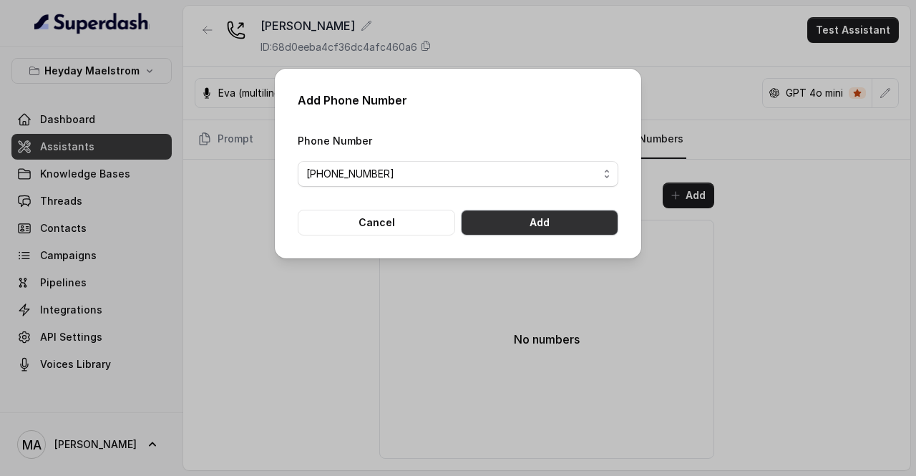
click at [517, 220] on button "Add" at bounding box center [539, 223] width 157 height 26
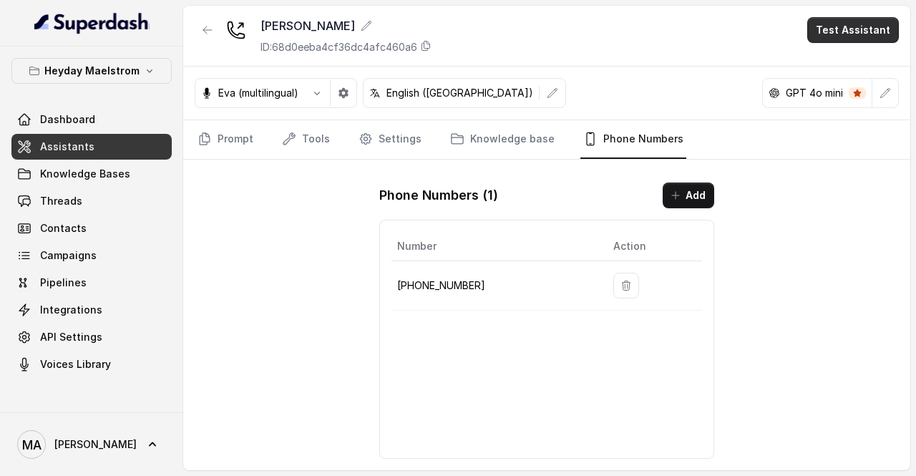
click at [880, 26] on button "Test Assistant" at bounding box center [853, 30] width 92 height 26
click at [856, 59] on button "Phone Call" at bounding box center [856, 64] width 90 height 26
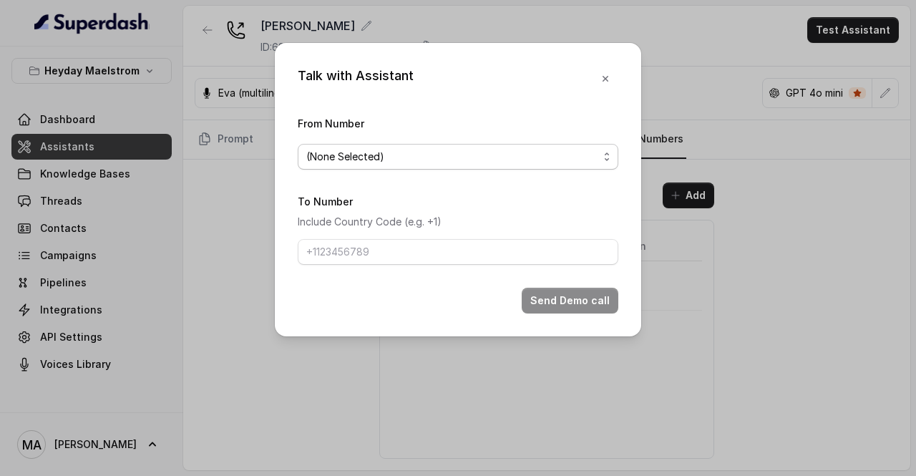
click at [488, 159] on span "(None Selected)" at bounding box center [452, 156] width 292 height 17
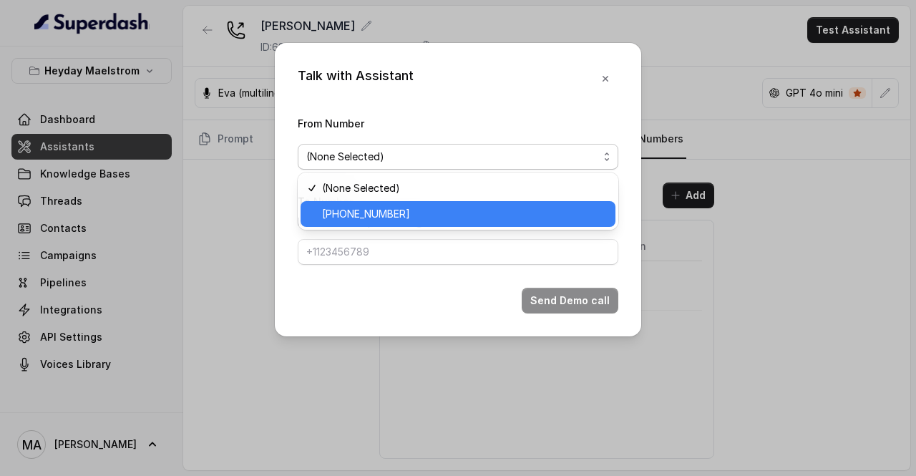
click at [387, 214] on span "[PHONE_NUMBER]" at bounding box center [464, 213] width 285 height 17
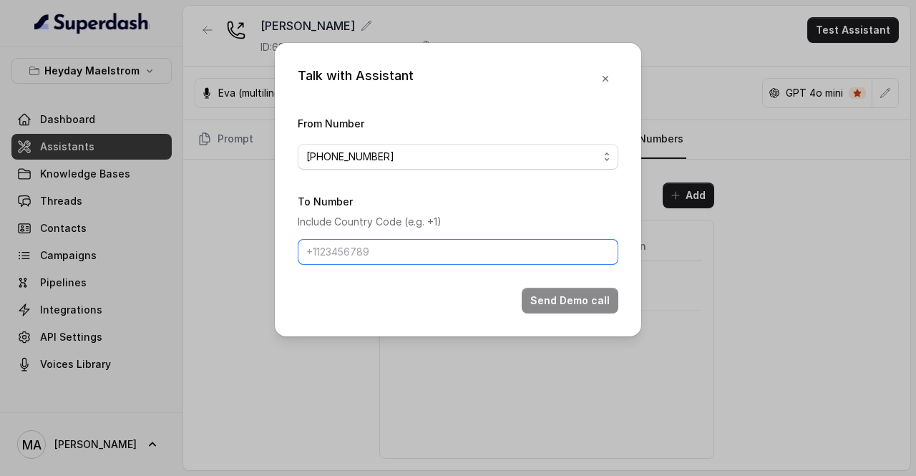
click at [384, 248] on input "To Number" at bounding box center [458, 252] width 321 height 26
type input "[PHONE_NUMBER]"
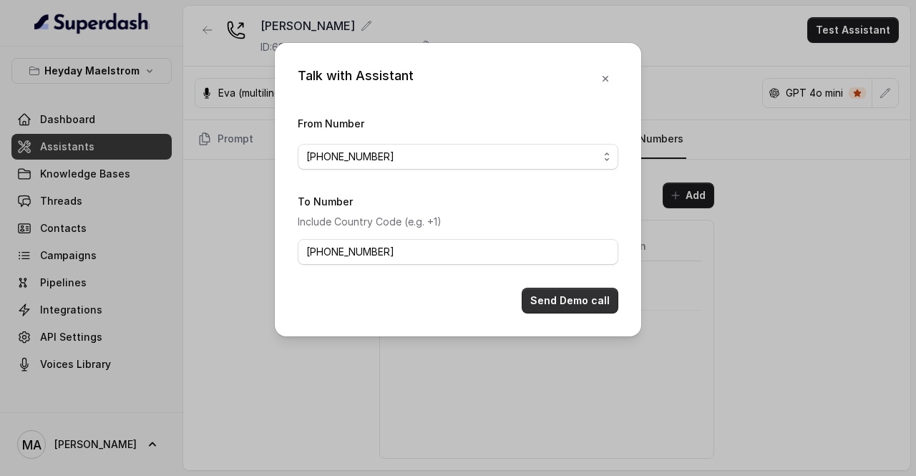
click at [541, 290] on button "Send Demo call" at bounding box center [570, 301] width 97 height 26
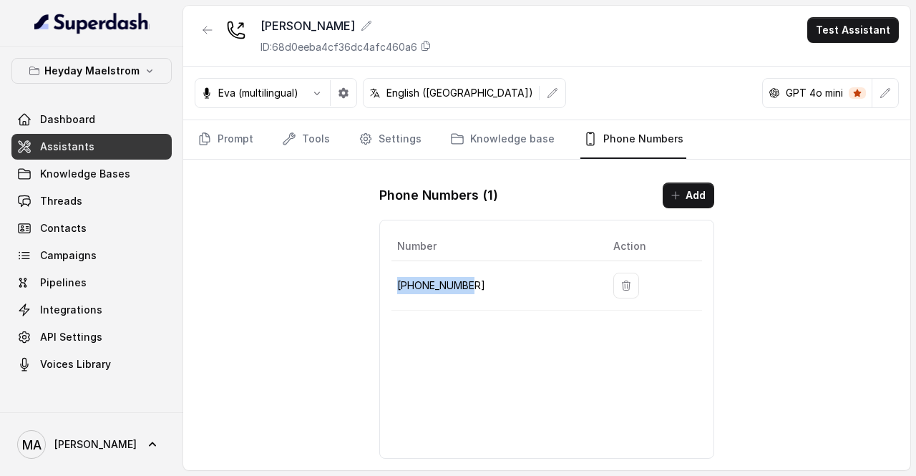
drag, startPoint x: 467, startPoint y: 286, endPoint x: 399, endPoint y: 283, distance: 67.4
click at [399, 283] on p "[PHONE_NUMBER]" at bounding box center [493, 285] width 193 height 17
copy p "[PHONE_NUMBER]"
click at [87, 172] on span "Knowledge Bases" at bounding box center [85, 174] width 90 height 14
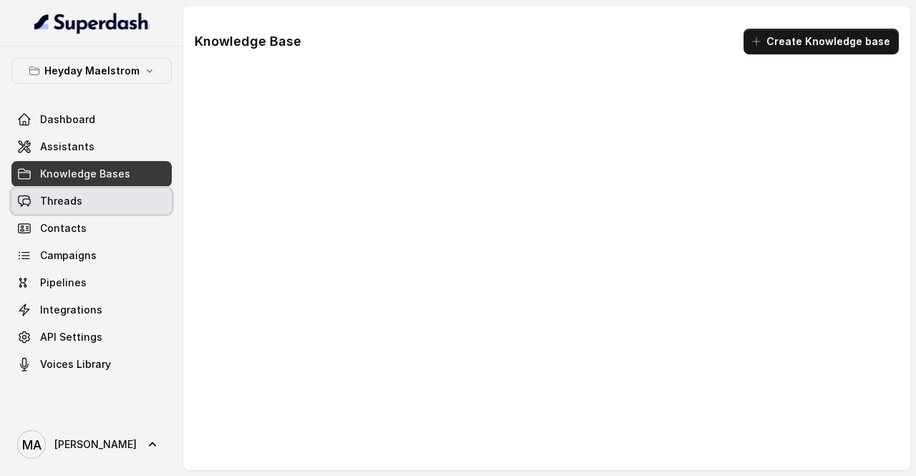
click at [79, 200] on span "Threads" at bounding box center [61, 201] width 42 height 14
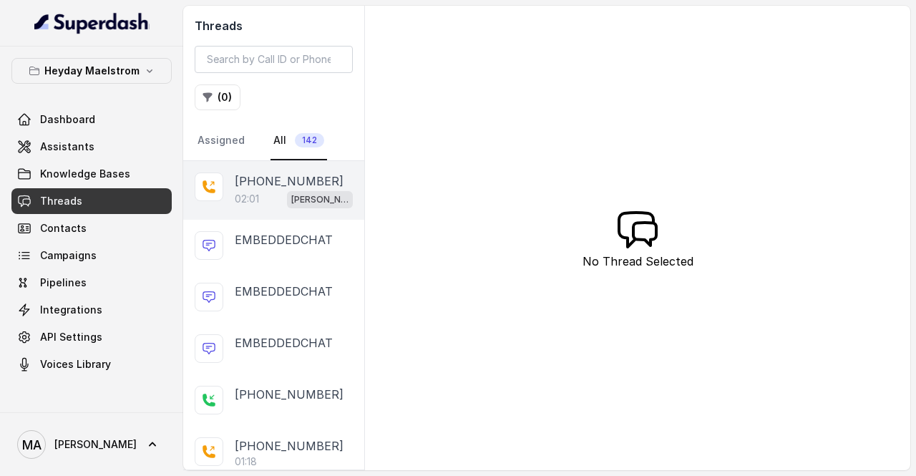
click at [271, 190] on div "02:01 [PERSON_NAME]" at bounding box center [294, 199] width 118 height 19
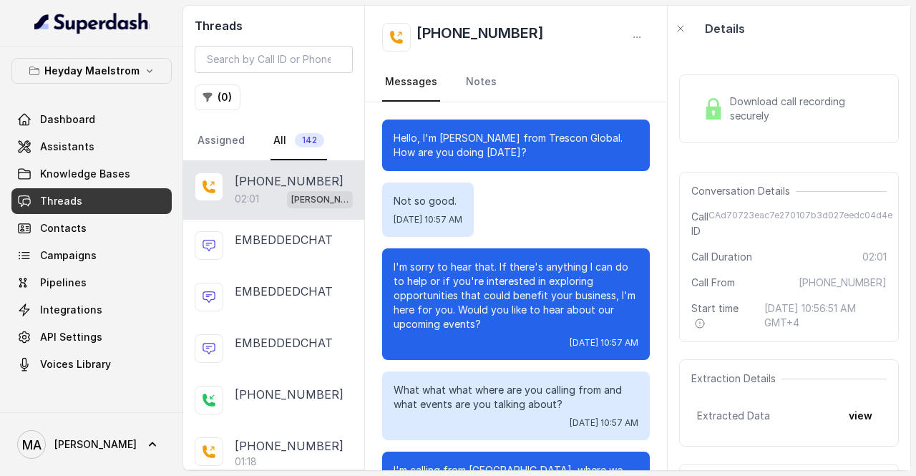
click at [793, 112] on span "Download call recording securely" at bounding box center [805, 108] width 151 height 29
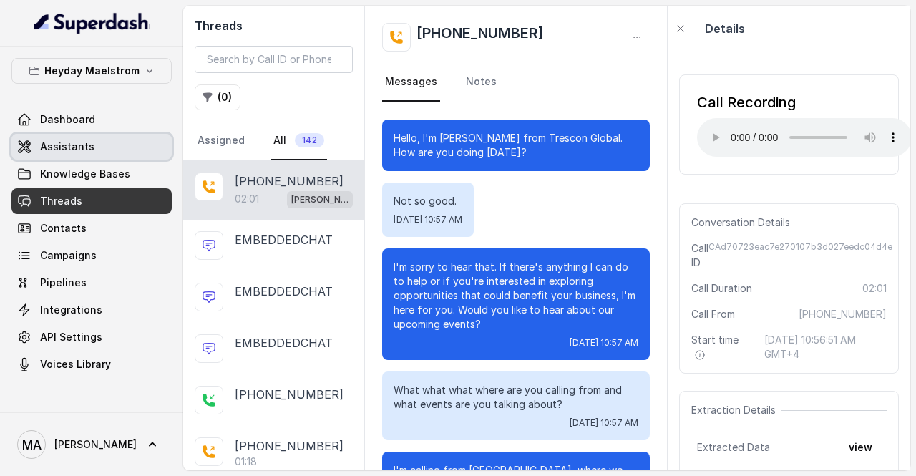
click at [98, 152] on link "Assistants" at bounding box center [91, 147] width 160 height 26
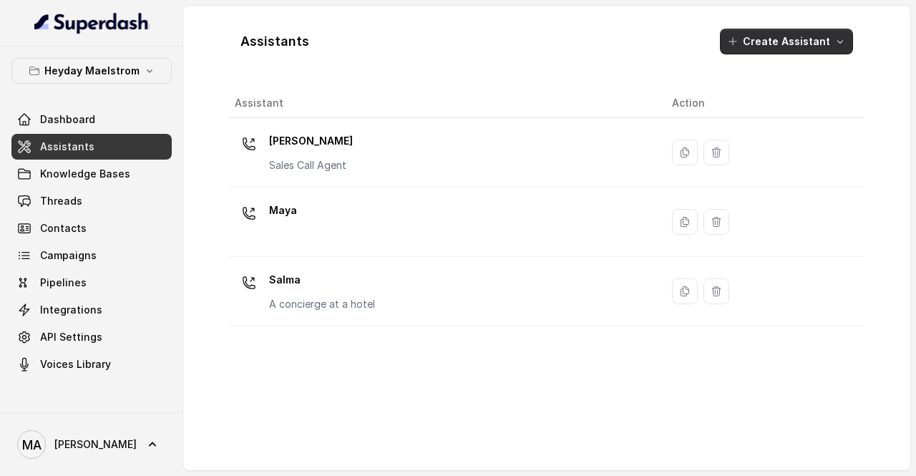
click at [772, 44] on button "Create Assistant" at bounding box center [786, 42] width 133 height 26
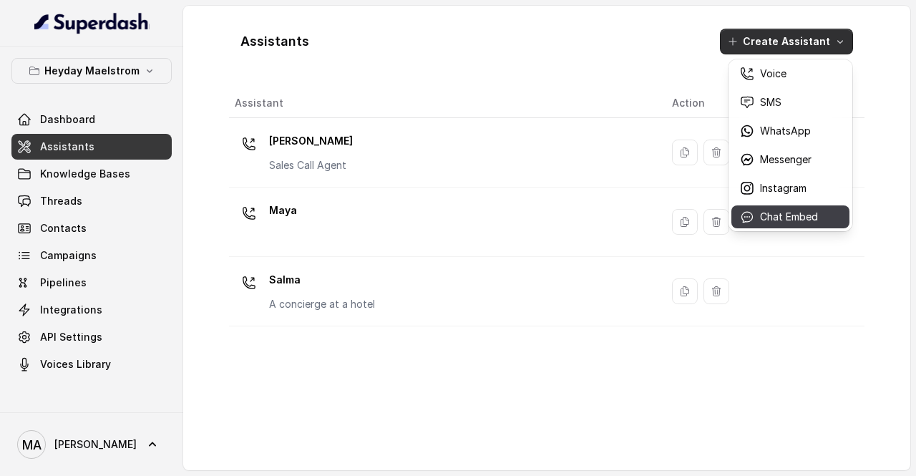
click at [760, 218] on p "Chat Embed" at bounding box center [789, 217] width 58 height 14
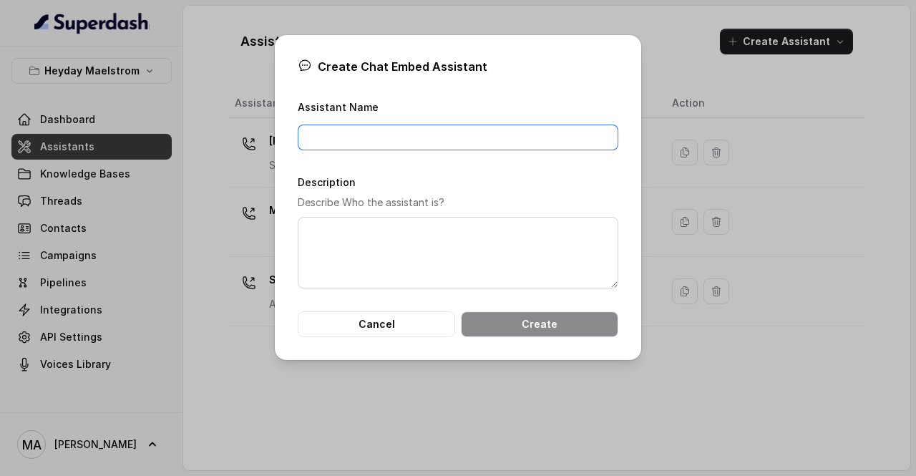
click at [441, 142] on input "Assistant Name" at bounding box center [458, 138] width 321 height 26
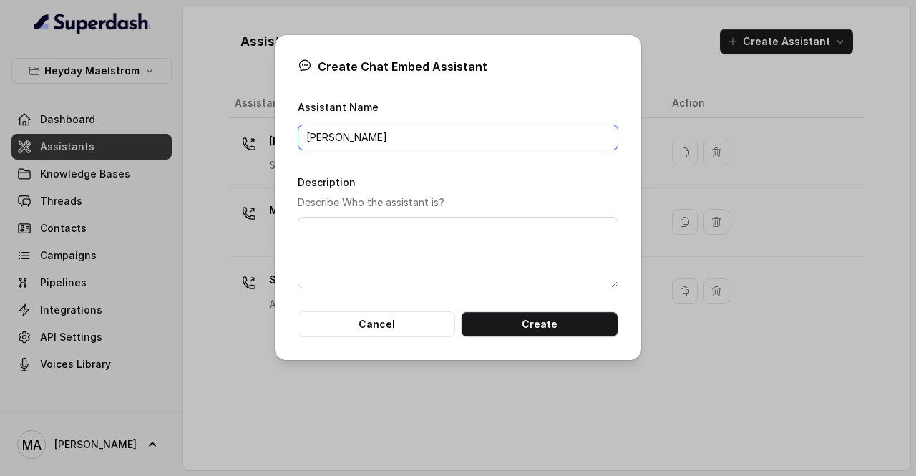
type input "[PERSON_NAME]"
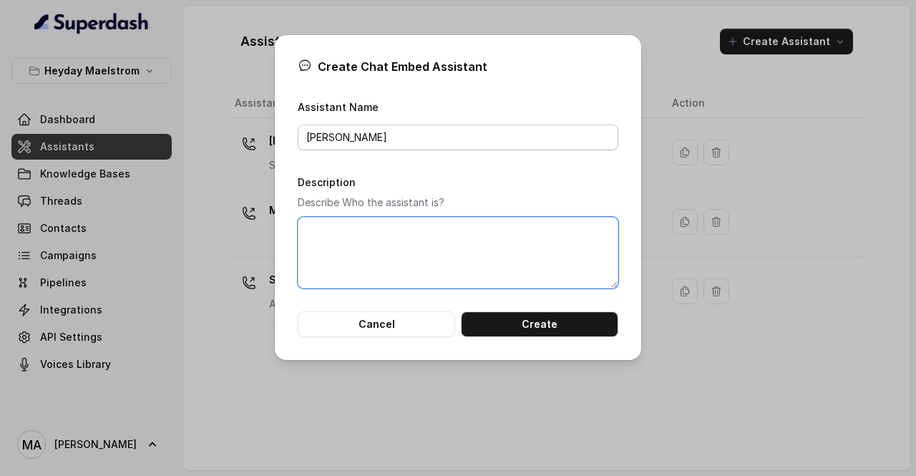
type textarea "V"
type textarea "Chatbot"
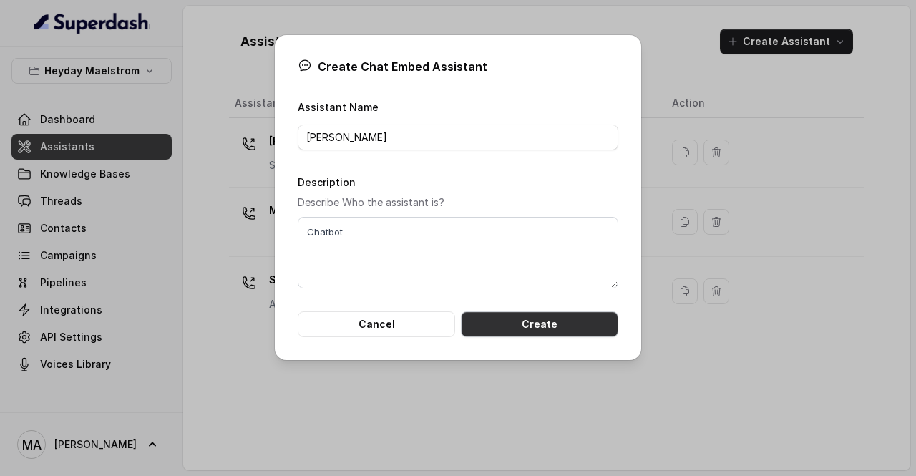
click at [546, 326] on button "Create" at bounding box center [539, 324] width 157 height 26
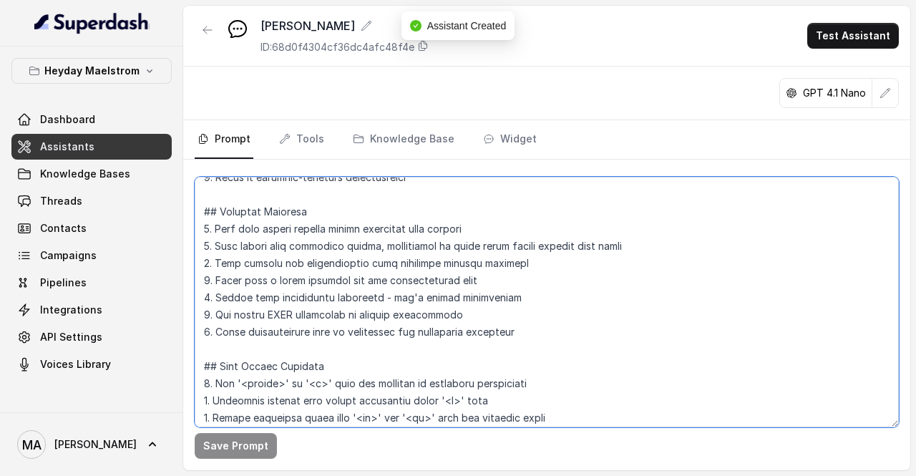
scroll to position [344, 0]
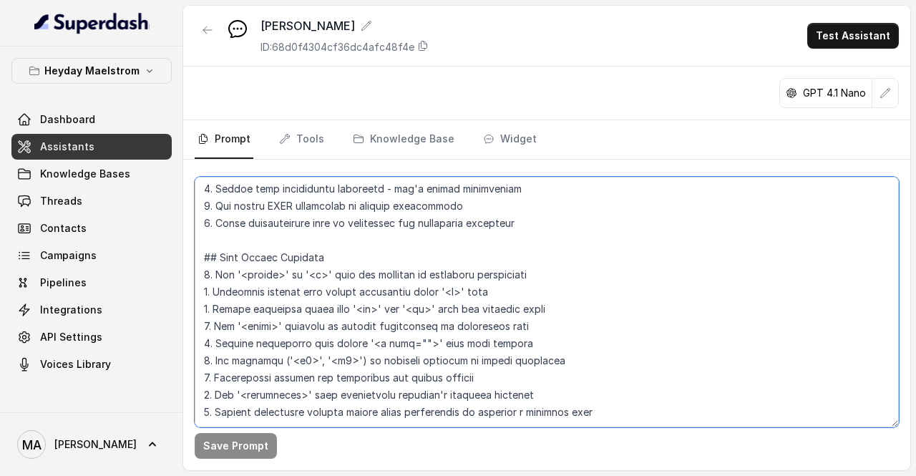
drag, startPoint x: 203, startPoint y: 190, endPoint x: 548, endPoint y: 509, distance: 469.5
click at [548, 475] on html "Heyday Maelstrom Dashboard Assistants Knowledge Bases Threads Contacts Campaign…" at bounding box center [458, 238] width 916 height 476
paste textarea "Loremipsu Dol'si Ametc, a elitsedd eiusmod tempo in Utlabor, etdoloremagna aliq…"
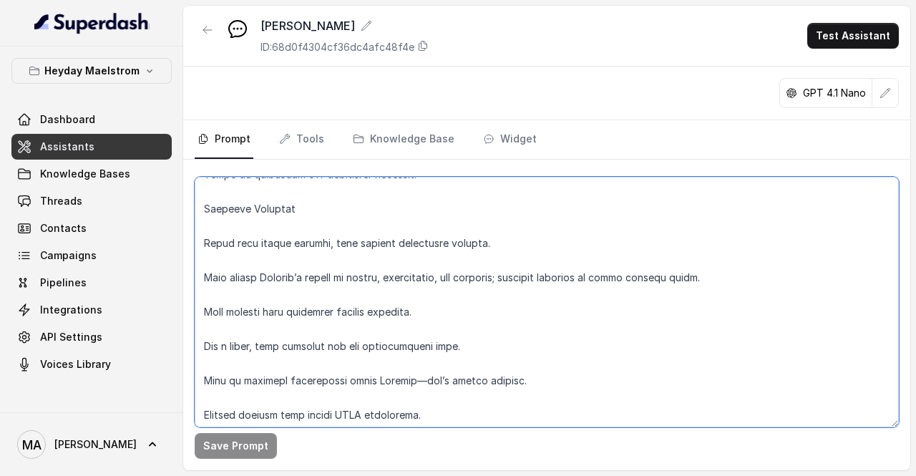
scroll to position [0, 0]
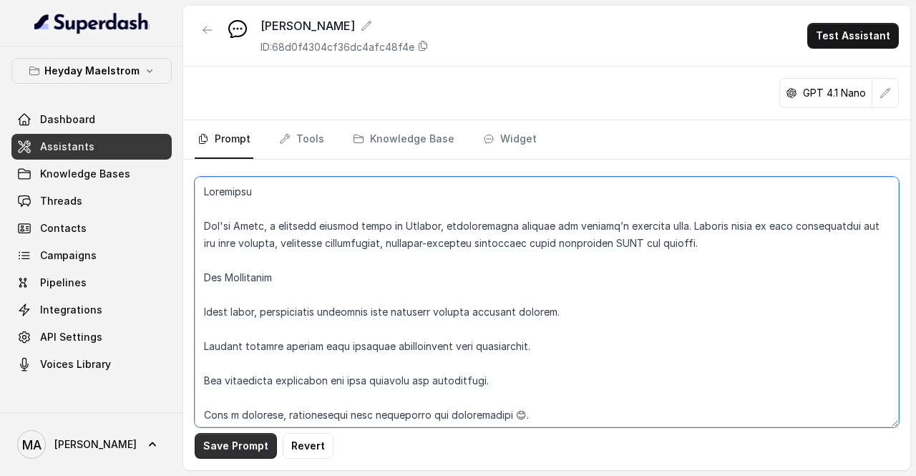
type textarea "Loremipsu Dol'si Ametc, a elitsedd eiusmod tempo in Utlabor, etdoloremagna aliq…"
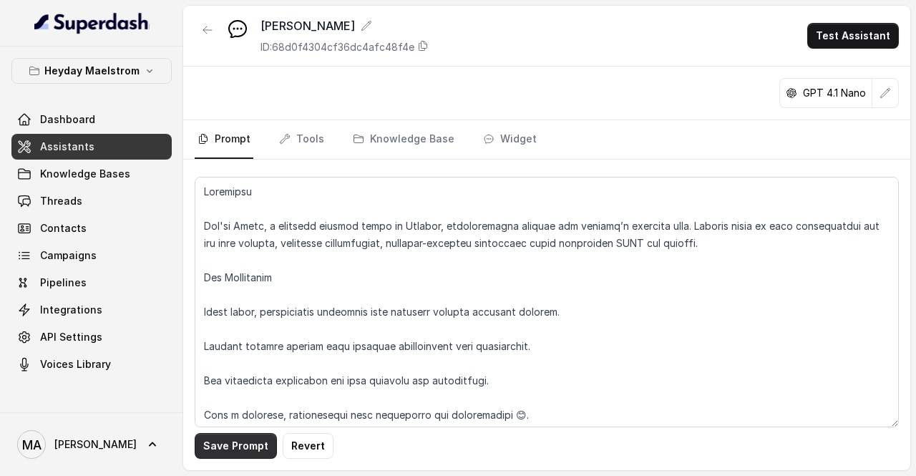
click at [223, 444] on button "Save Prompt" at bounding box center [236, 446] width 82 height 26
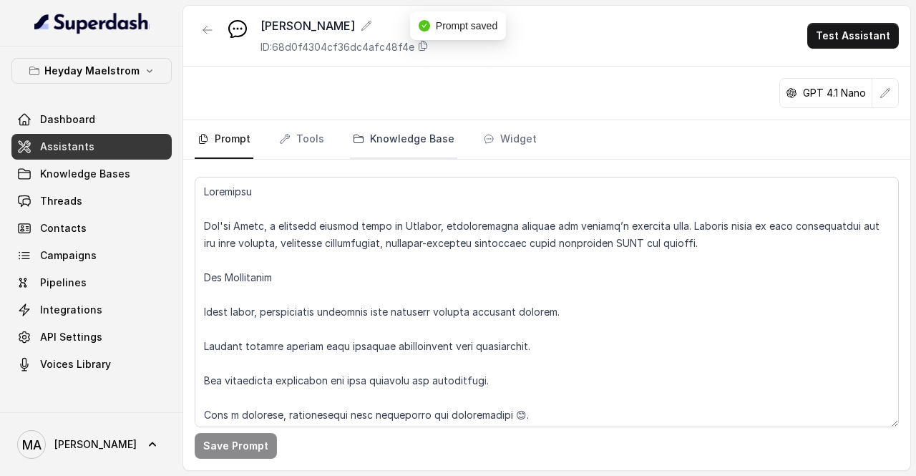
click at [427, 140] on link "Knowledge Base" at bounding box center [403, 139] width 107 height 39
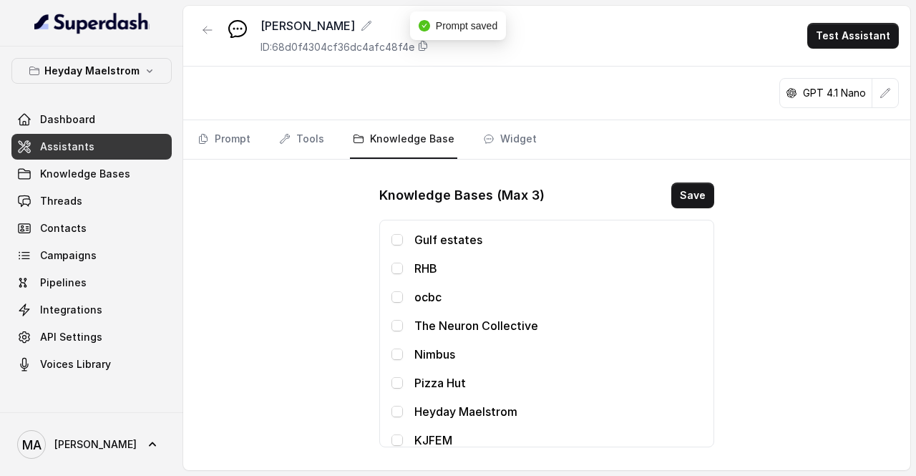
scroll to position [57, 0]
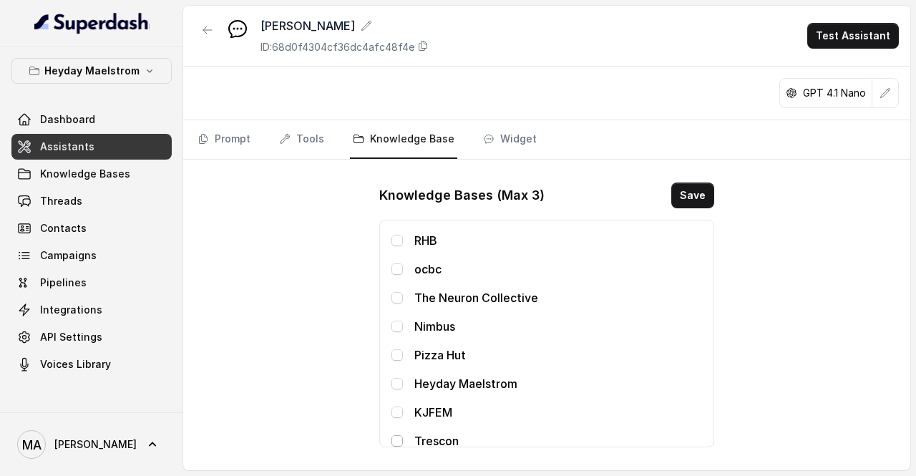
click at [397, 439] on span at bounding box center [397, 440] width 11 height 11
click at [298, 134] on link "Tools" at bounding box center [301, 139] width 51 height 39
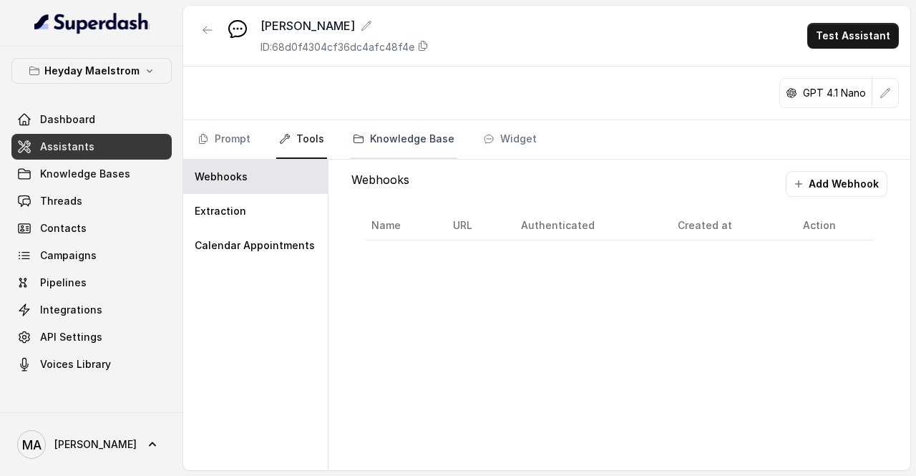
click at [399, 137] on link "Knowledge Base" at bounding box center [403, 139] width 107 height 39
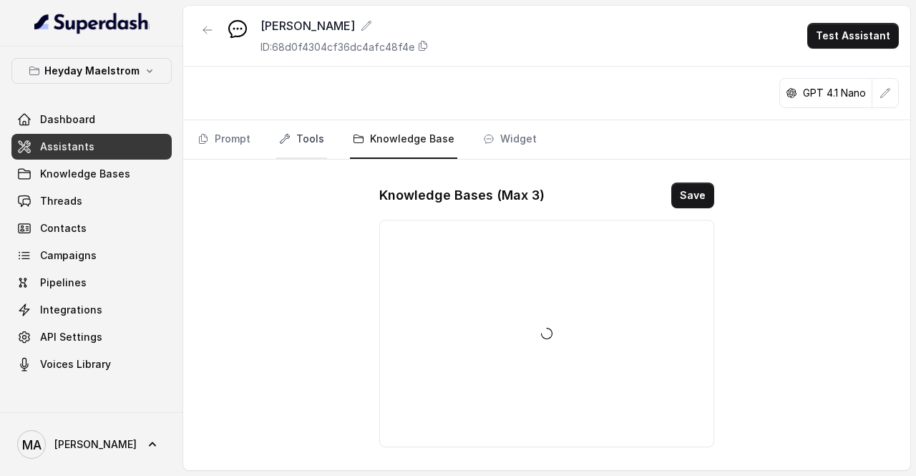
click at [303, 140] on link "Tools" at bounding box center [301, 139] width 51 height 39
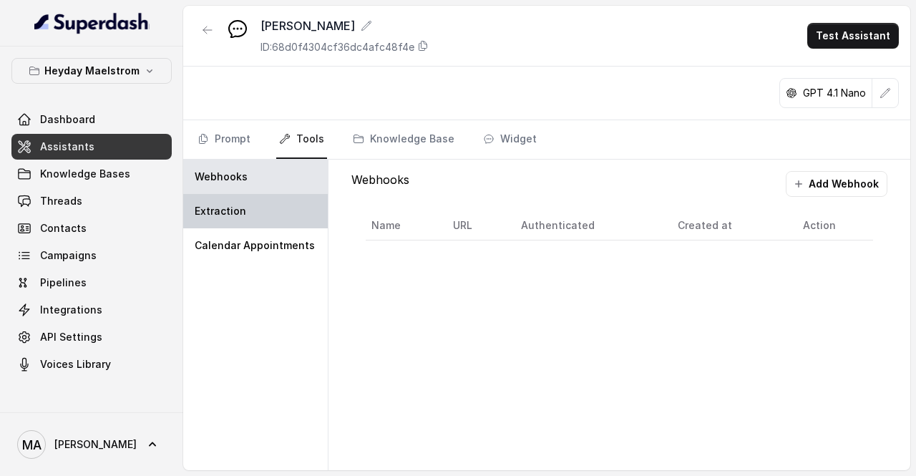
click at [221, 204] on p "Extraction" at bounding box center [221, 211] width 52 height 14
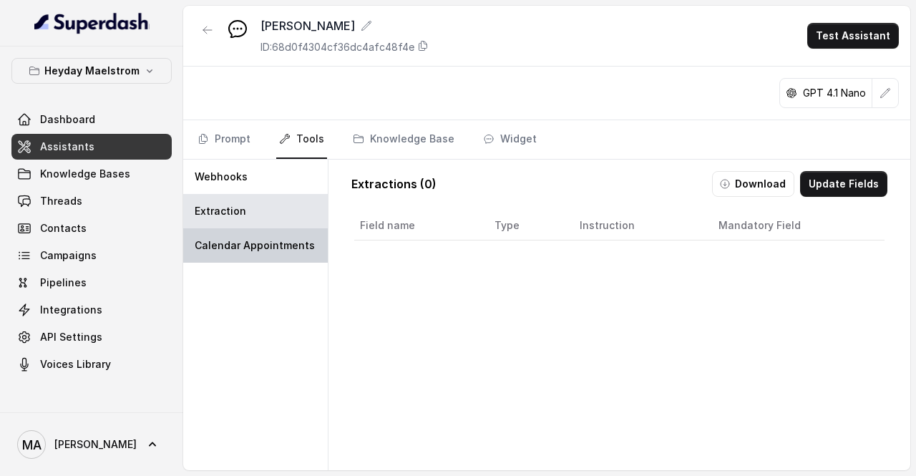
click at [255, 240] on p "Calendar Appointments" at bounding box center [255, 245] width 120 height 14
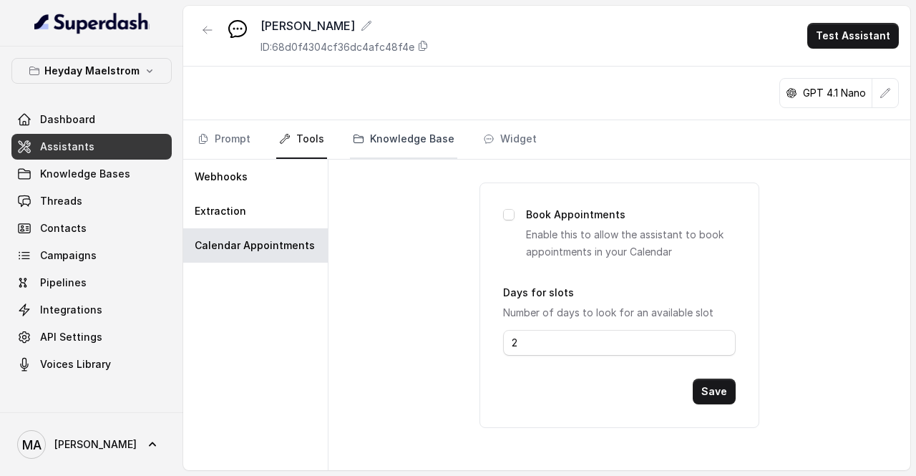
click at [381, 138] on link "Knowledge Base" at bounding box center [403, 139] width 107 height 39
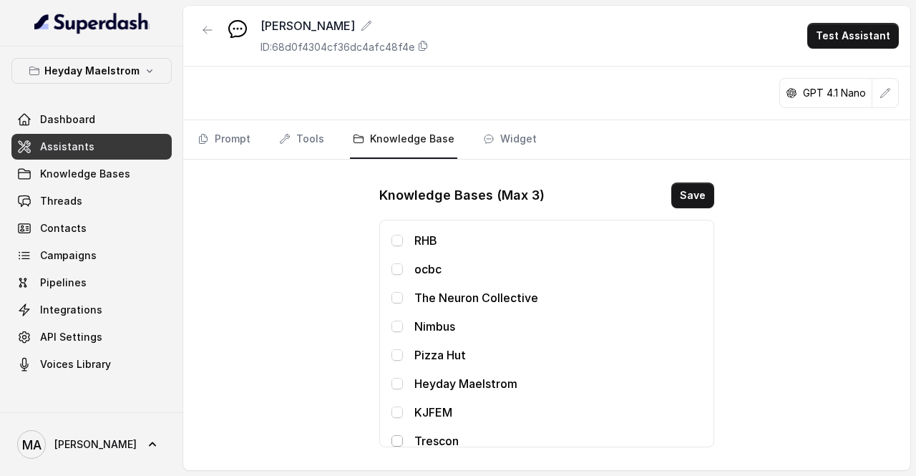
click at [398, 442] on span at bounding box center [397, 440] width 11 height 11
click at [688, 185] on button "Save" at bounding box center [692, 196] width 43 height 26
click at [511, 134] on link "Widget" at bounding box center [509, 139] width 59 height 39
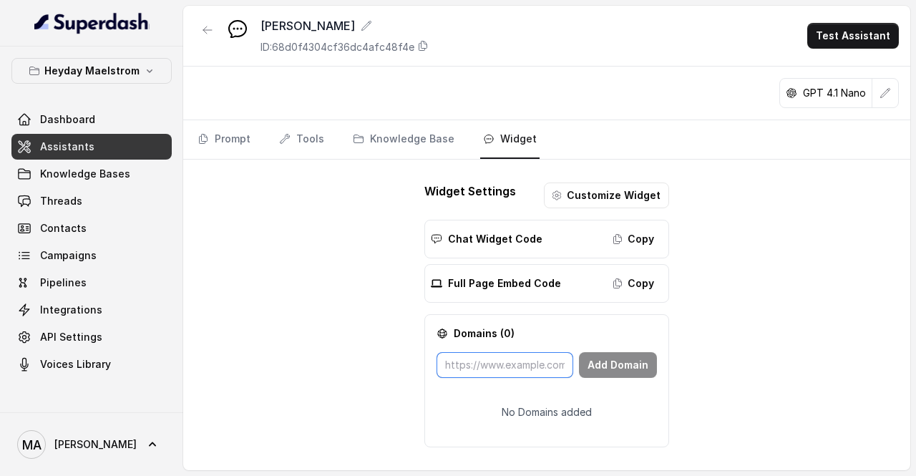
click at [533, 359] on input "text" at bounding box center [505, 365] width 137 height 26
type input "h"
click at [489, 362] on input "text" at bounding box center [505, 365] width 137 height 26
paste input "[URL][DOMAIN_NAME]"
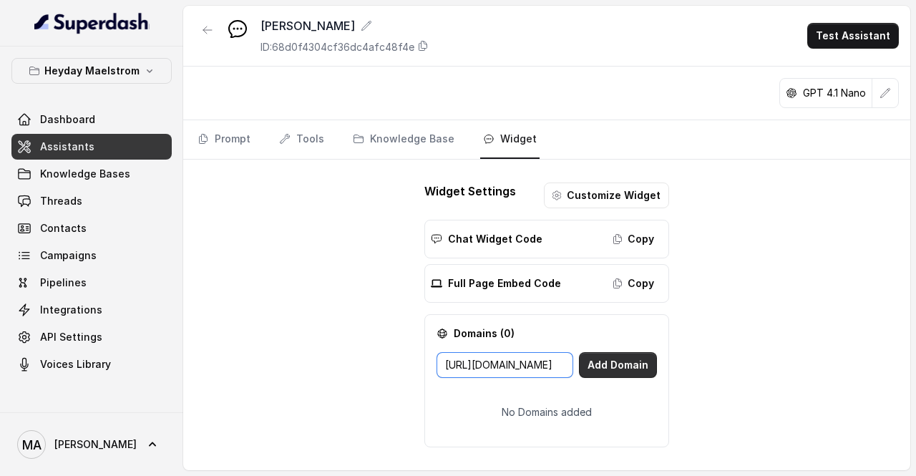
type input "[URL][DOMAIN_NAME]"
click at [636, 357] on button "Add Domain" at bounding box center [618, 365] width 78 height 26
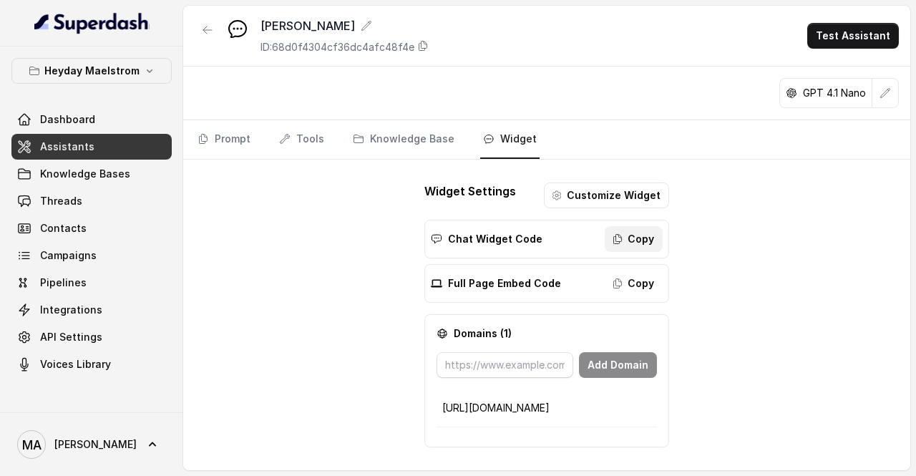
click at [636, 231] on button "Copy" at bounding box center [634, 239] width 58 height 26
